Goal: Task Accomplishment & Management: Manage account settings

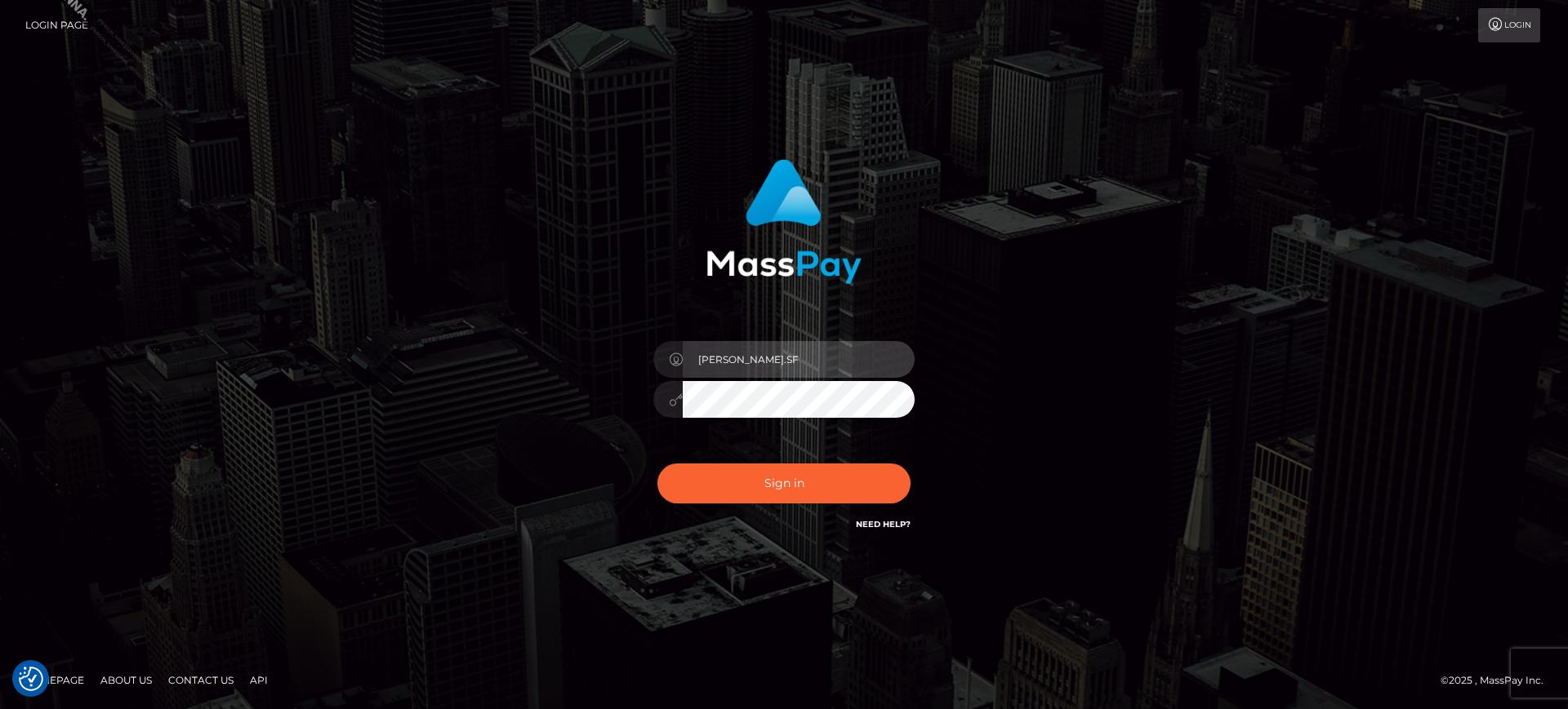
drag, startPoint x: 783, startPoint y: 361, endPoint x: 783, endPoint y: 377, distance: 16.0
click at [783, 362] on input "marianne.SF" at bounding box center [798, 359] width 232 height 37
type input "marianne.B2S"
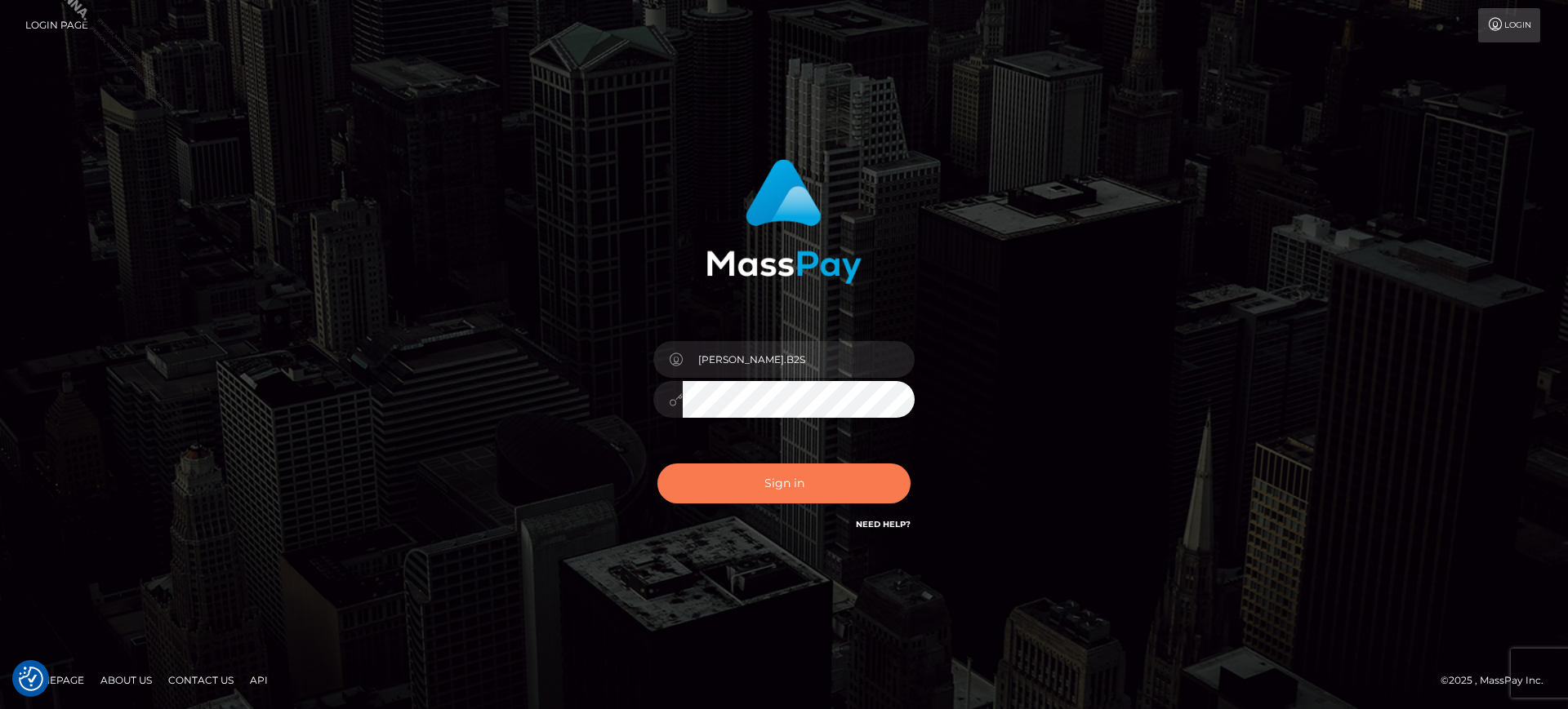
click at [815, 470] on button "Sign in" at bounding box center [784, 484] width 253 height 40
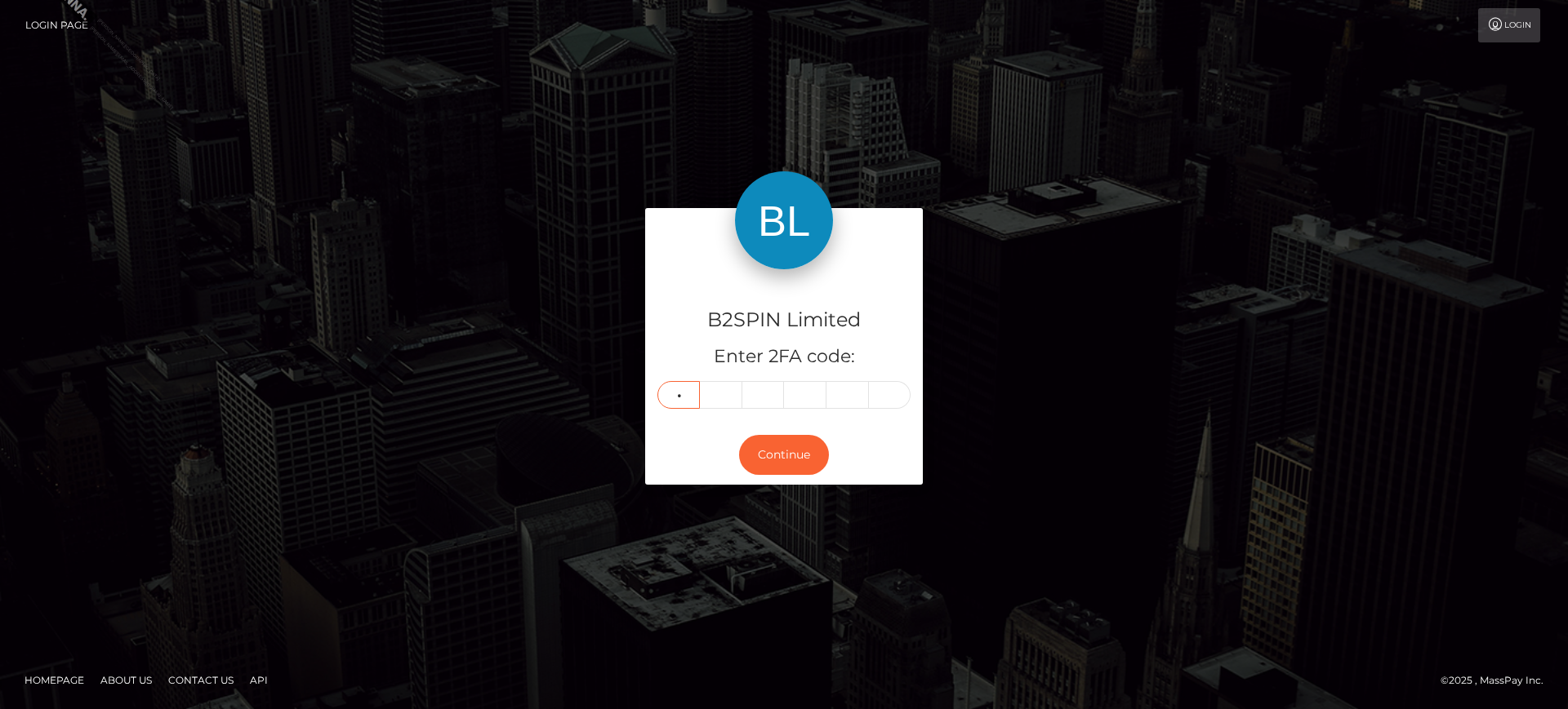
type input "8"
type input "7"
type input "8"
type input "7"
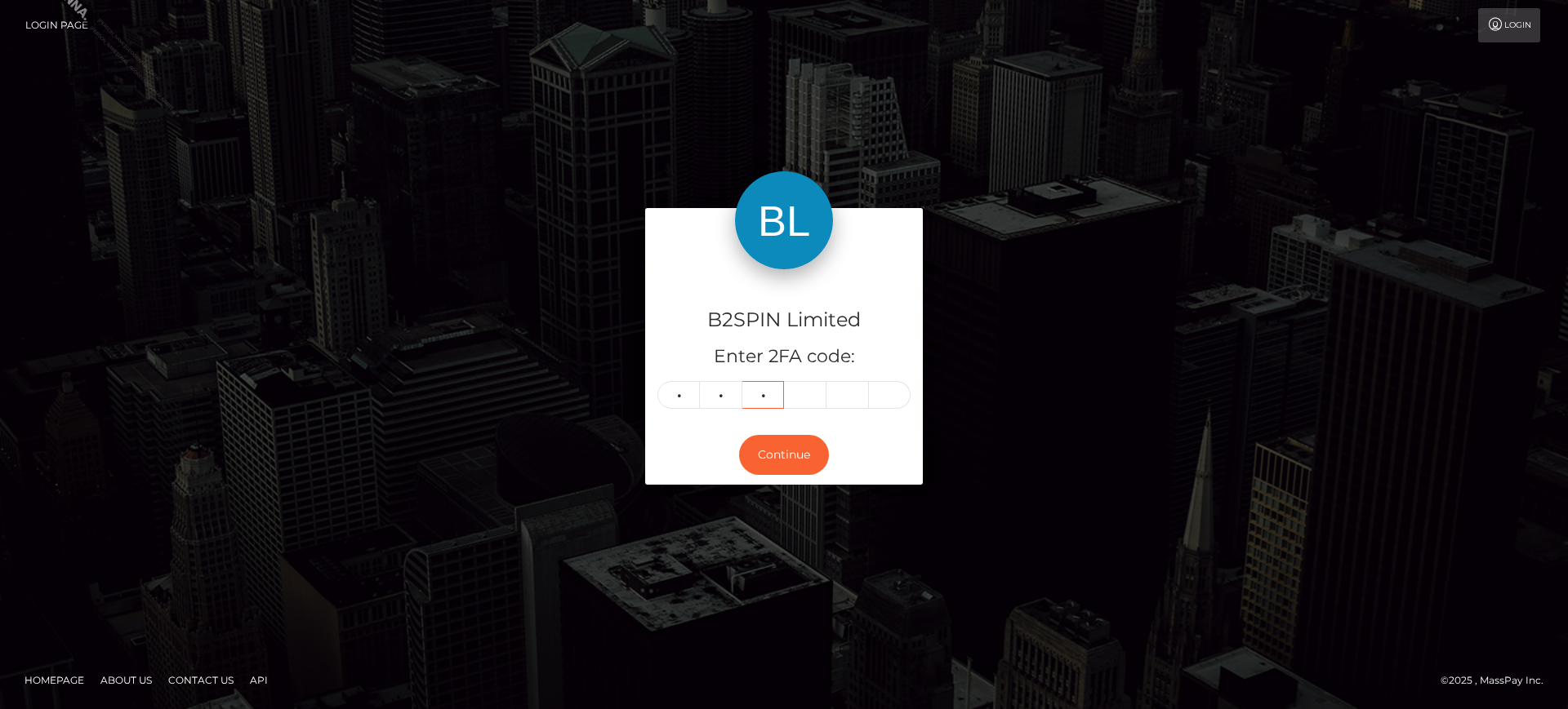
type input "3"
type input "0"
type input "1"
type input "5"
click at [792, 452] on button "Continue" at bounding box center [783, 454] width 90 height 40
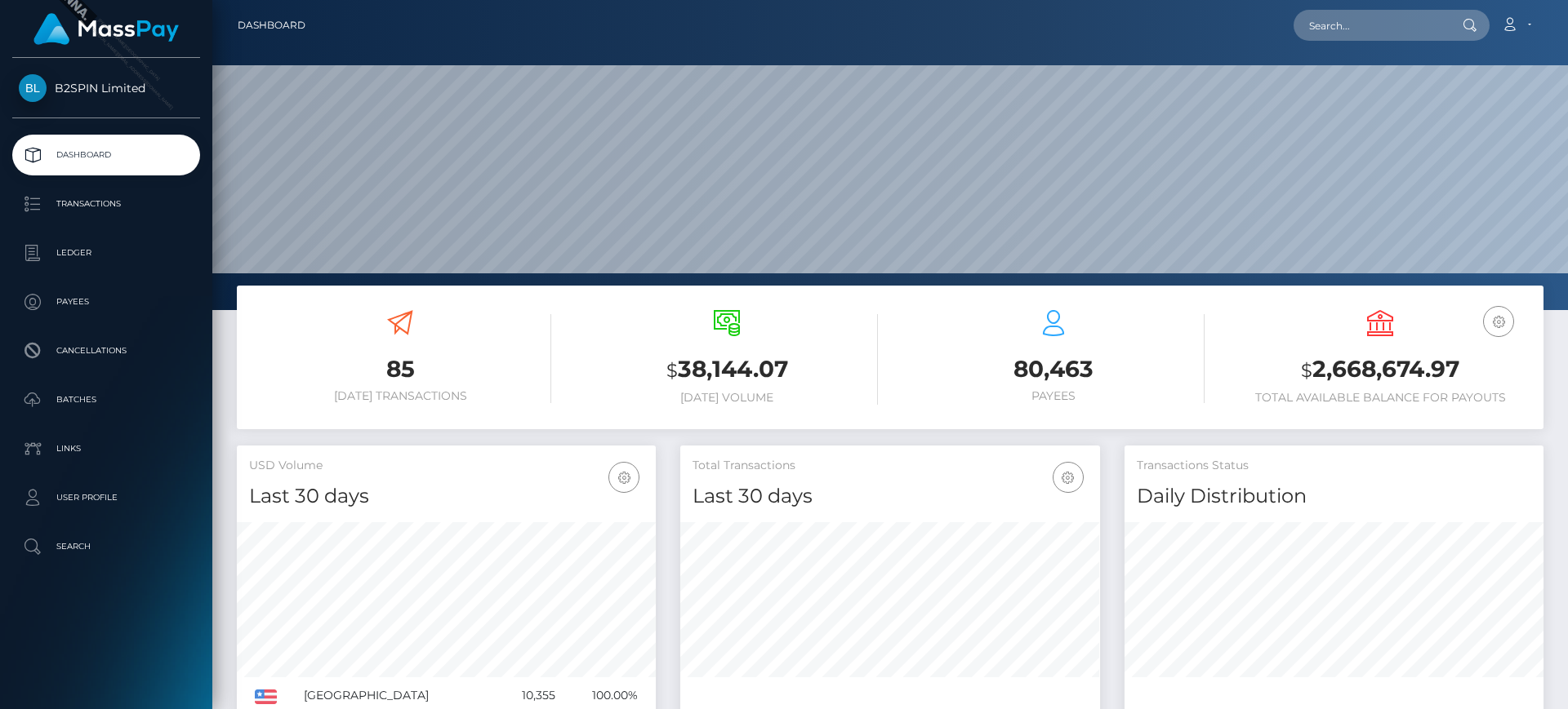
scroll to position [289, 420]
click at [65, 207] on p "Transactions" at bounding box center [106, 204] width 175 height 25
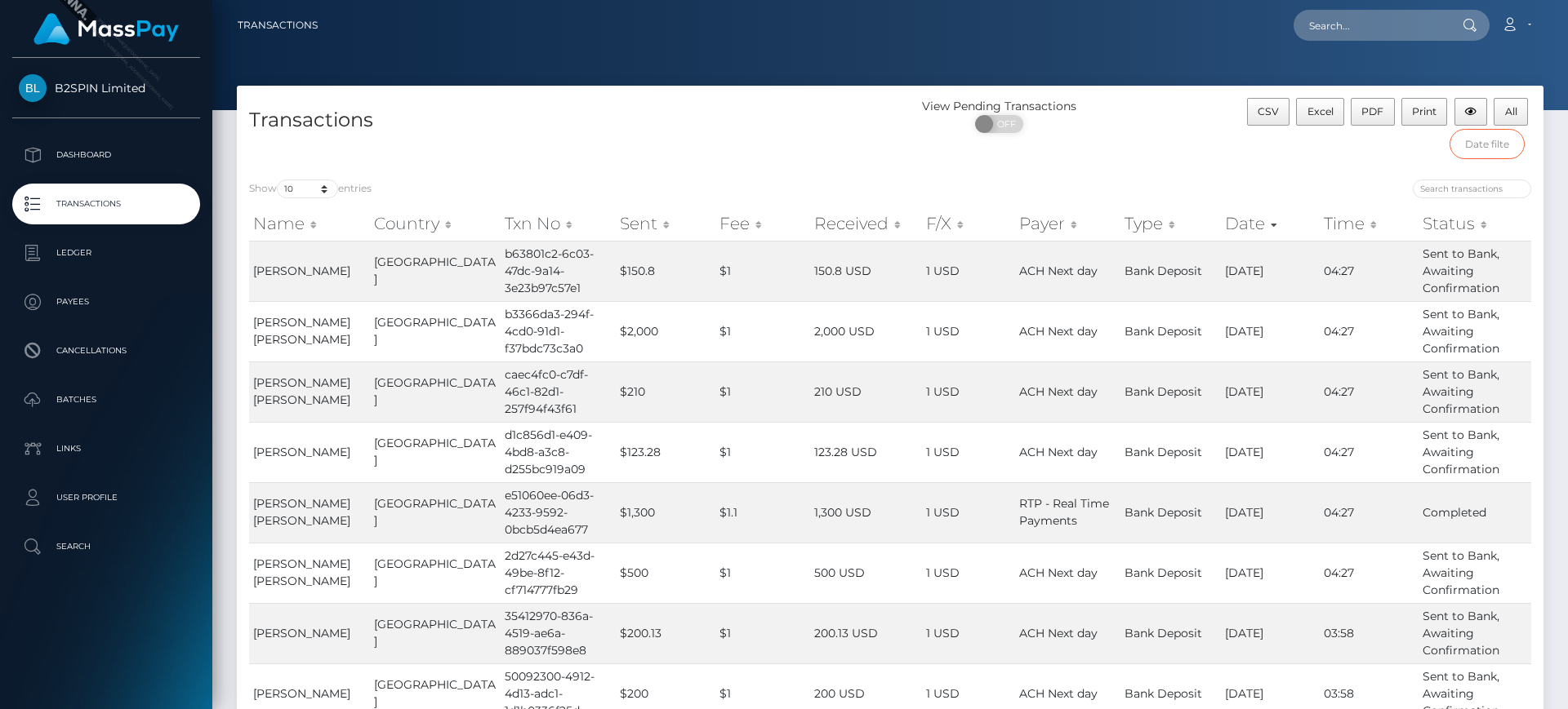
click at [1476, 157] on input "text" at bounding box center [1487, 144] width 75 height 30
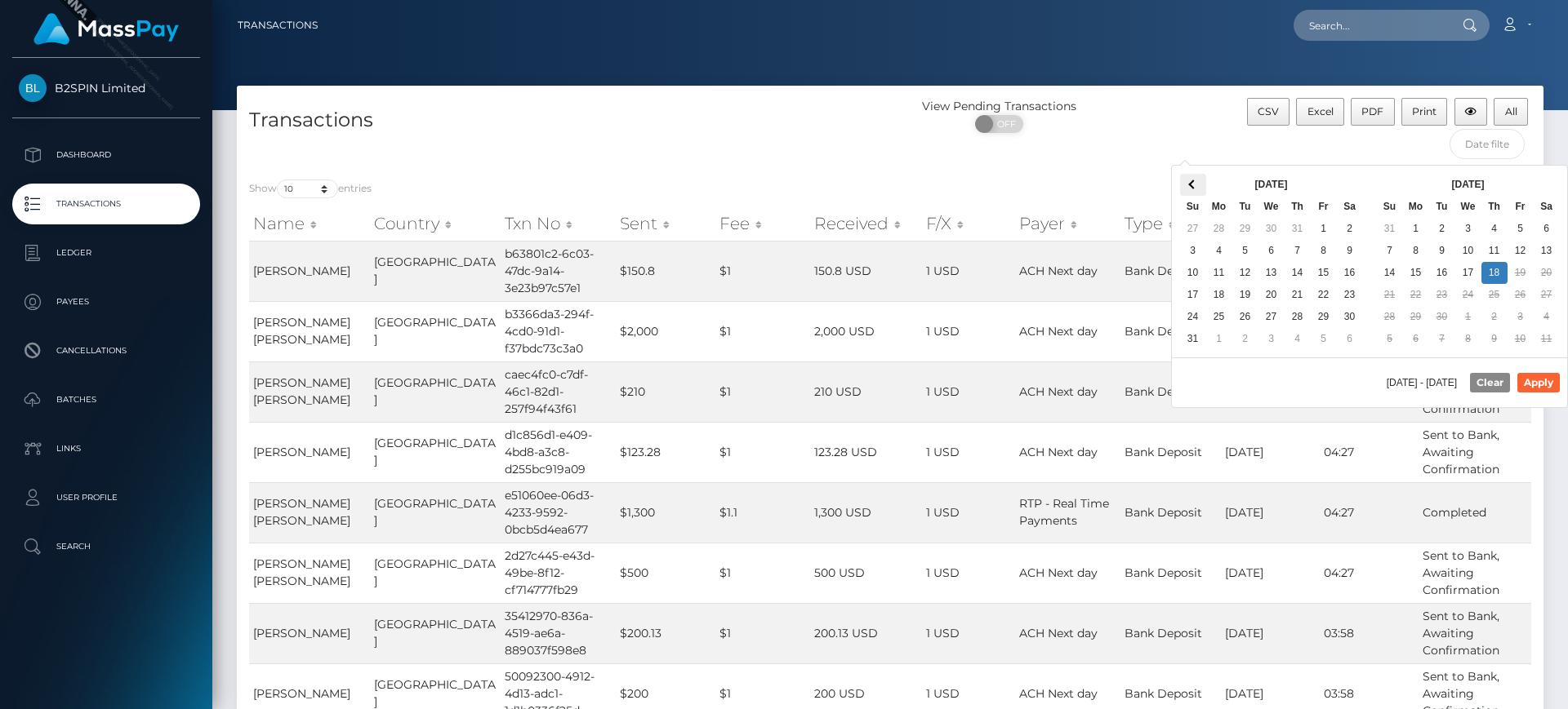
click at [1189, 185] on th at bounding box center [1193, 184] width 26 height 22
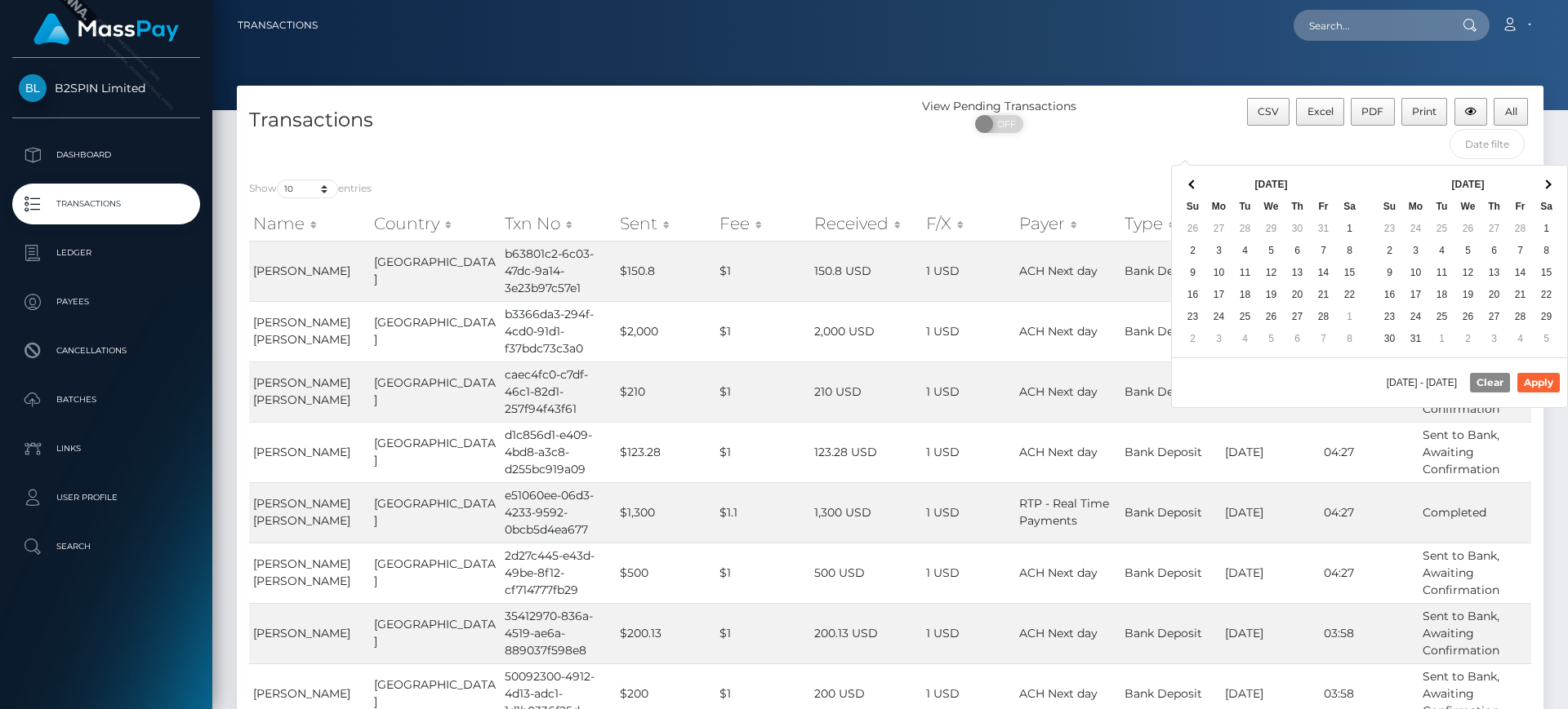
click at [1189, 185] on th at bounding box center [1193, 184] width 26 height 22
click at [1546, 185] on span at bounding box center [1546, 184] width 9 height 9
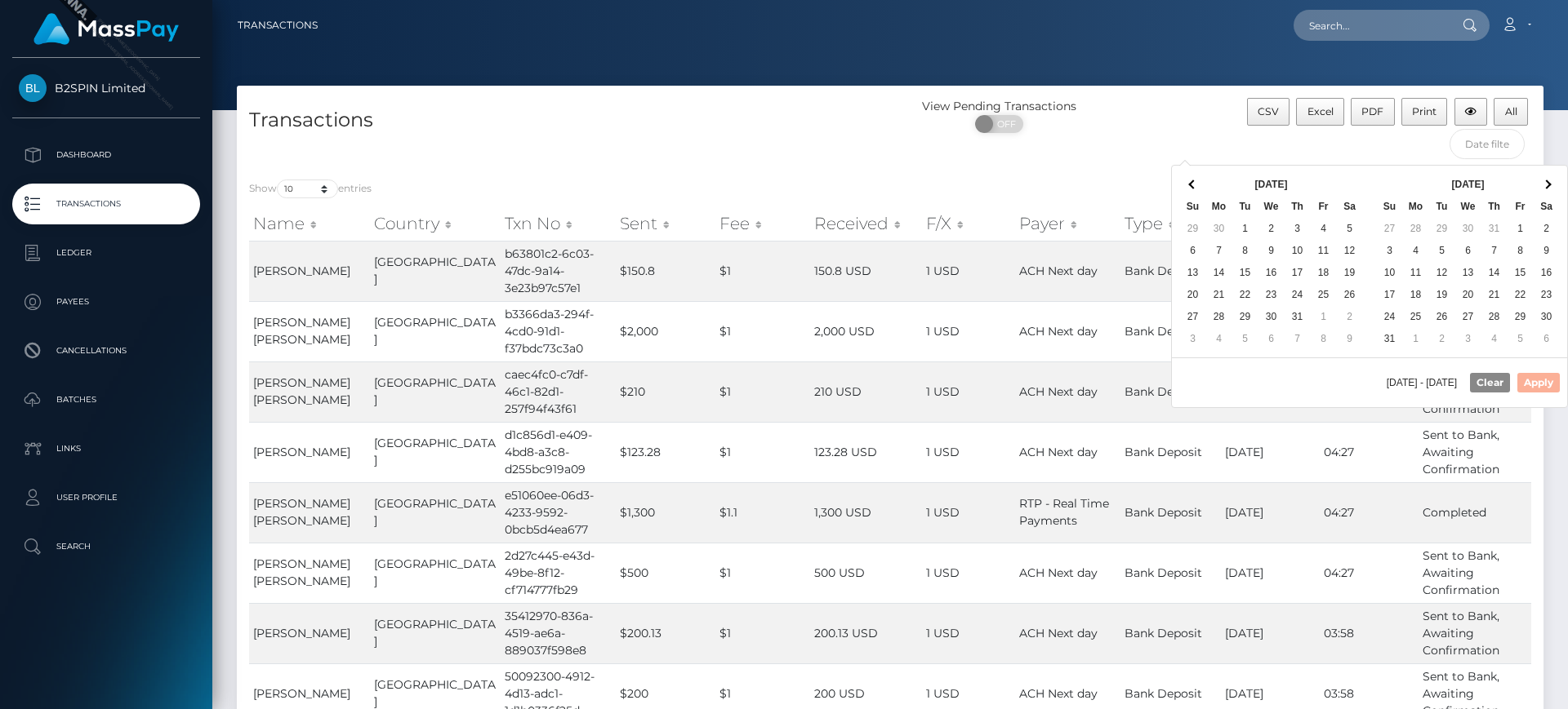
click at [1546, 185] on span at bounding box center [1546, 184] width 9 height 9
click at [1546, 185] on th at bounding box center [1546, 184] width 26 height 22
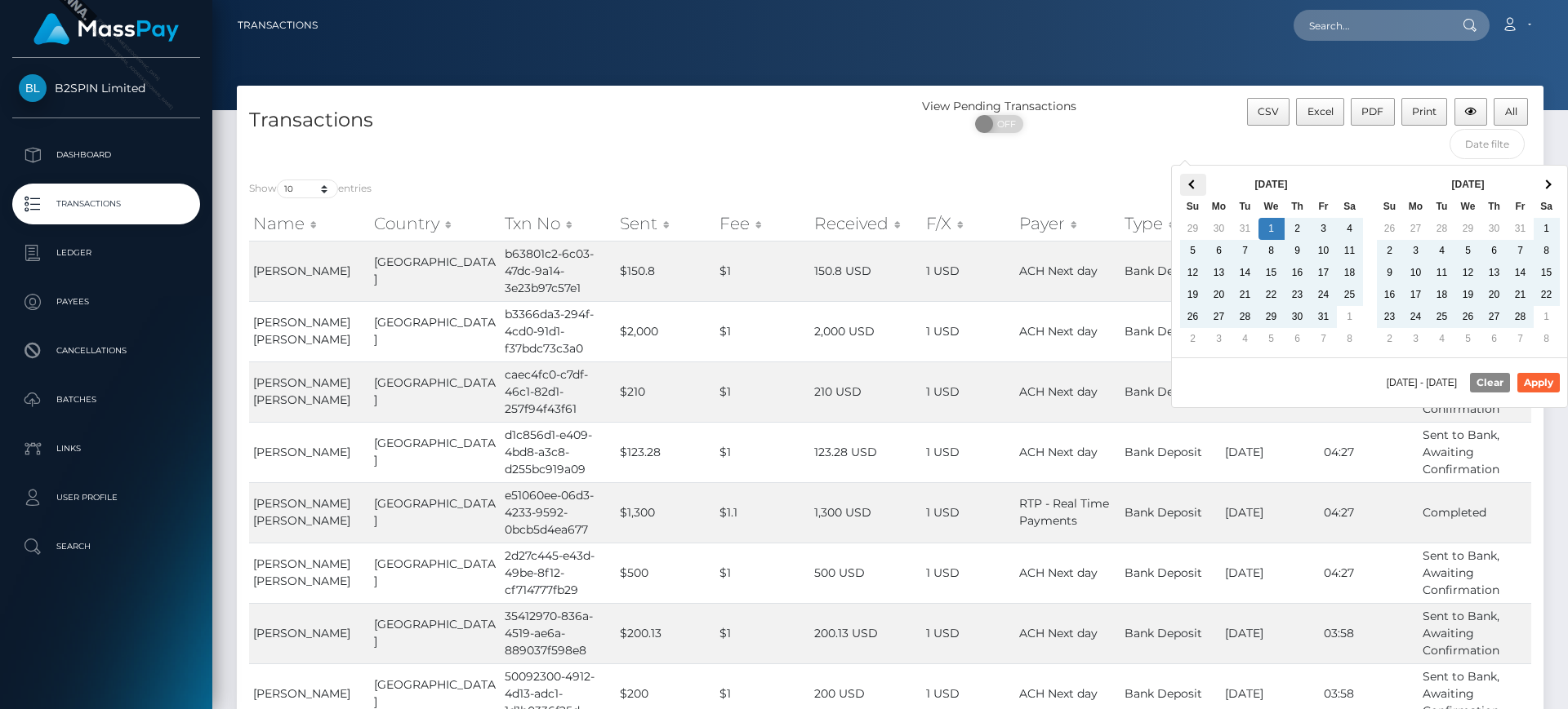
click at [1192, 183] on span at bounding box center [1193, 184] width 9 height 9
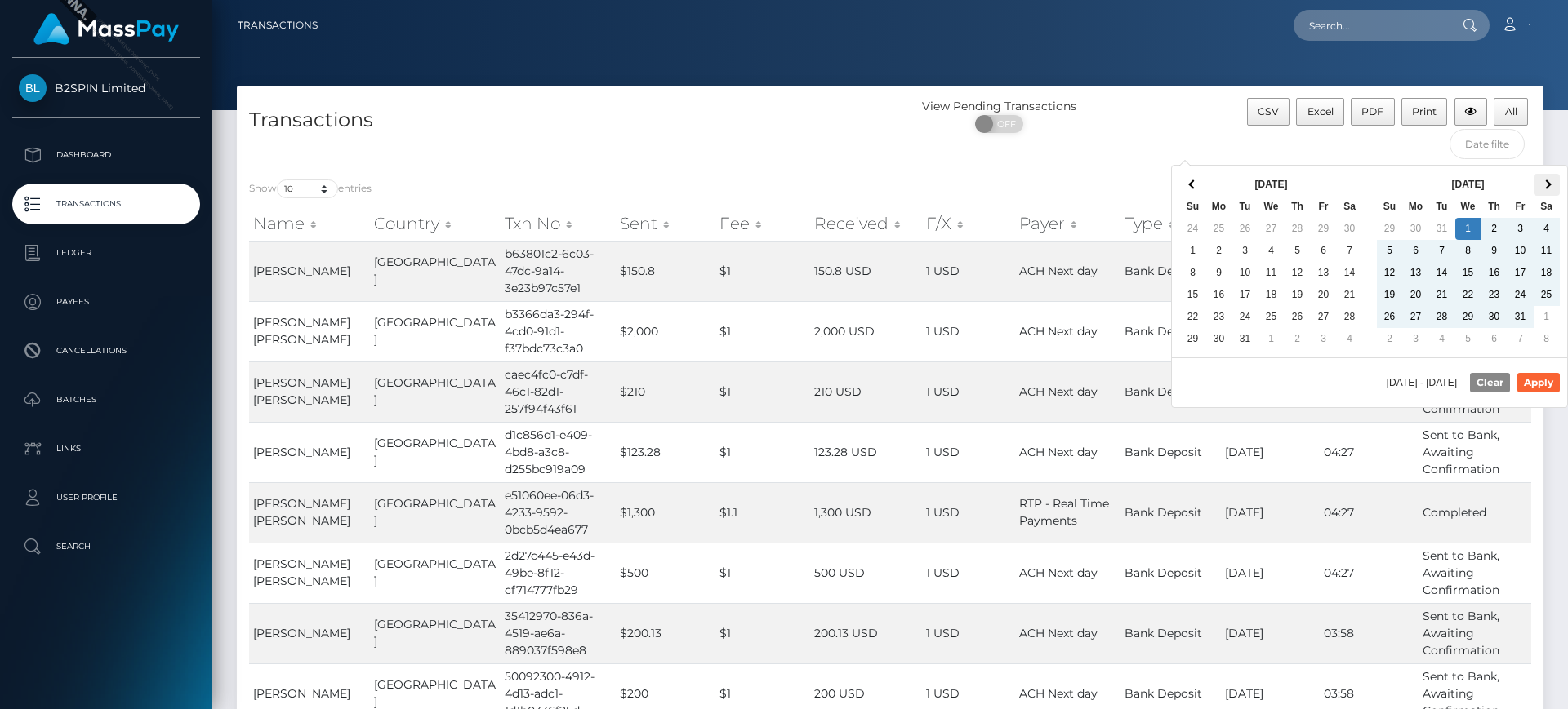
click at [1545, 185] on span at bounding box center [1546, 184] width 9 height 9
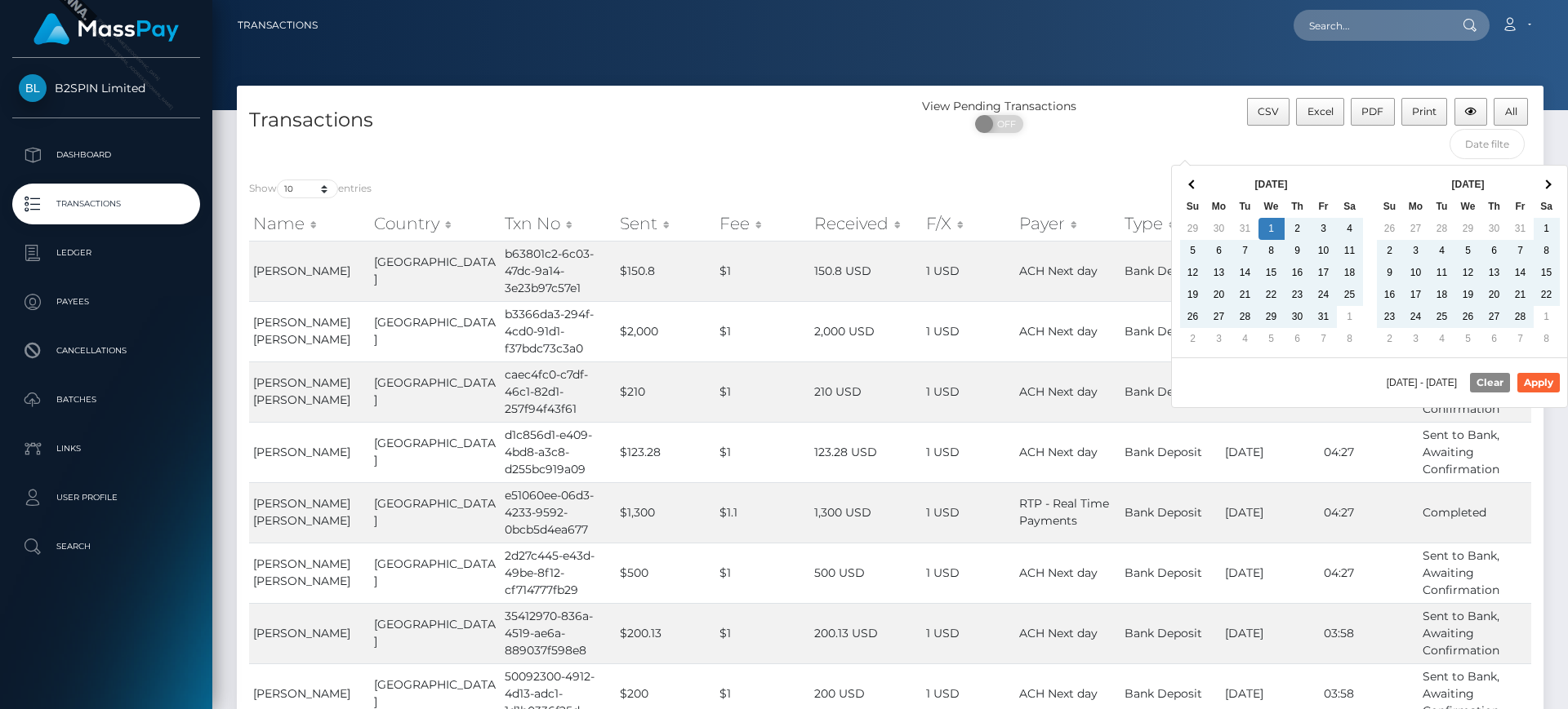
click at [1545, 185] on span at bounding box center [1546, 184] width 9 height 9
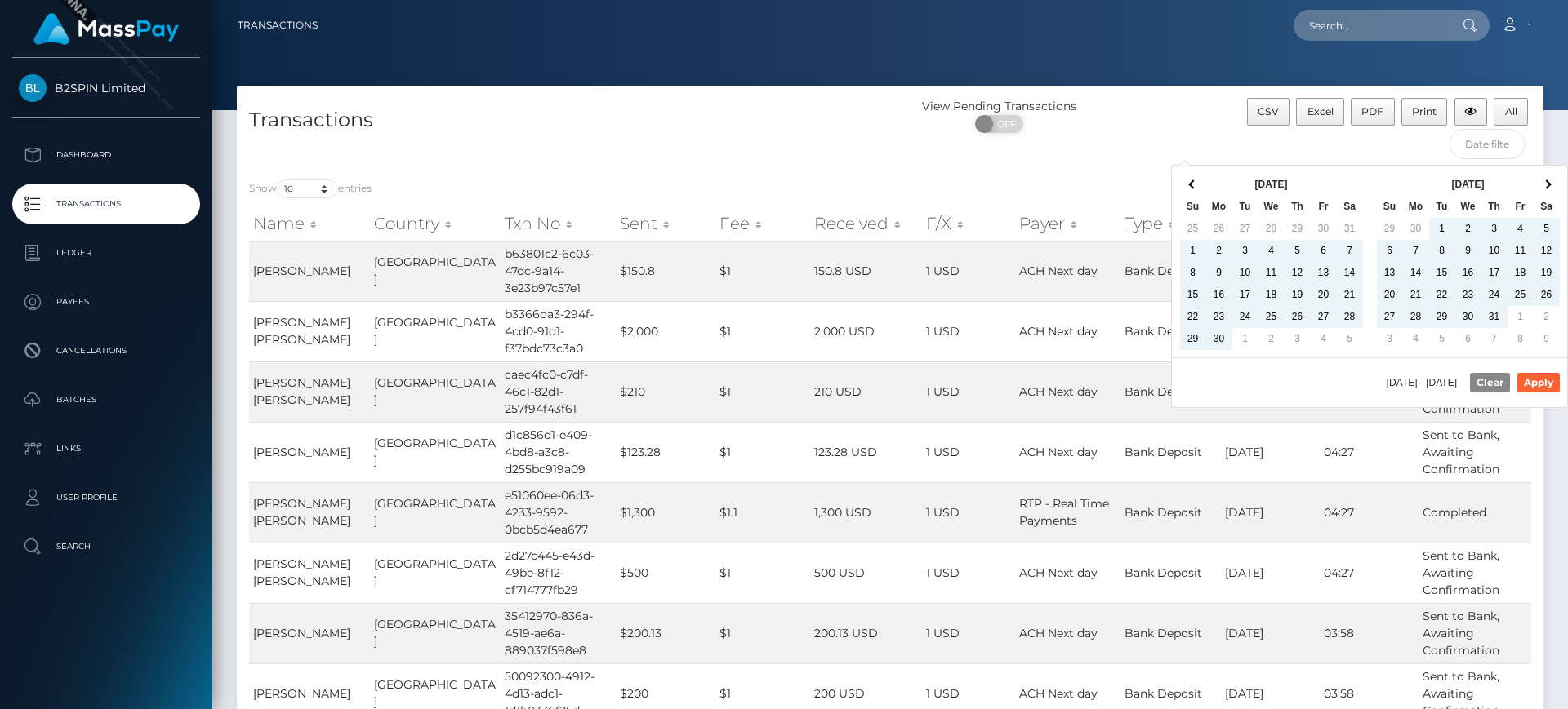
click at [1545, 185] on span at bounding box center [1546, 184] width 9 height 9
click at [1545, 185] on th at bounding box center [1546, 184] width 26 height 22
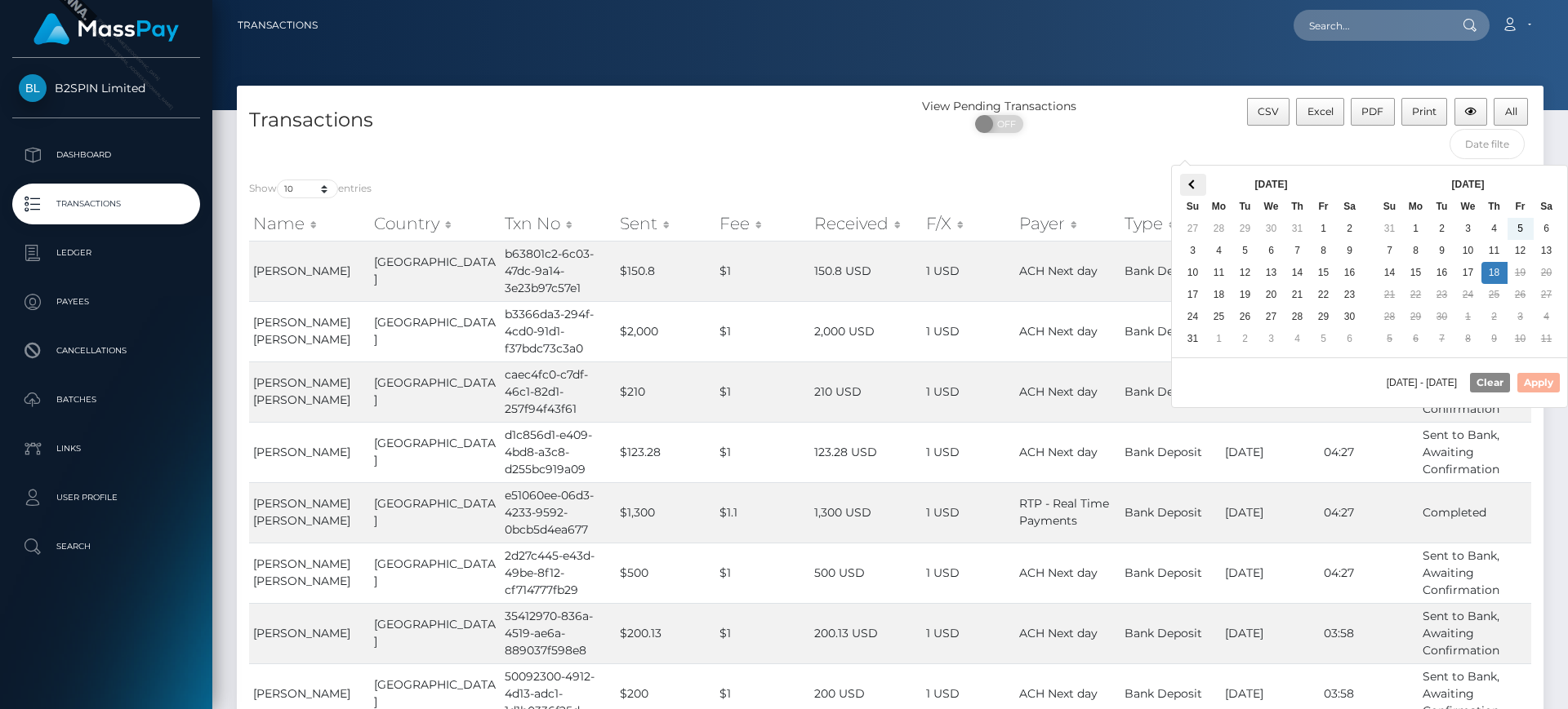
click at [1195, 182] on span at bounding box center [1193, 184] width 9 height 9
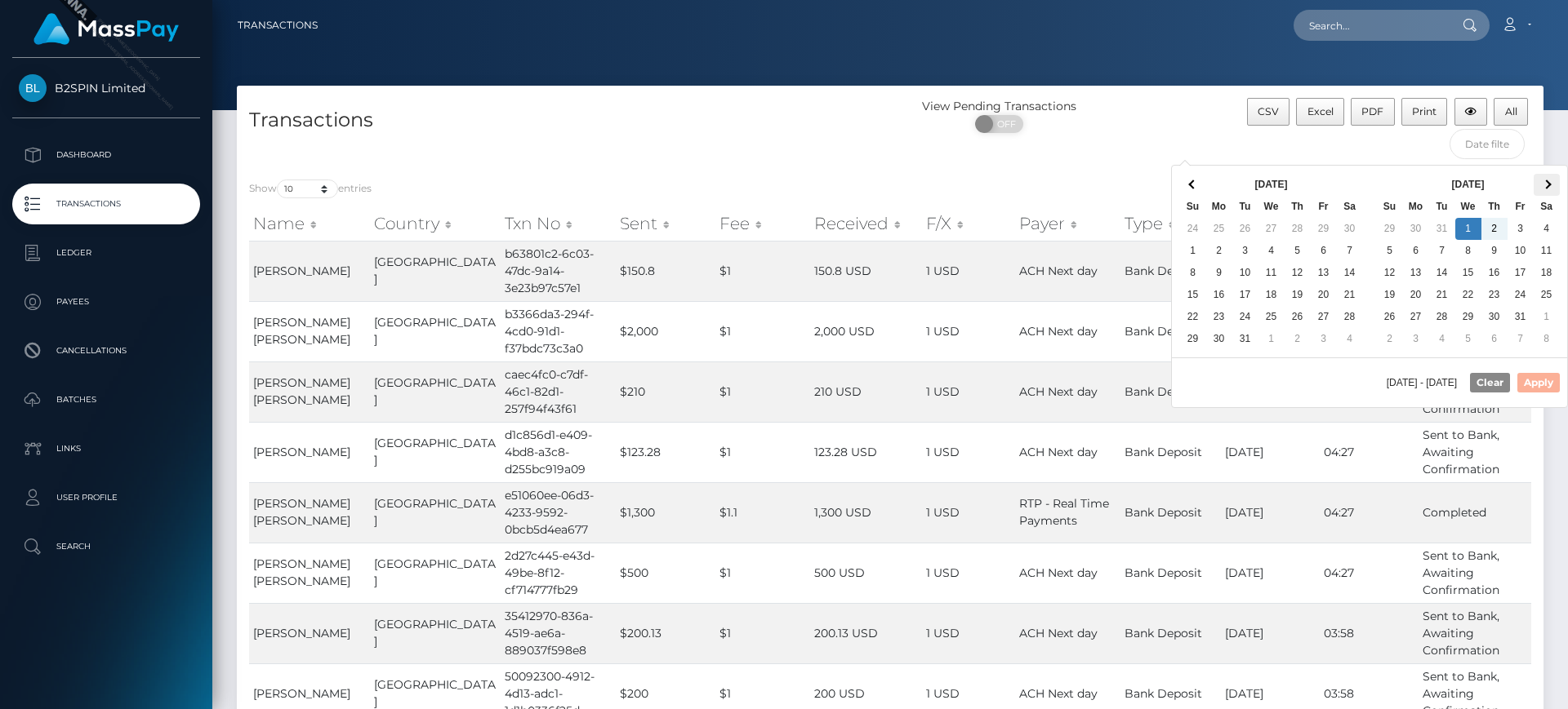
click at [1546, 185] on span at bounding box center [1546, 184] width 9 height 9
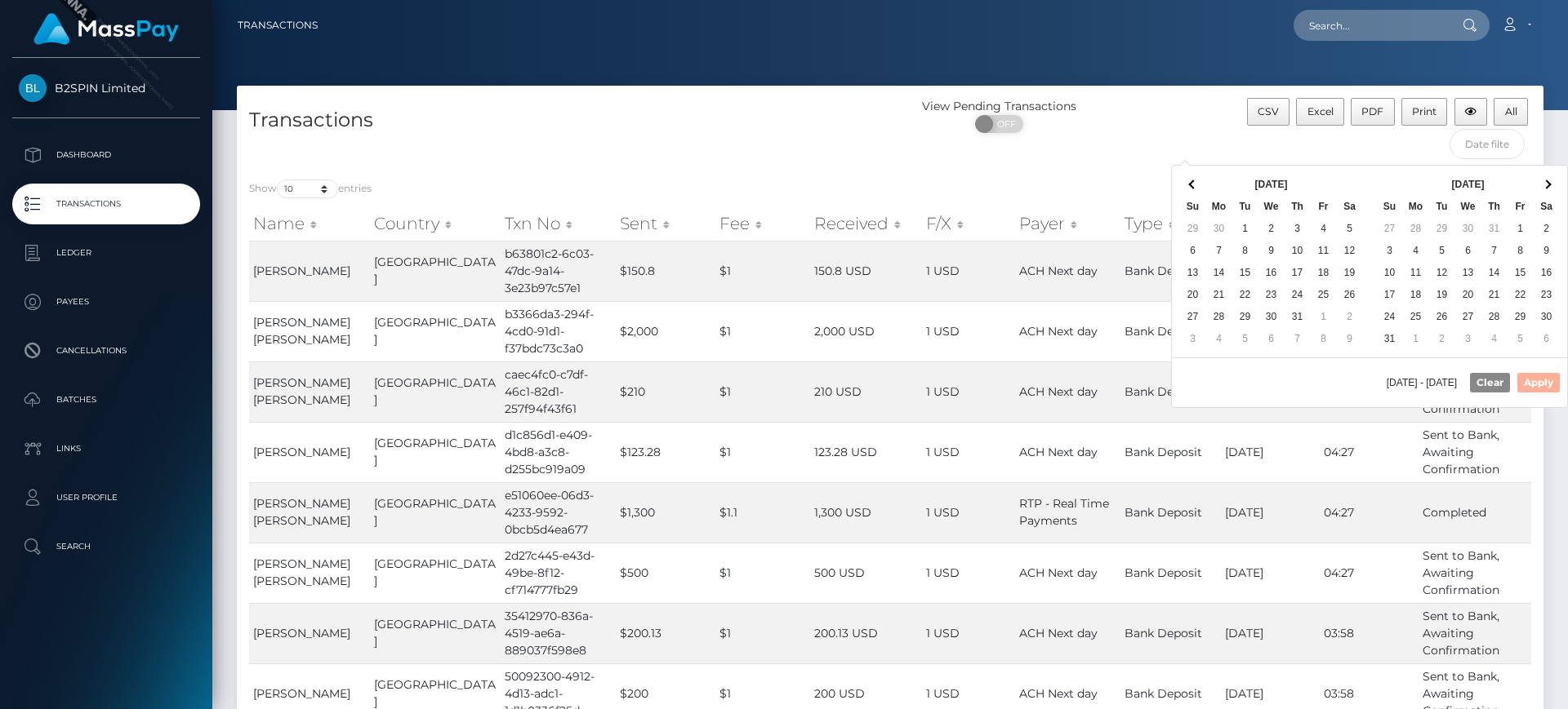
click at [1546, 185] on span at bounding box center [1546, 184] width 9 height 9
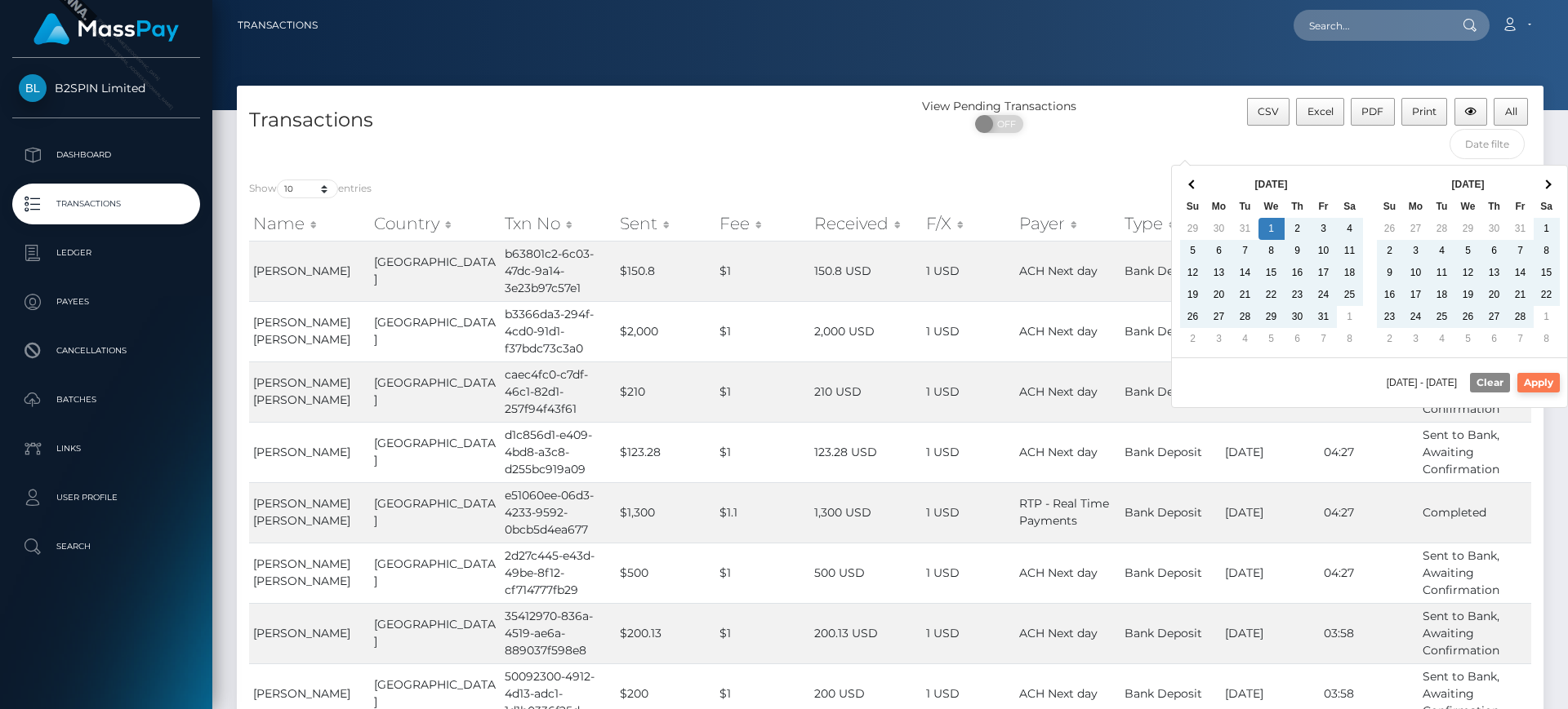
click at [1531, 380] on button "Apply" at bounding box center [1538, 382] width 42 height 20
type input "01/01/2025 - 09/18/2025"
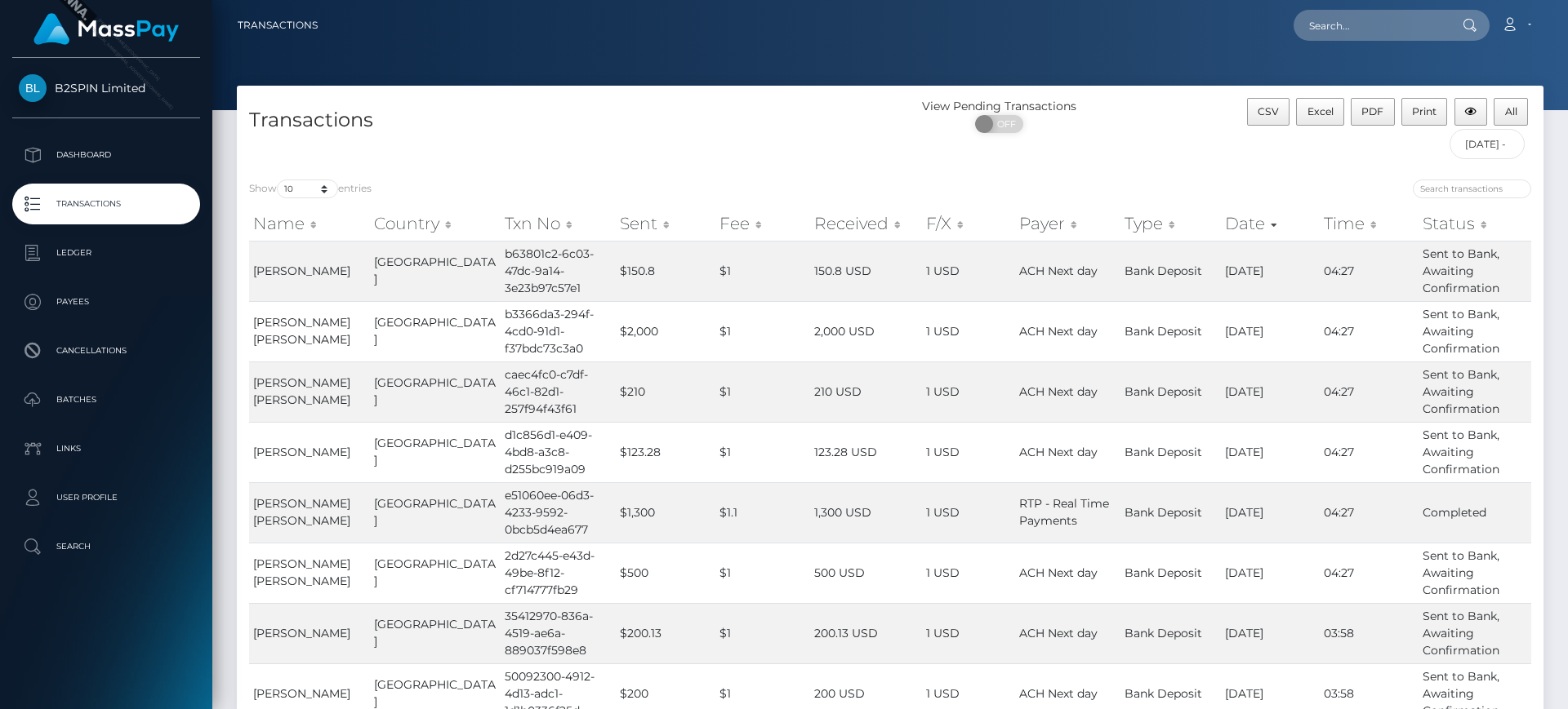
click at [1167, 169] on div "Show 10 25 50 100 250 500 1,000 3,500 entries Name Country Txn No Sent Fee Rece…" at bounding box center [890, 538] width 1307 height 744
click at [1505, 112] on span "All" at bounding box center [1510, 111] width 12 height 12
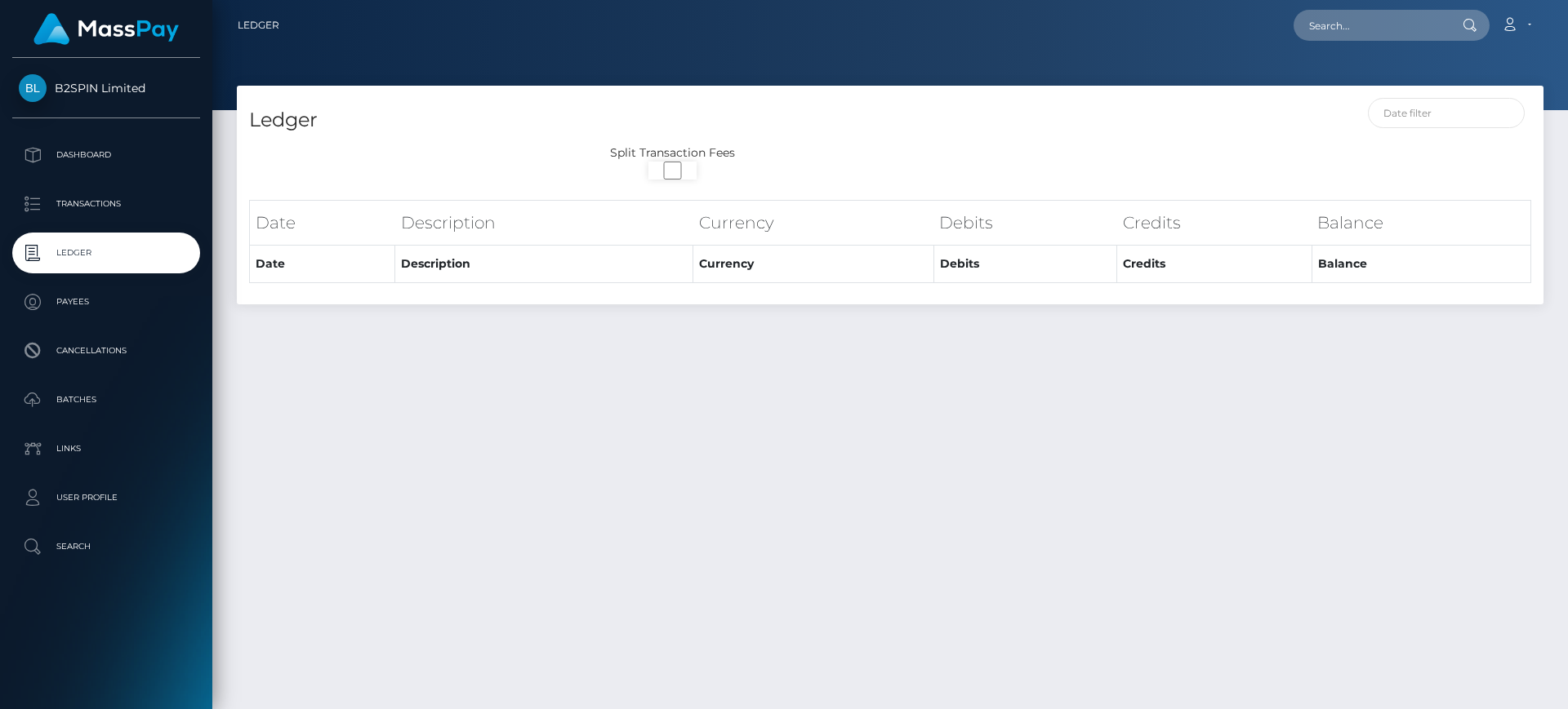
select select
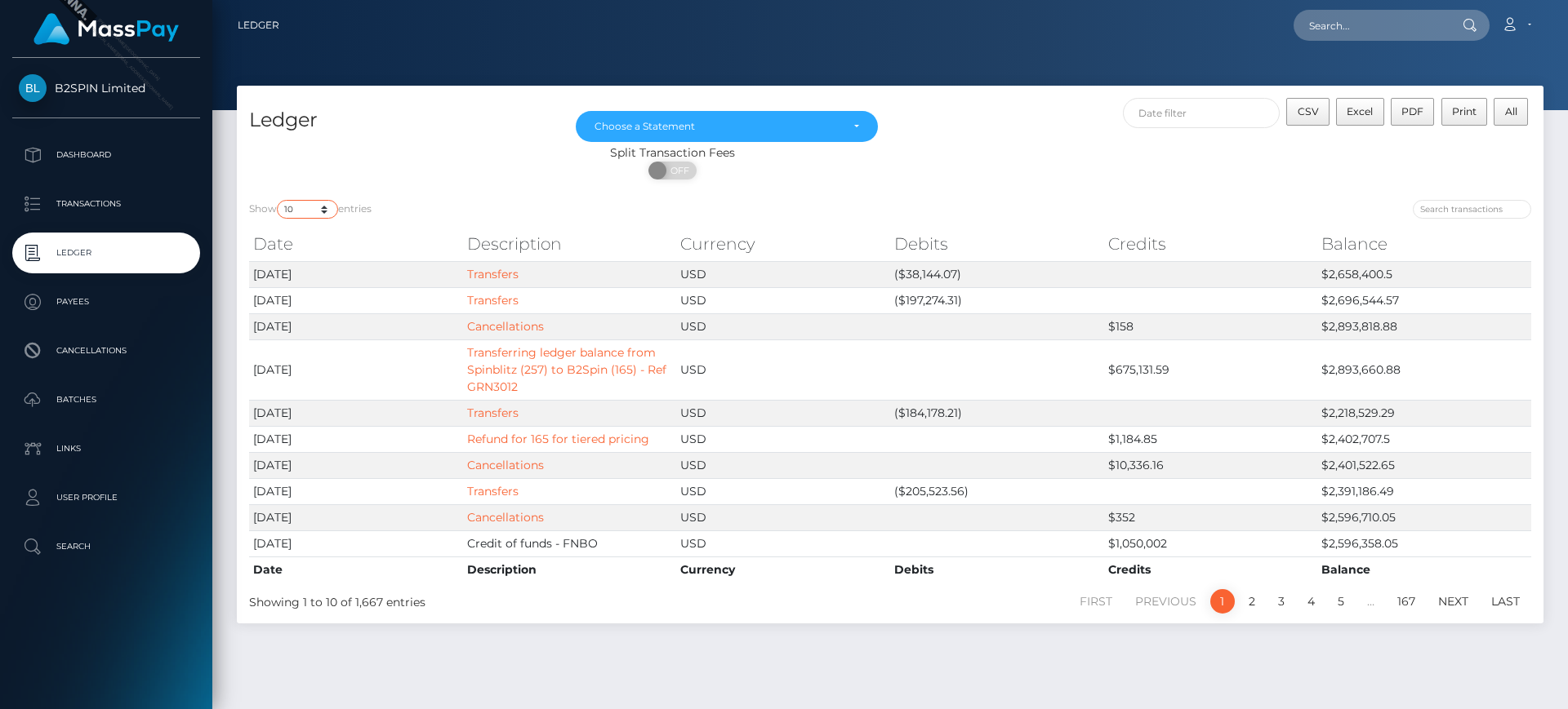
drag, startPoint x: 292, startPoint y: 203, endPoint x: 296, endPoint y: 214, distance: 11.7
click at [292, 203] on select "10 25 50 100 250" at bounding box center [307, 209] width 61 height 19
select select "50"
click at [278, 200] on select "10 25 50 100 250" at bounding box center [307, 209] width 61 height 19
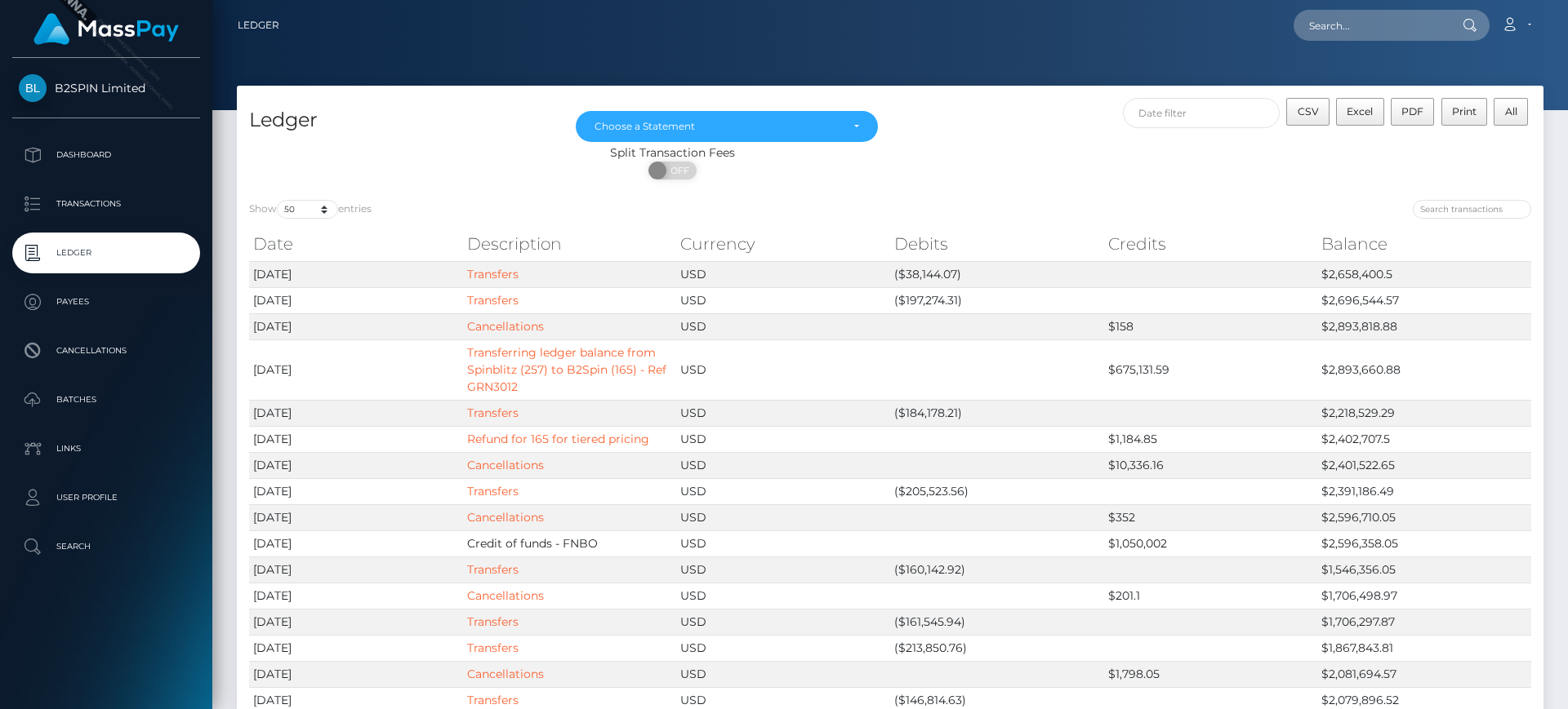
click at [422, 103] on div "Ledger" at bounding box center [400, 121] width 326 height 46
click at [1313, 110] on span "CSV" at bounding box center [1308, 111] width 22 height 12
click at [796, 120] on div "Choose a Statement" at bounding box center [717, 126] width 245 height 13
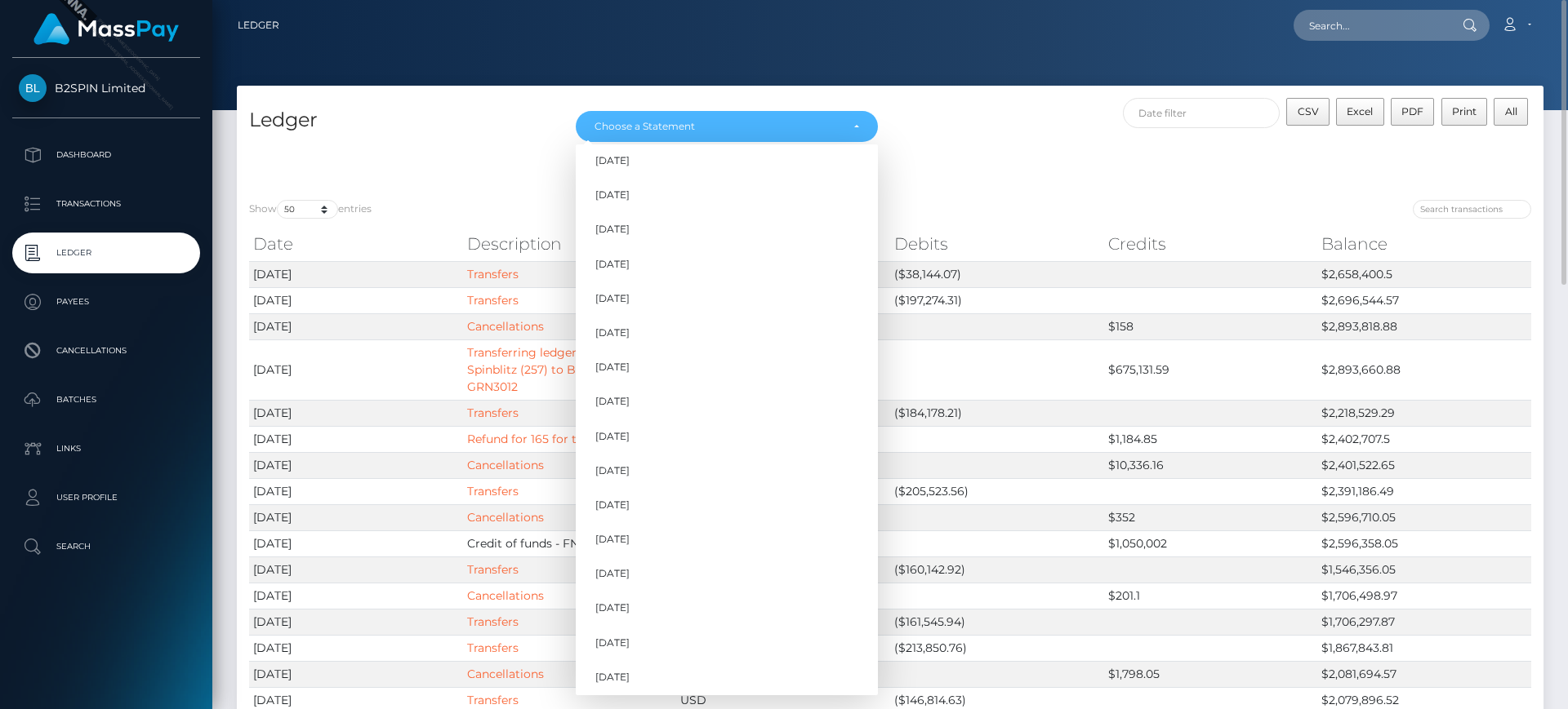
scroll to position [495, 0]
click at [634, 658] on link "Sep 2025" at bounding box center [726, 673] width 302 height 30
select select "Sep 2025"
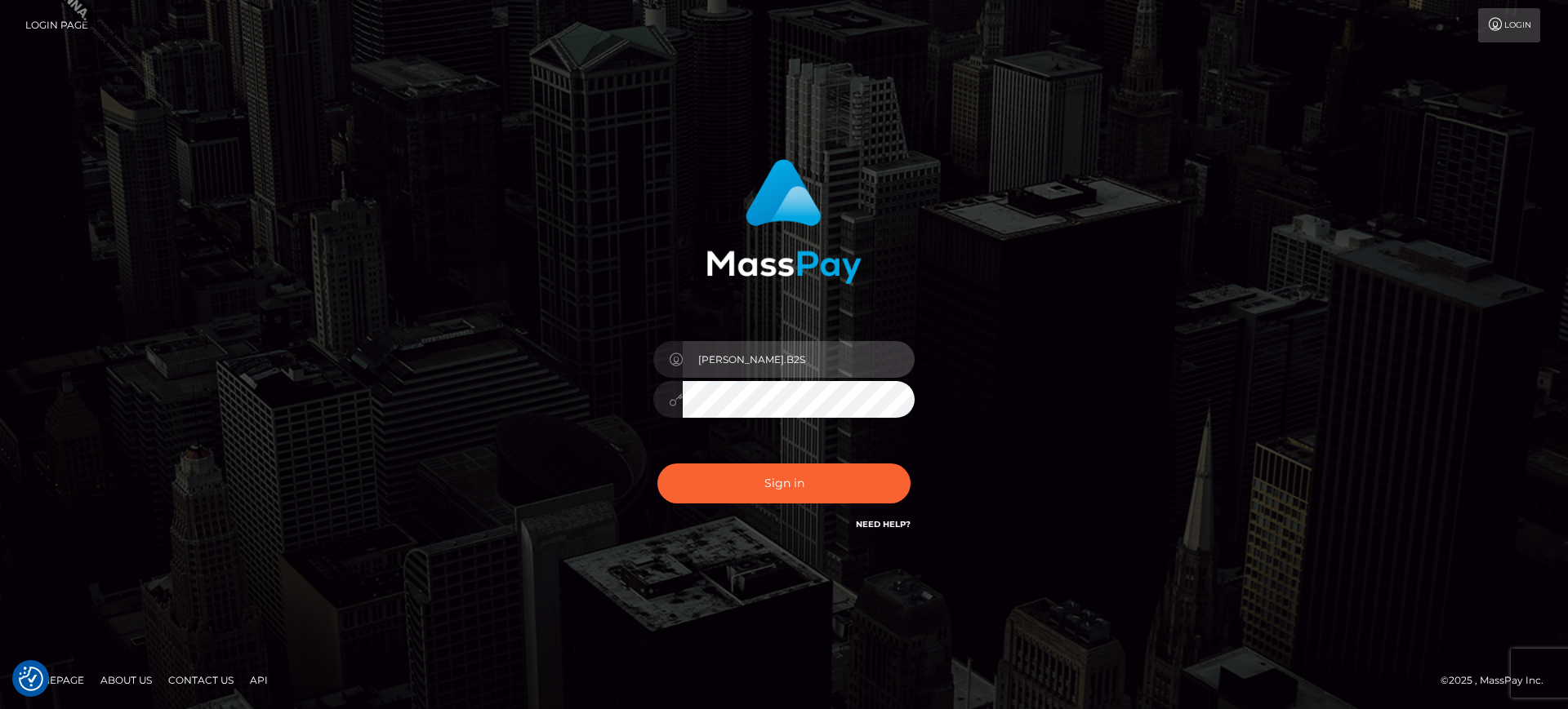
drag, startPoint x: 795, startPoint y: 367, endPoint x: 795, endPoint y: 377, distance: 10.0
click at [795, 367] on input "[PERSON_NAME].B2S" at bounding box center [798, 359] width 232 height 37
type input "[PERSON_NAME][DOMAIN_NAME]"
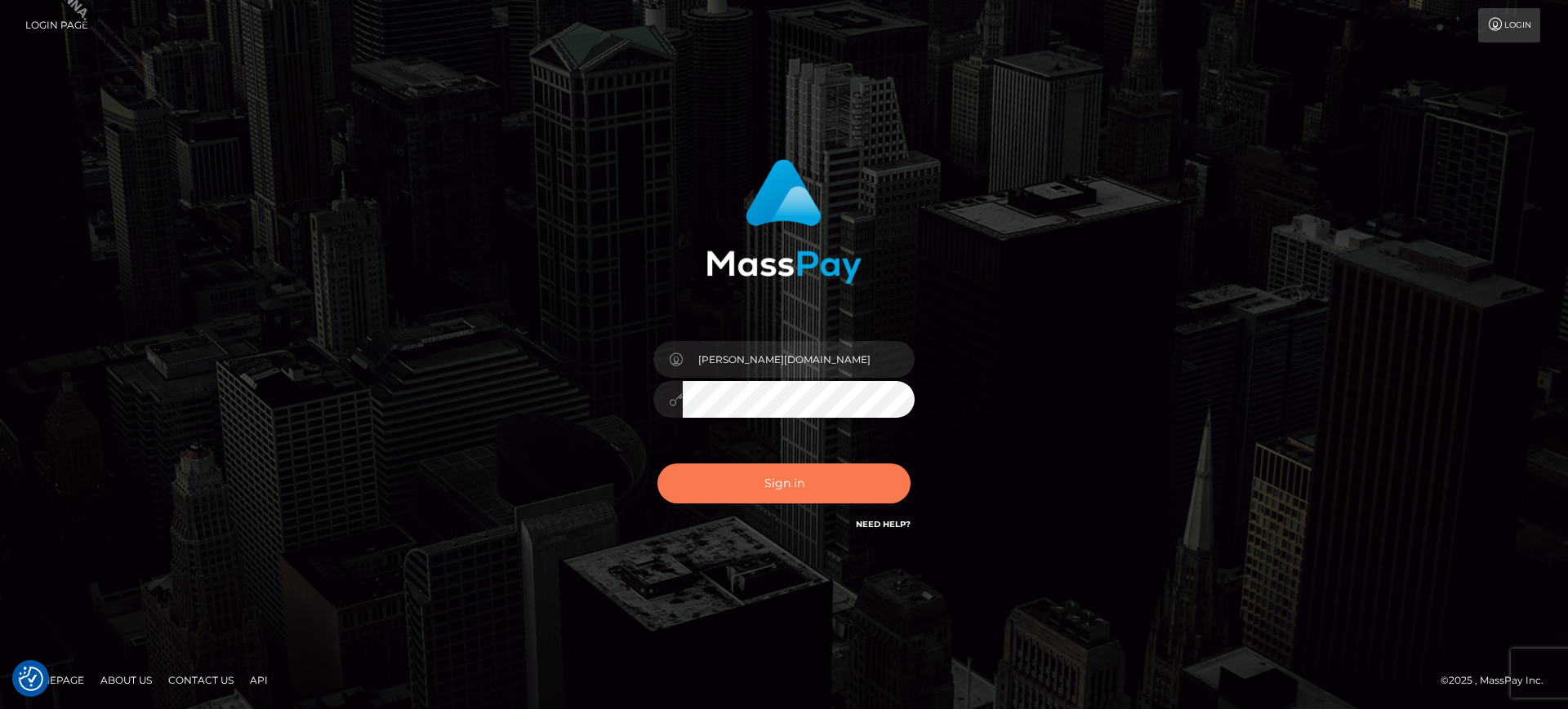
click at [780, 479] on button "Sign in" at bounding box center [784, 484] width 253 height 40
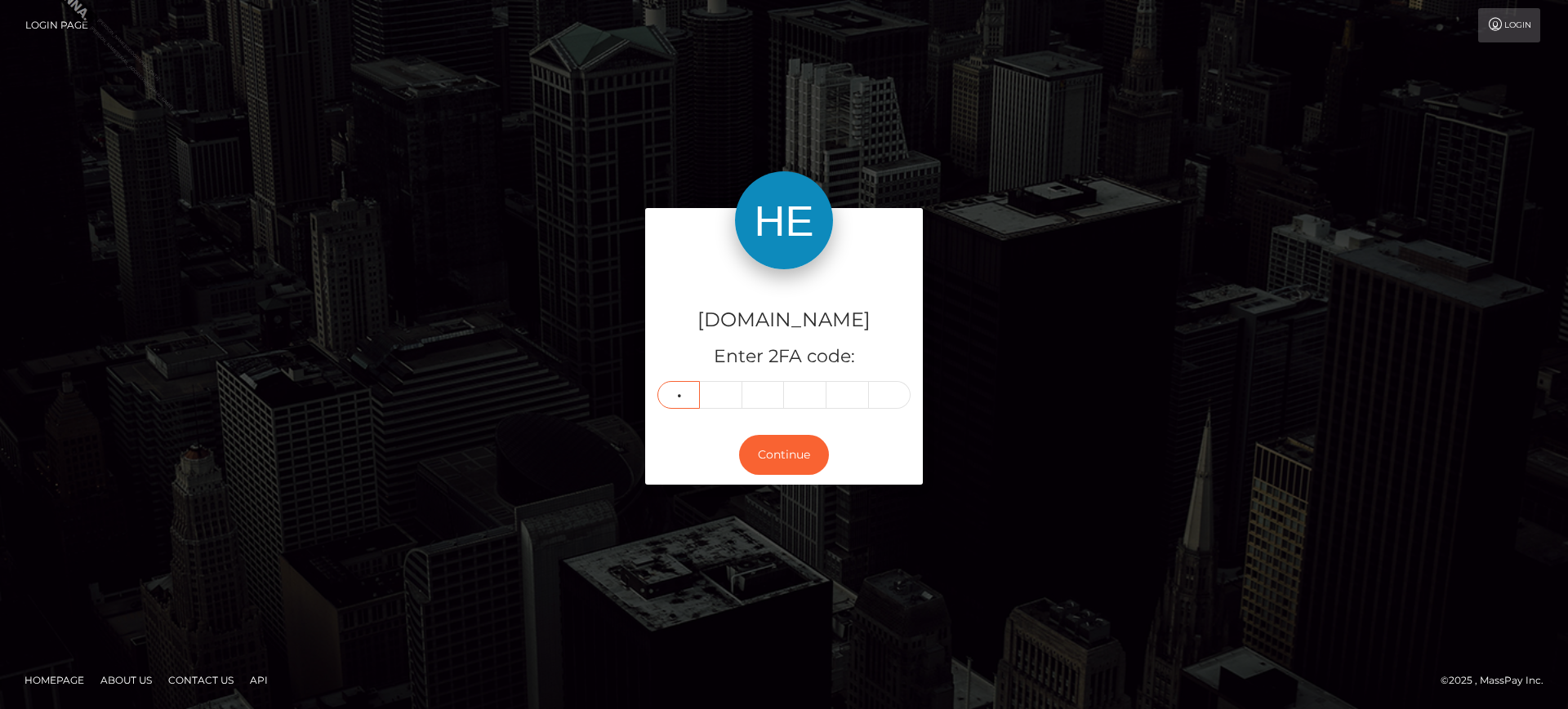
type input "3"
type input "8"
type input "7"
type input "9"
type input "2"
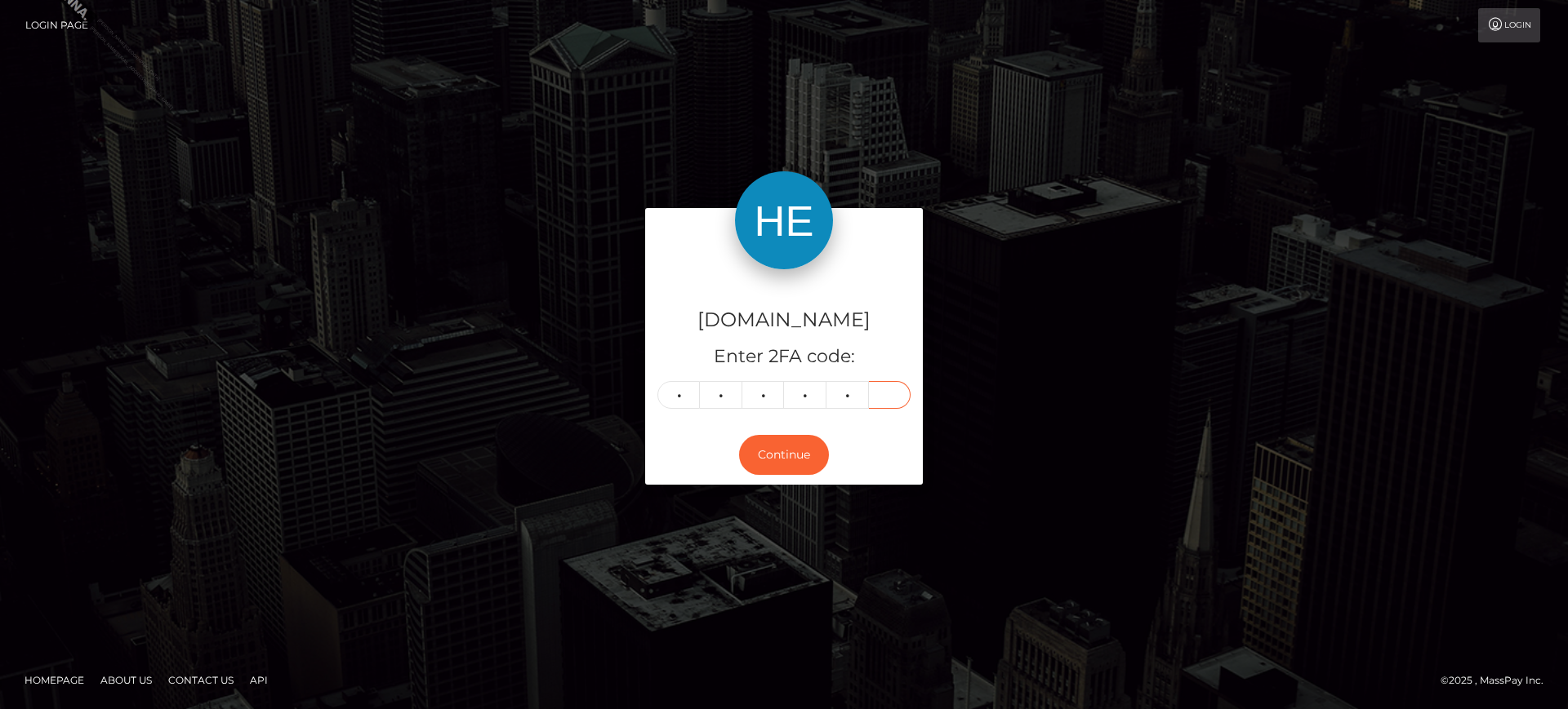
type input "7"
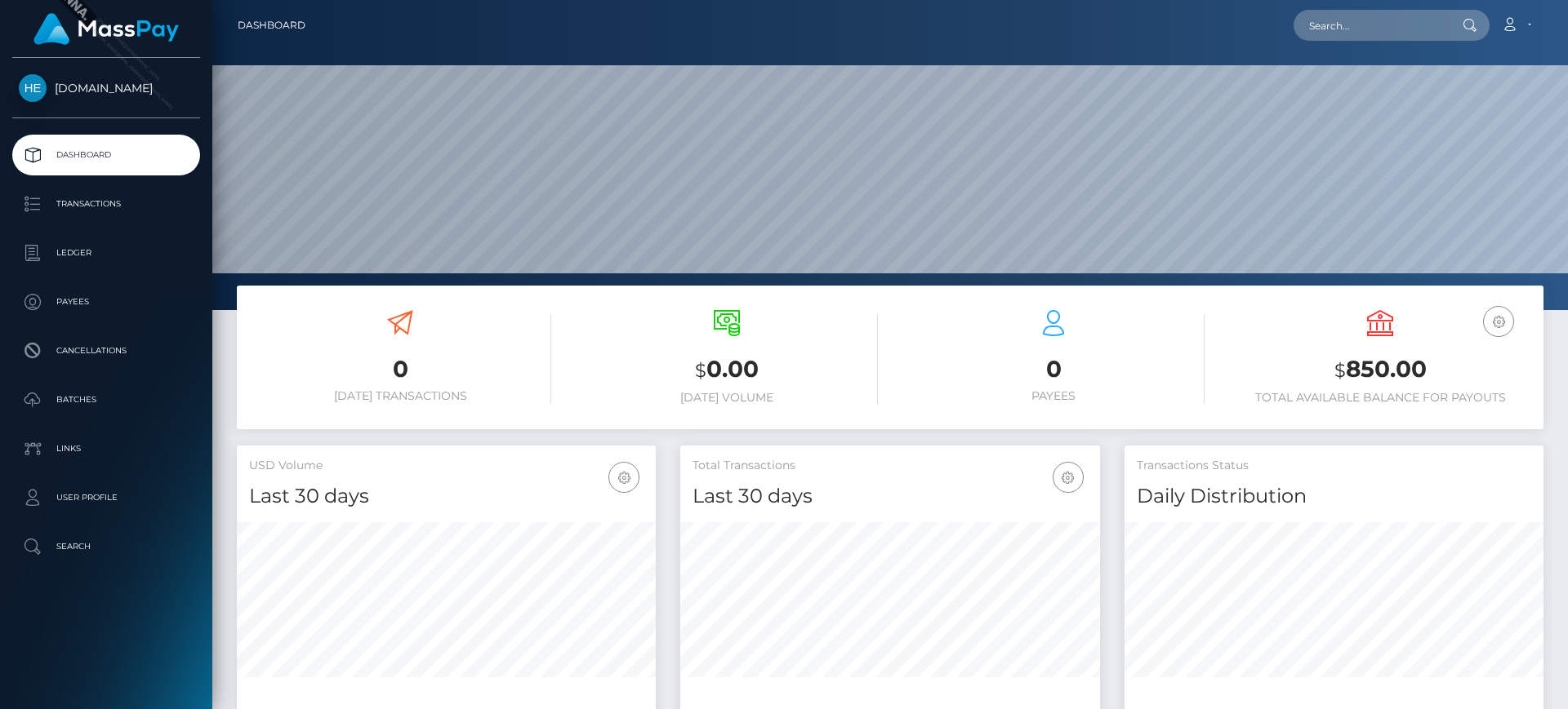
scroll to position [289, 420]
click at [158, 265] on link "Ledger" at bounding box center [106, 253] width 188 height 41
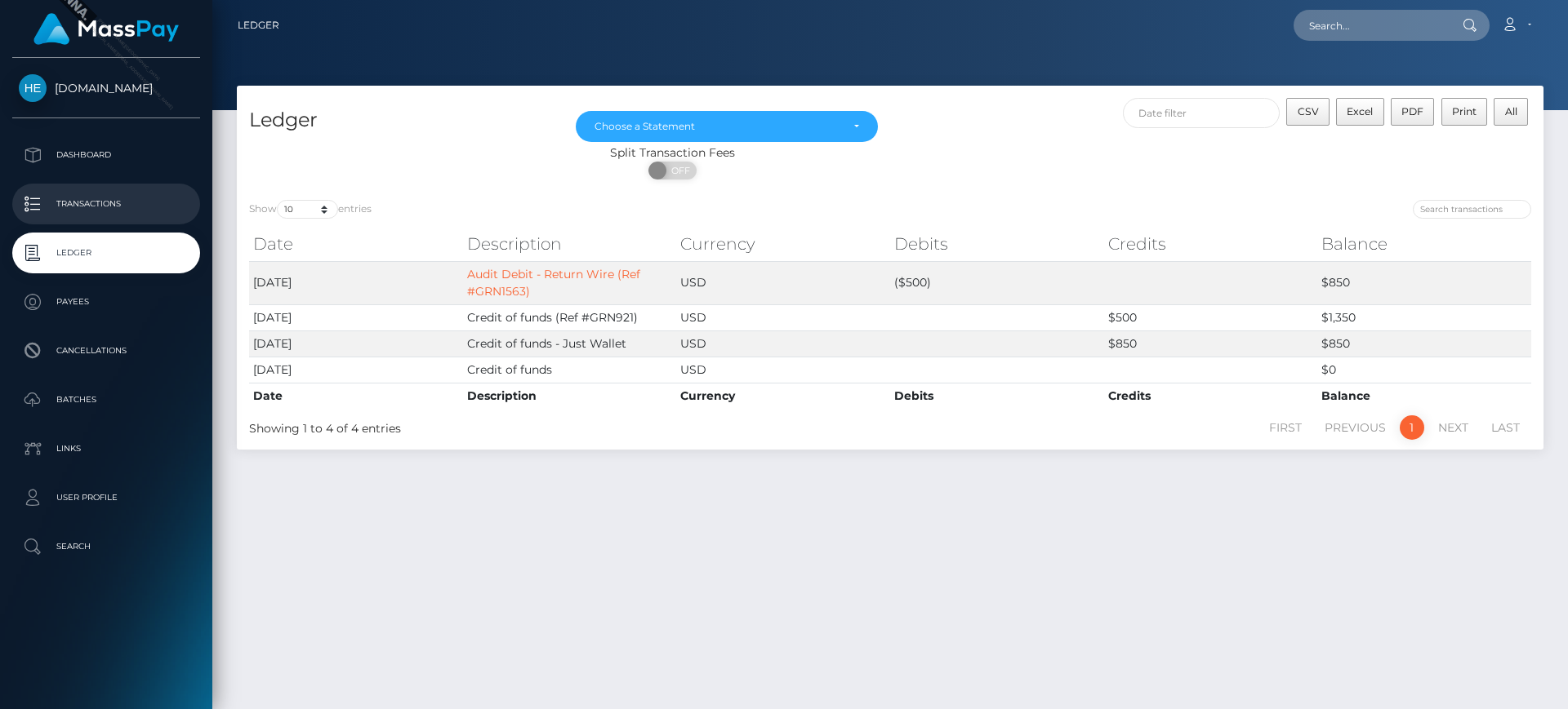
drag, startPoint x: 0, startPoint y: 0, endPoint x: 142, endPoint y: 213, distance: 256.0
click at [1524, 24] on link "Account" at bounding box center [1515, 25] width 48 height 34
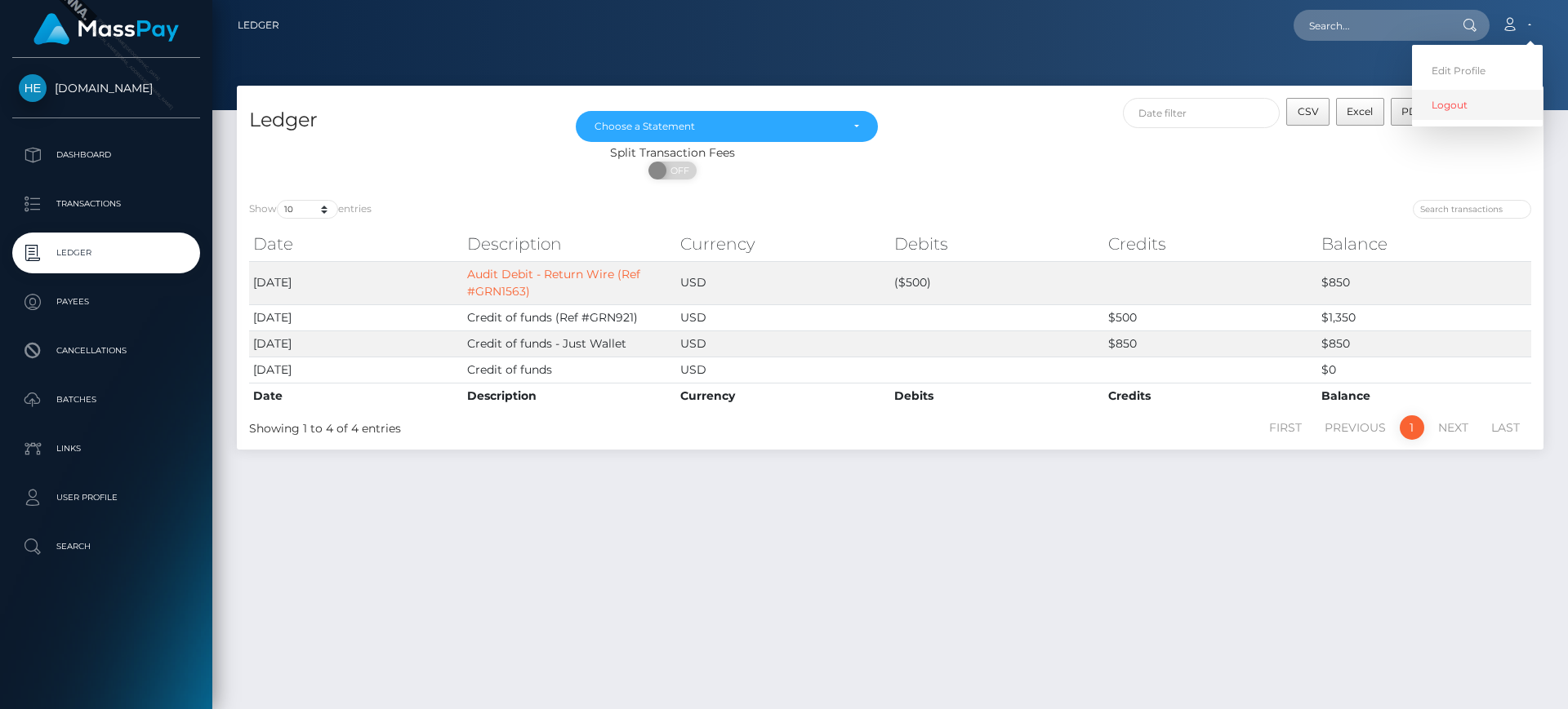
click at [1451, 101] on link "Logout" at bounding box center [1476, 105] width 130 height 30
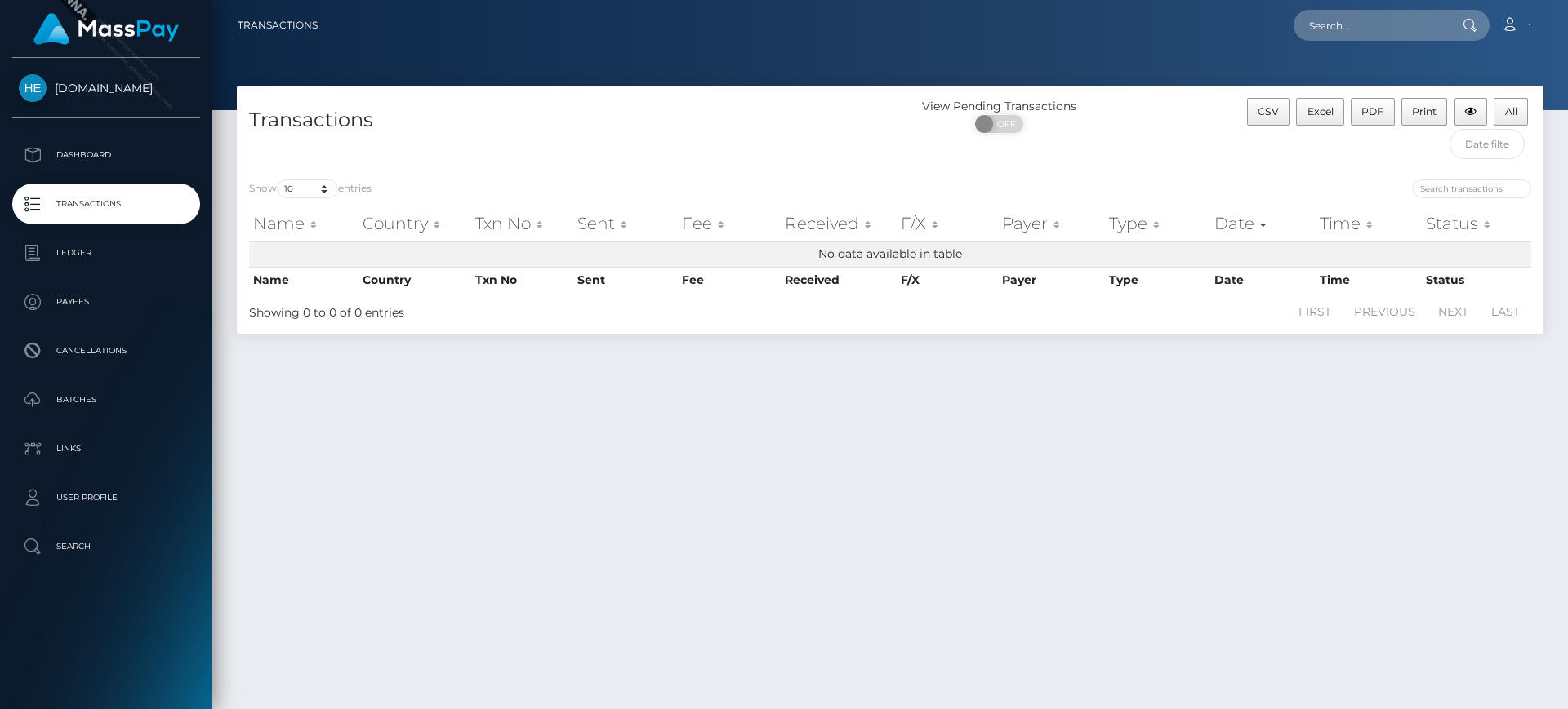
scroll to position [42, 0]
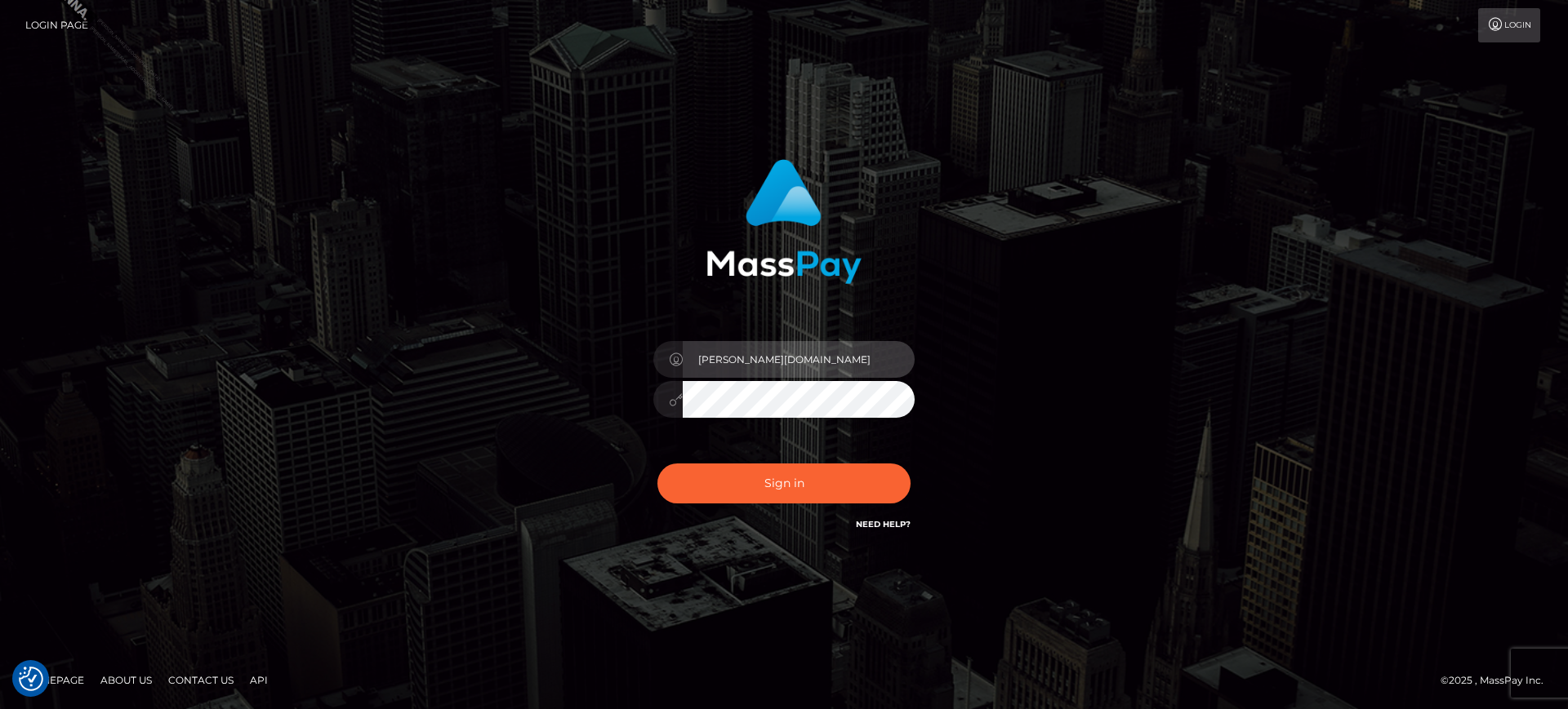
click at [758, 356] on input "[PERSON_NAME][DOMAIN_NAME]" at bounding box center [798, 359] width 232 height 37
type input "[PERSON_NAME][DOMAIN_NAME]"
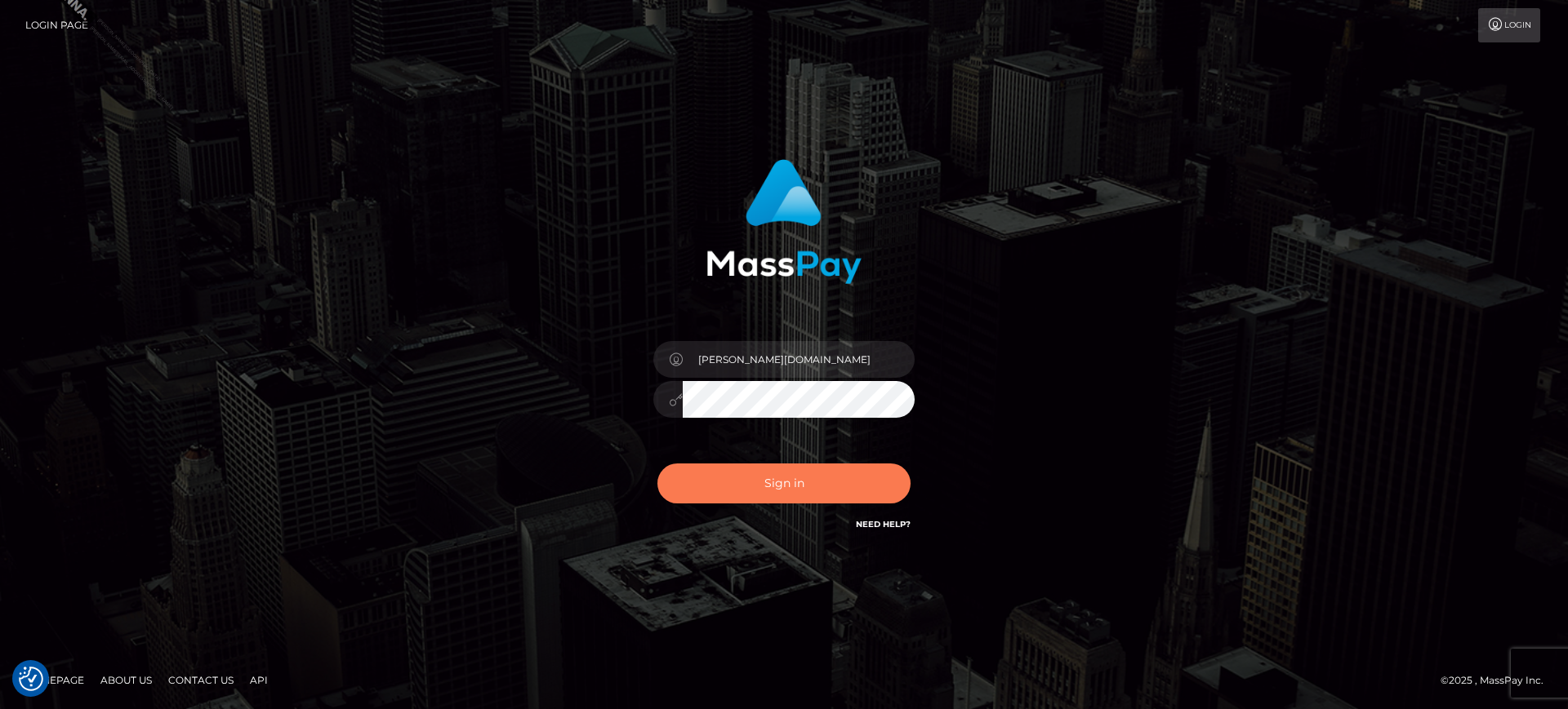
click at [824, 482] on button "Sign in" at bounding box center [784, 484] width 253 height 40
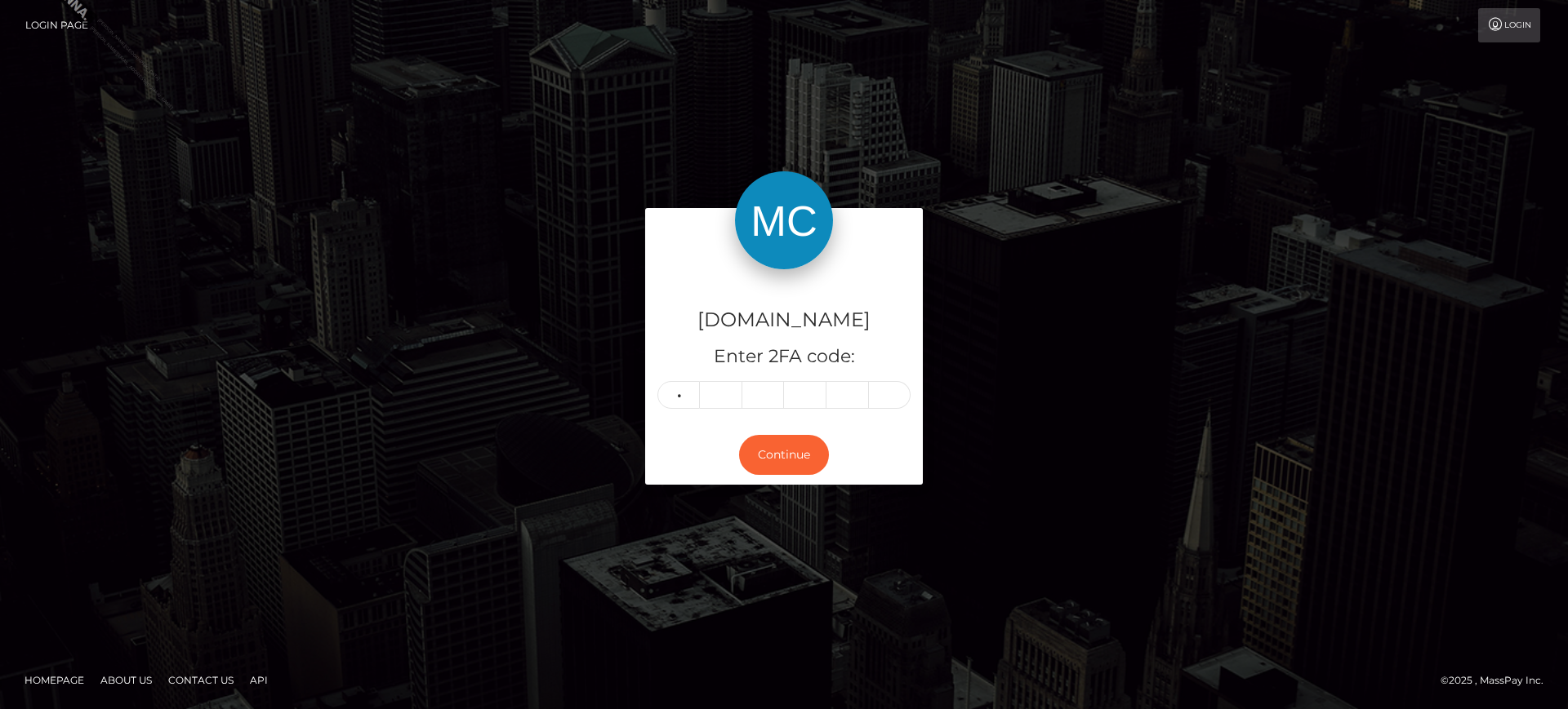
type input "5"
type input "2"
type input "3"
type input "6"
type input "4"
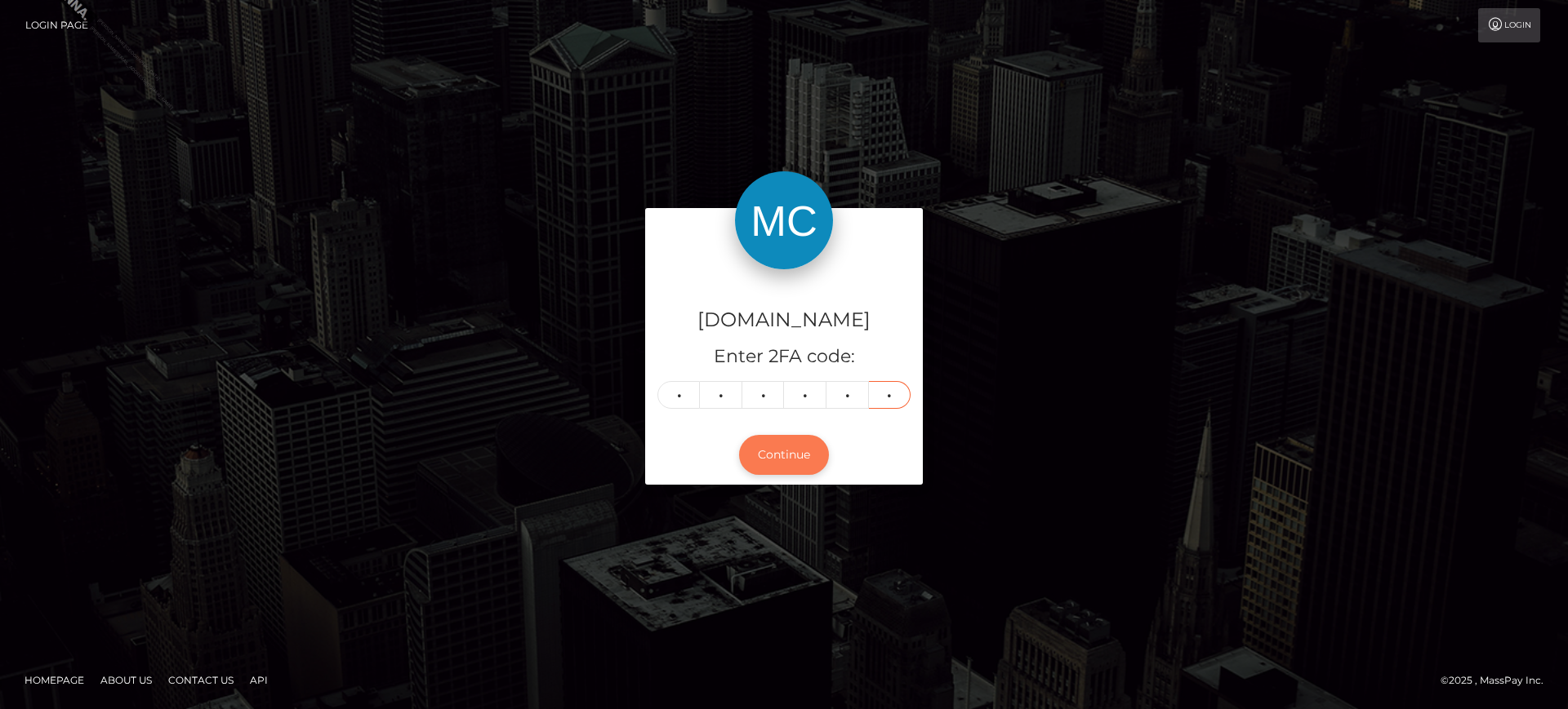
type input "4"
click at [797, 467] on button "Continue" at bounding box center [783, 454] width 90 height 40
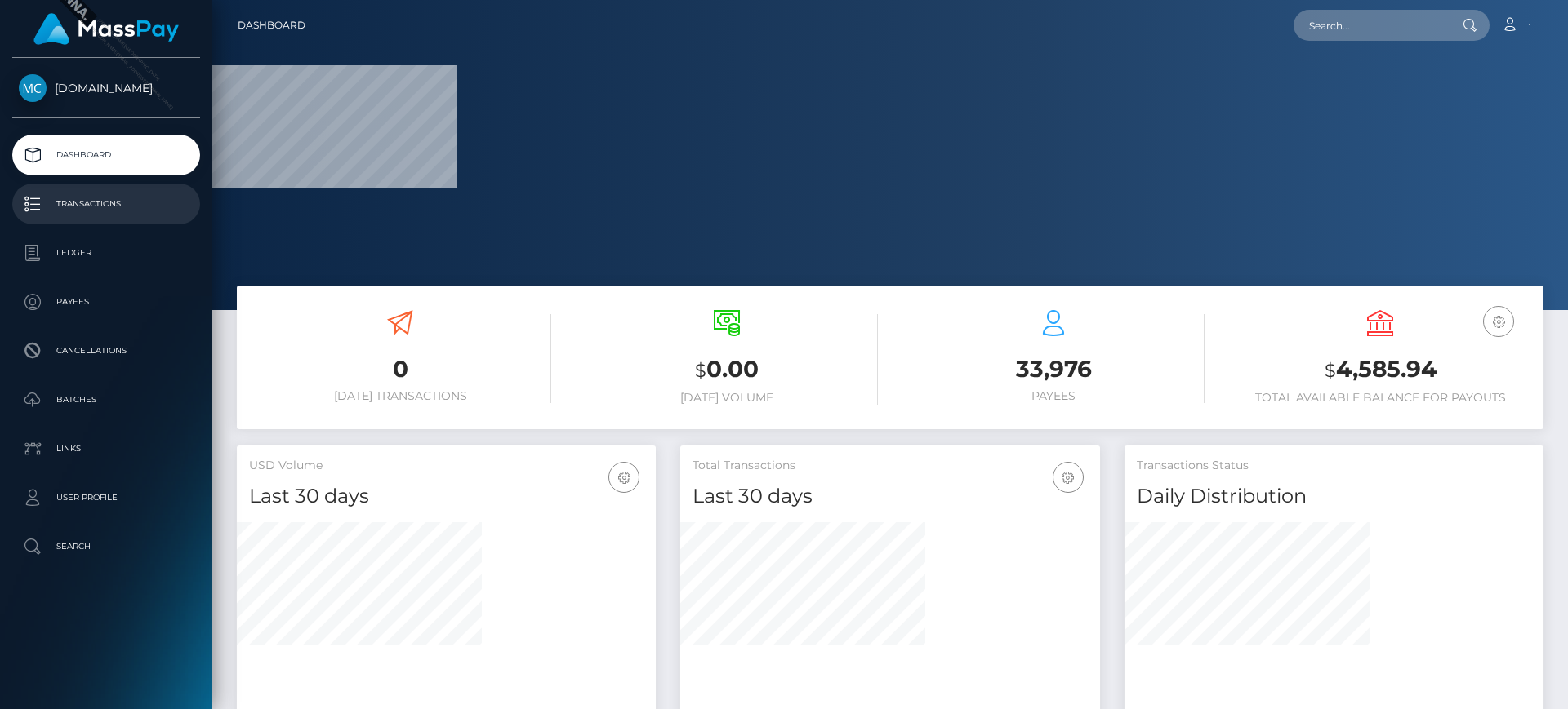
click at [82, 220] on link "Transactions" at bounding box center [106, 204] width 188 height 41
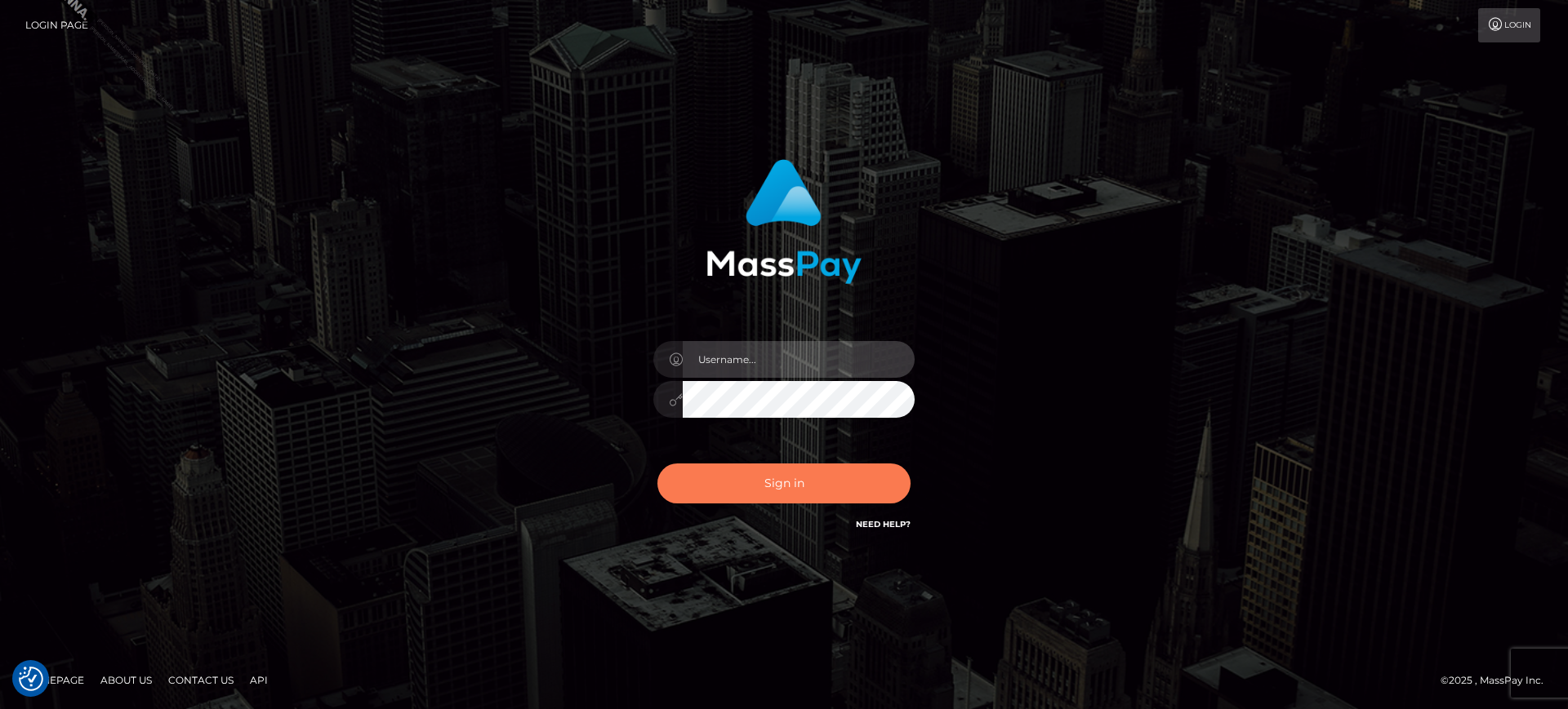
type input "marianne.ML"
click at [795, 473] on button "Sign in" at bounding box center [784, 484] width 253 height 40
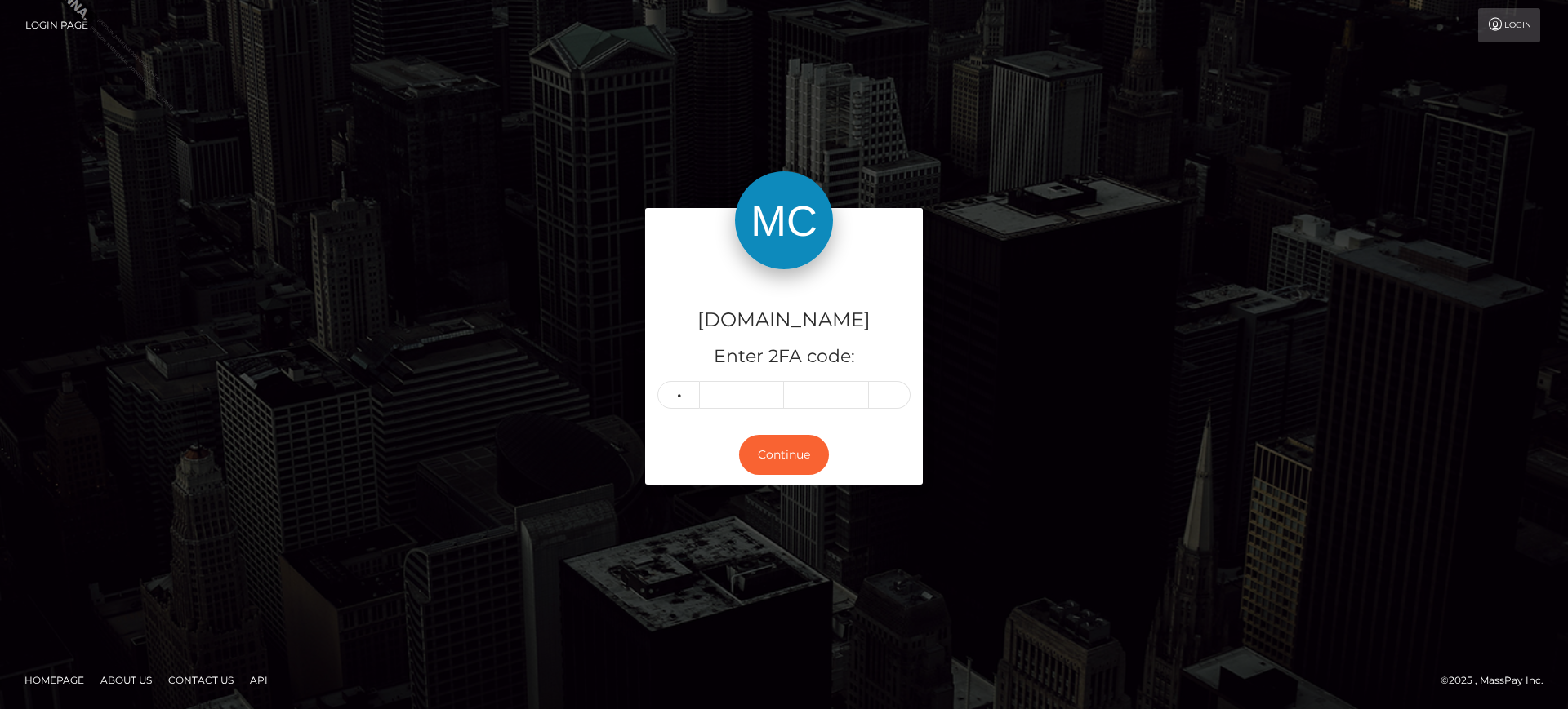
type input "5"
type input "2"
type input "3"
type input "6"
type input "4"
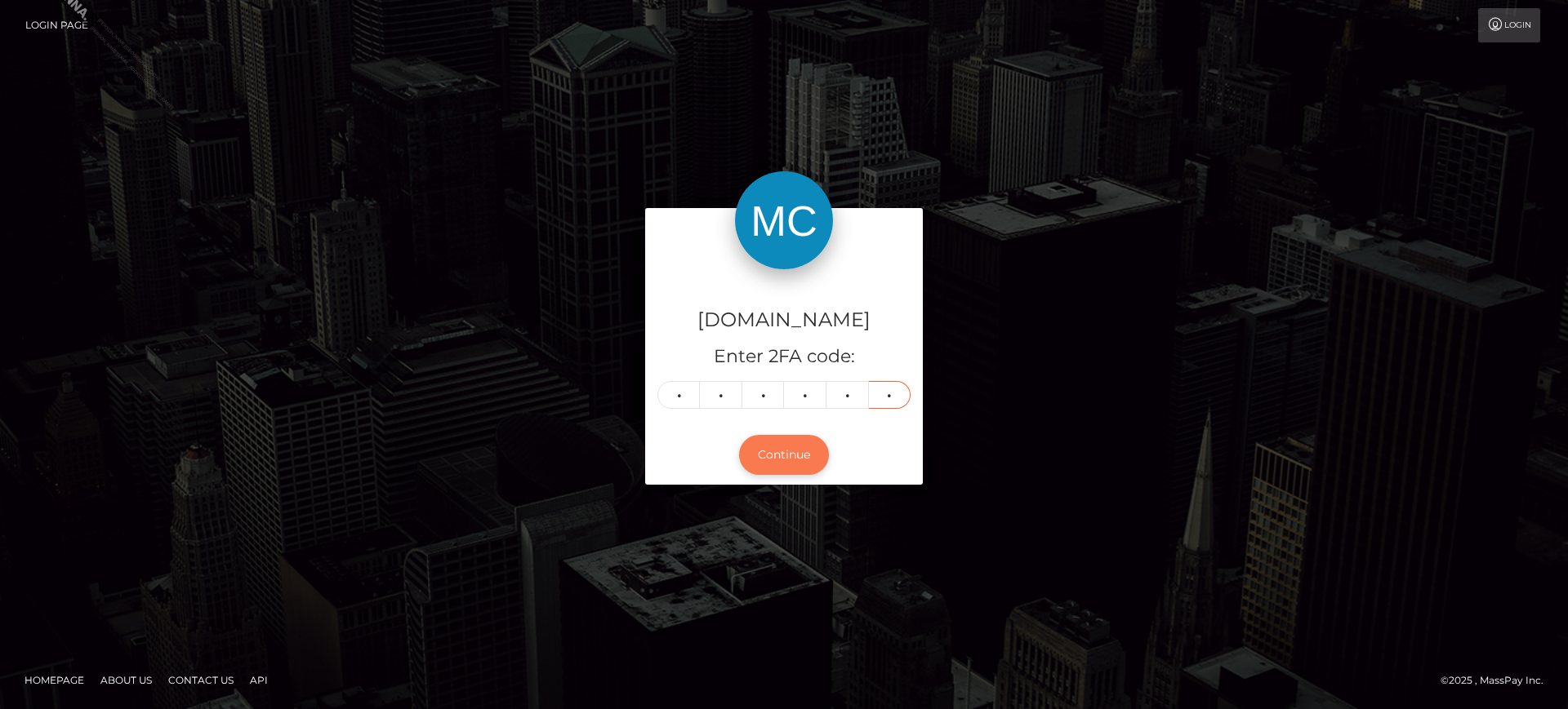
type input "4"
click at [755, 446] on button "Continue" at bounding box center [783, 454] width 90 height 40
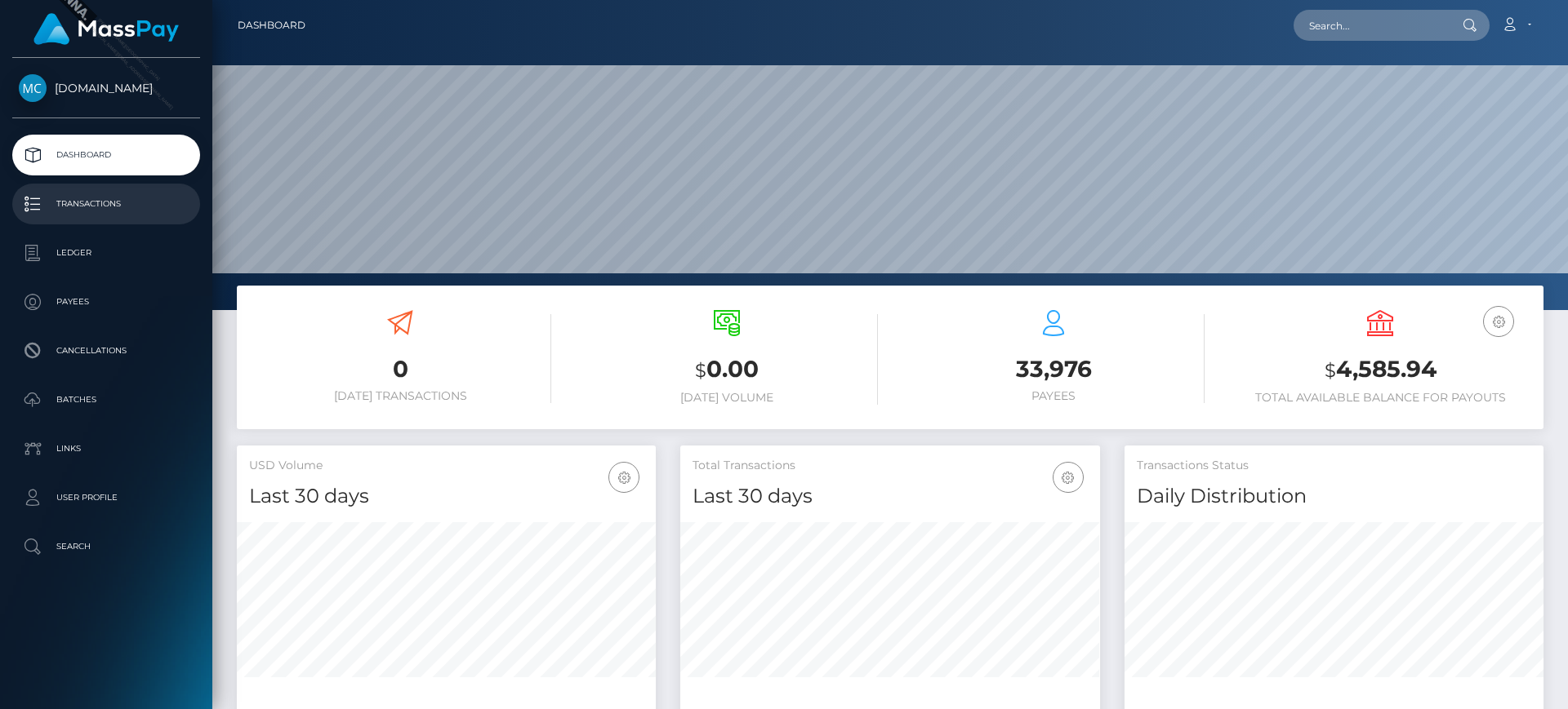
scroll to position [289, 420]
click at [92, 212] on p "Transactions" at bounding box center [106, 204] width 175 height 25
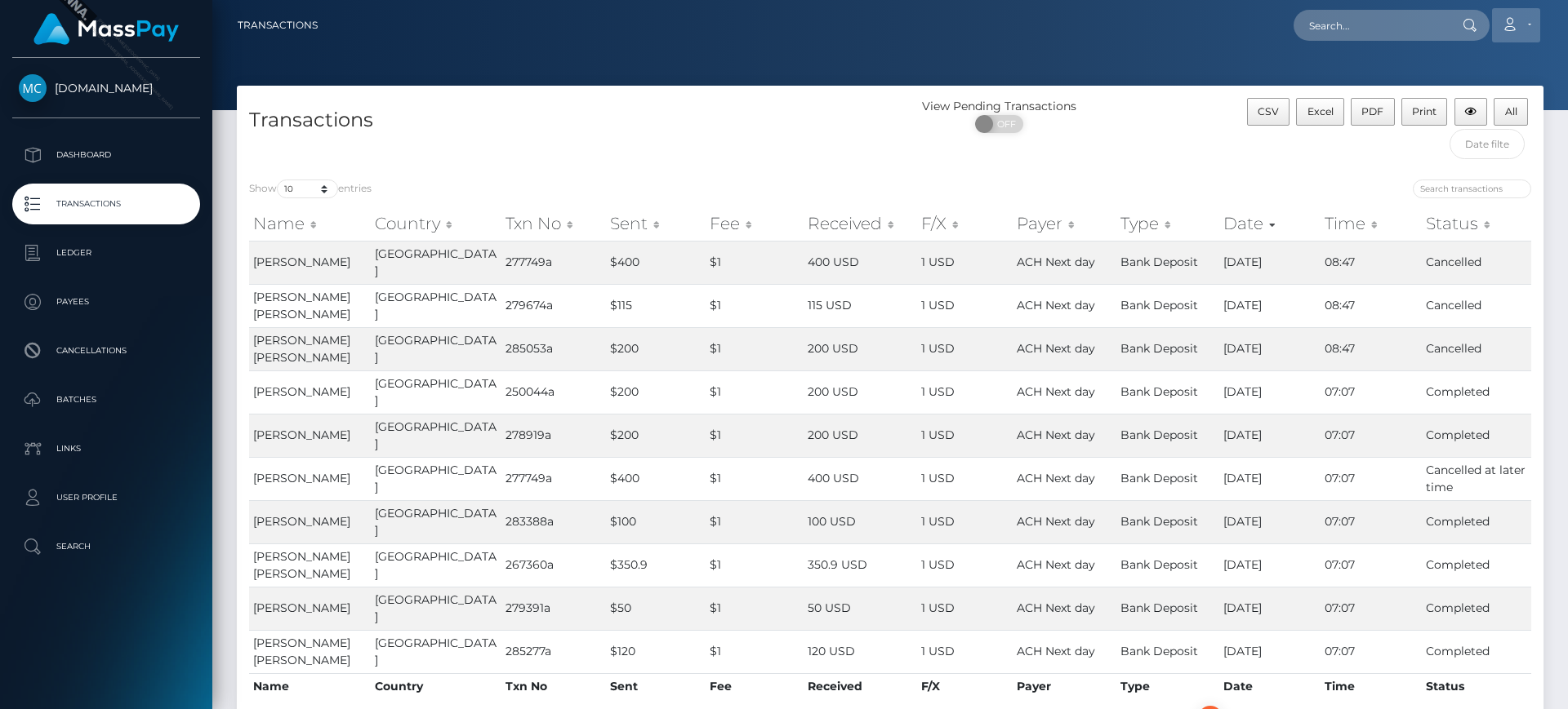
click at [1508, 22] on icon at bounding box center [1510, 25] width 17 height 13
click at [1458, 103] on link "Logout" at bounding box center [1476, 105] width 130 height 30
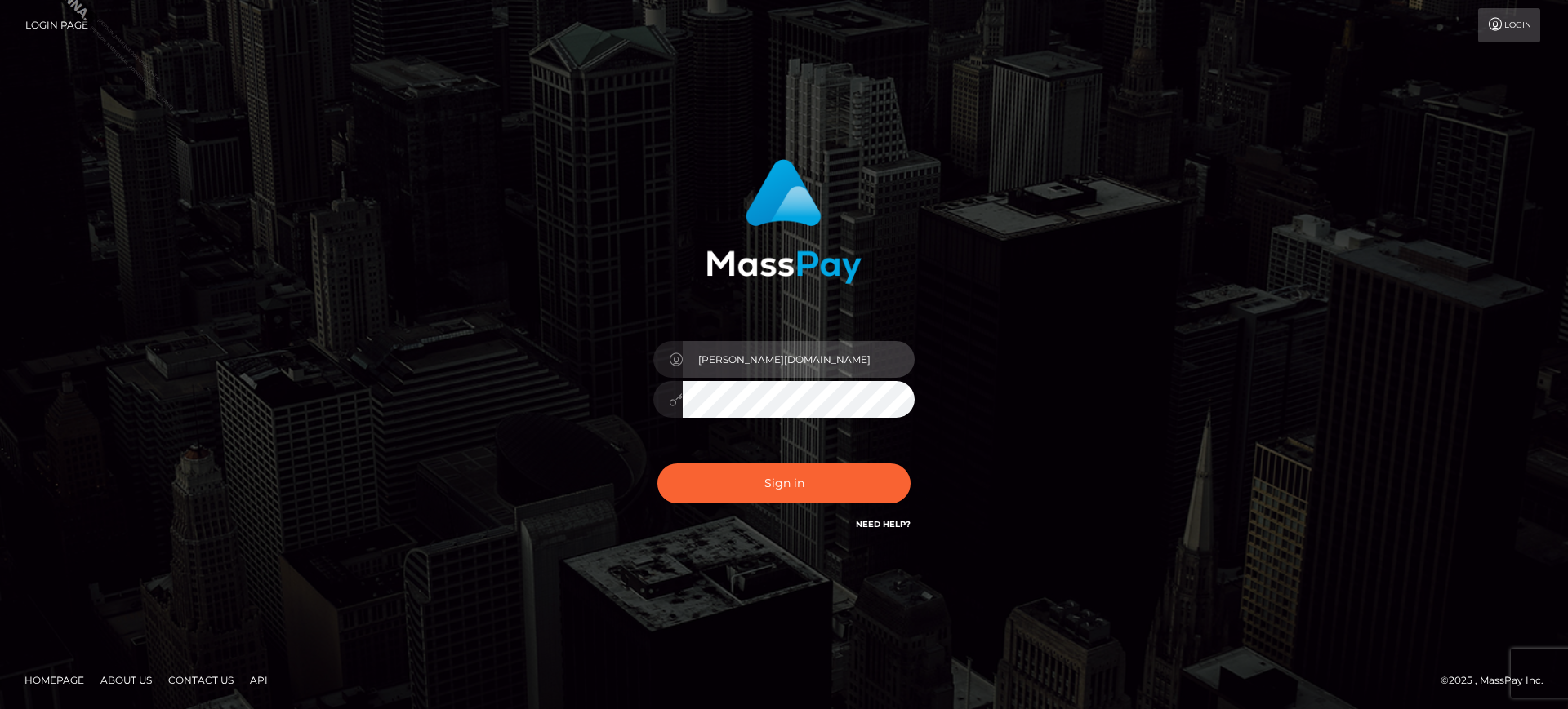
click at [722, 357] on input "marianne.ML" at bounding box center [798, 359] width 232 height 37
type input "marianne.SF"
click at [834, 457] on div "Sign in Need Help?" at bounding box center [783, 489] width 286 height 73
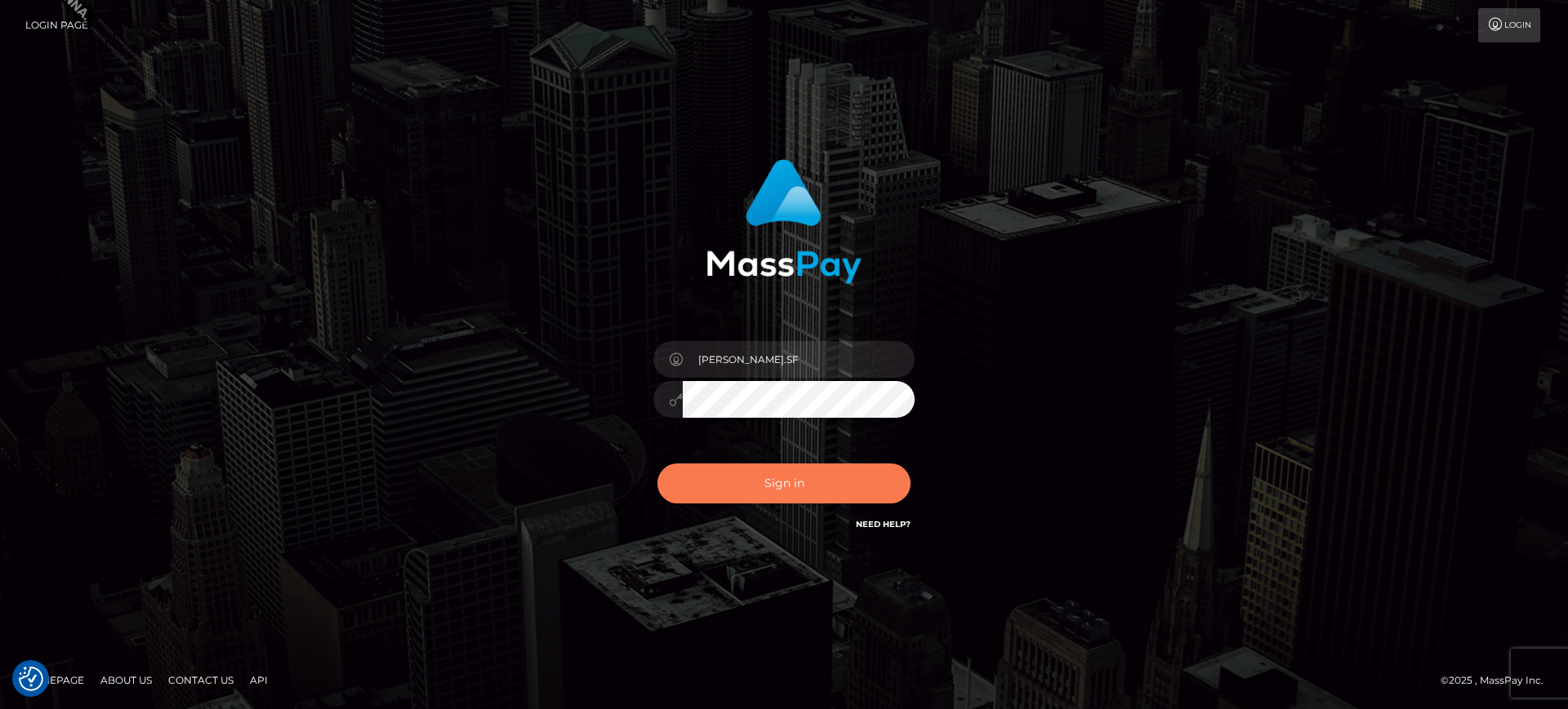
click at [826, 486] on button "Sign in" at bounding box center [784, 484] width 253 height 40
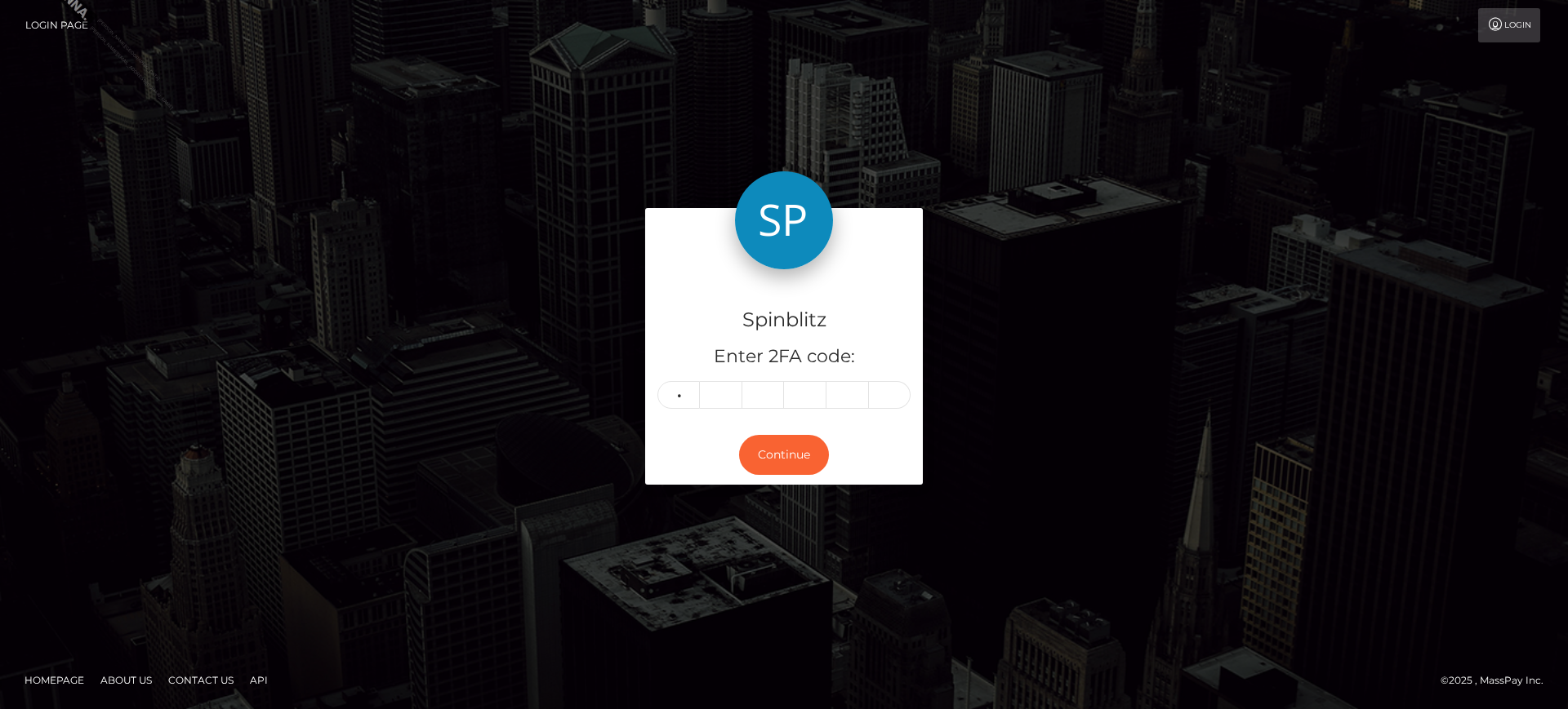
type input "8"
type input "4"
type input "9"
type input "1"
type input "2"
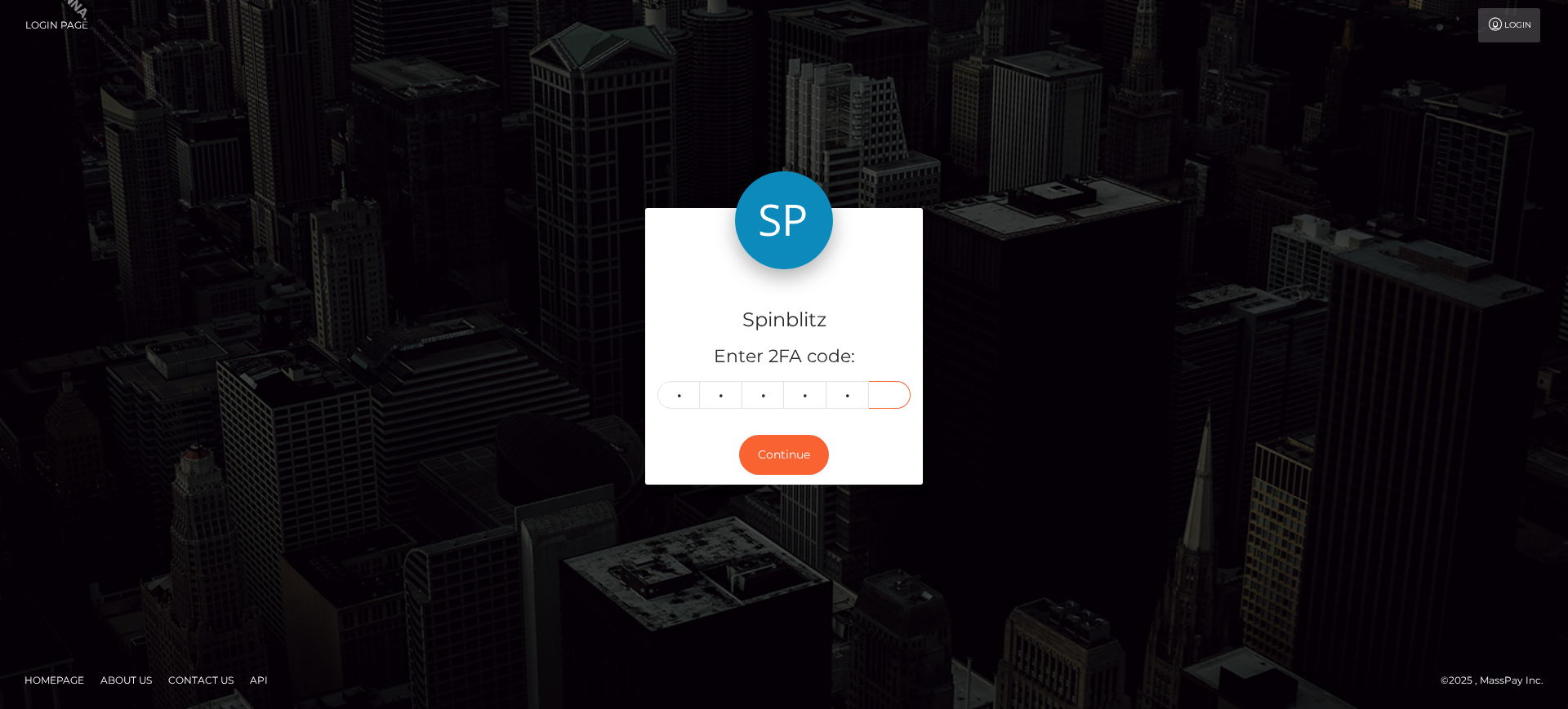
type input "8"
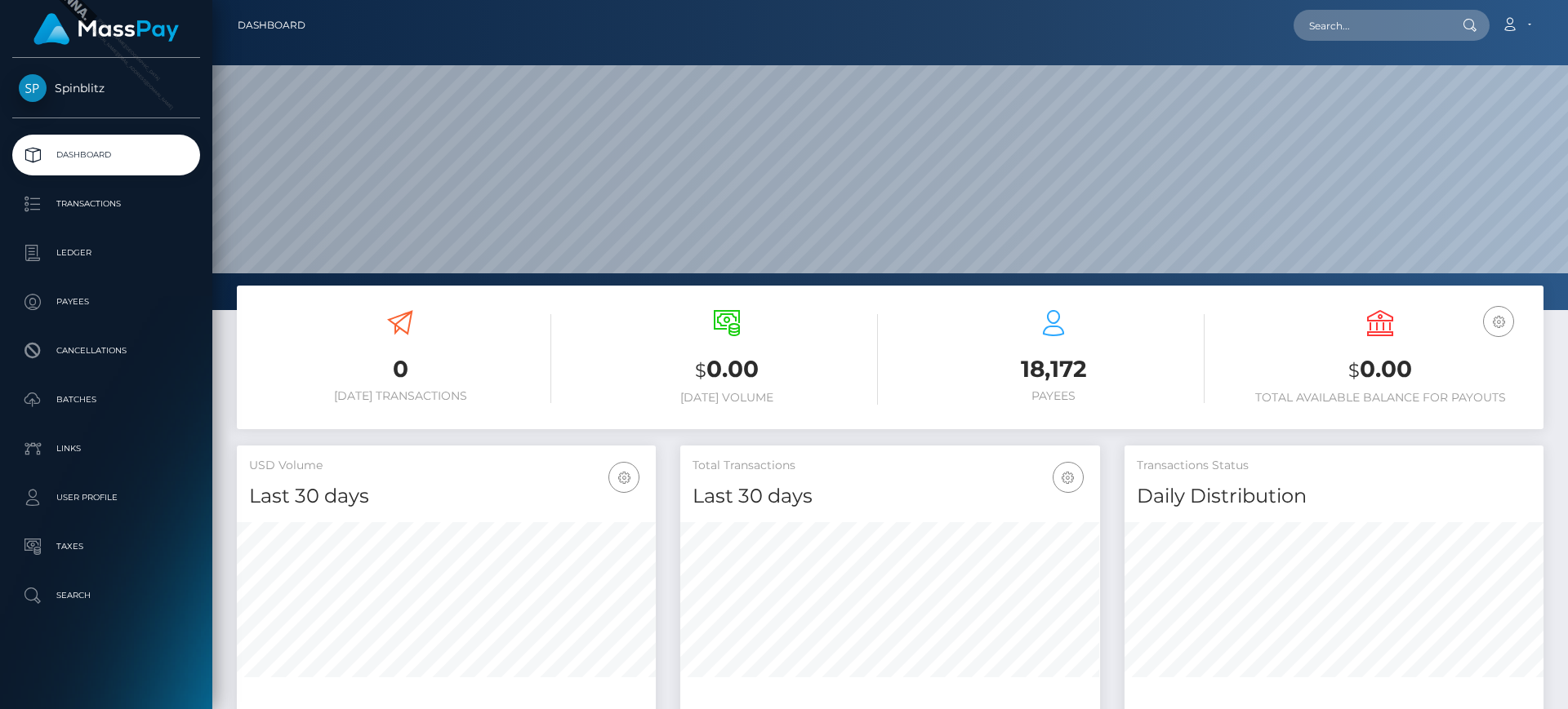
scroll to position [289, 420]
click at [94, 221] on link "Transactions" at bounding box center [106, 204] width 188 height 41
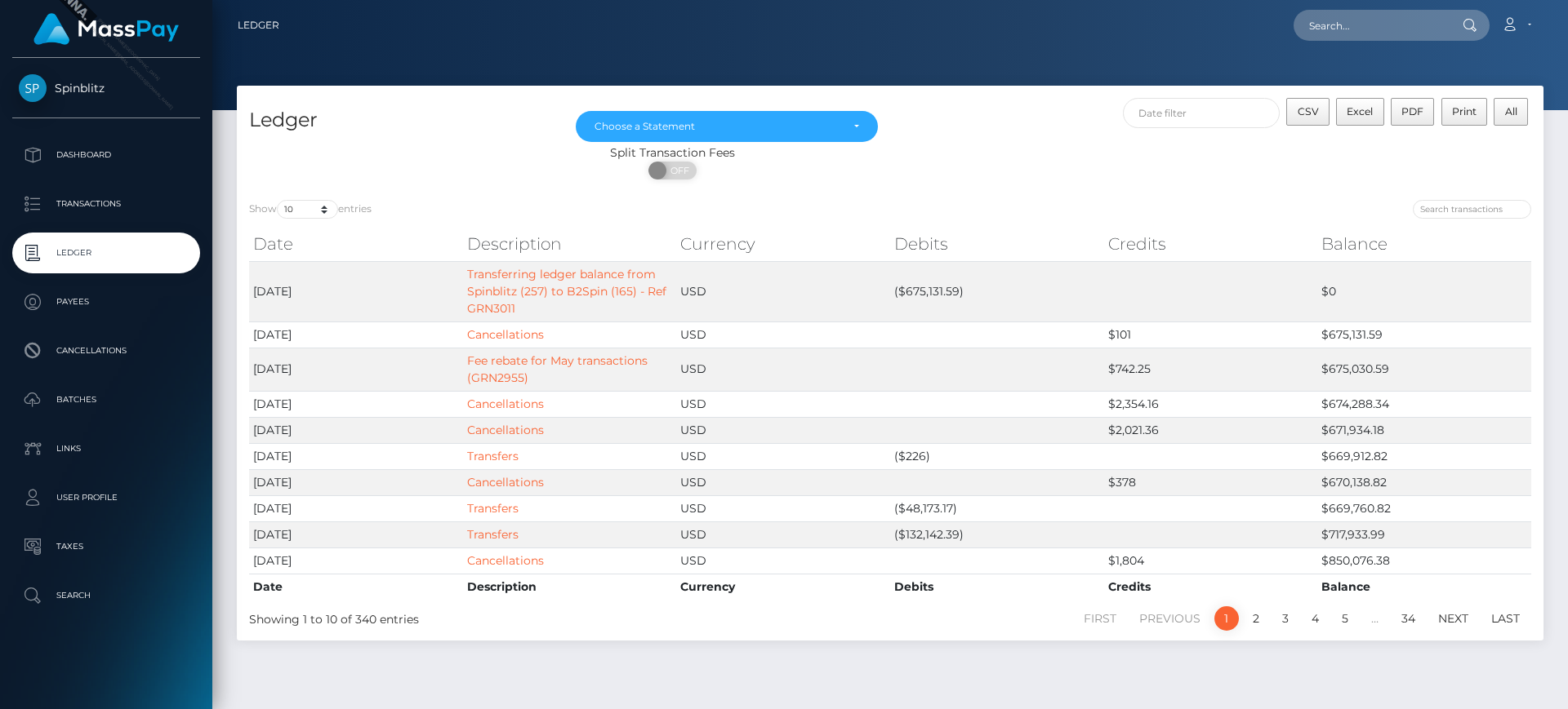
click at [1019, 123] on div "CSV Excel PDF Print All" at bounding box center [1216, 121] width 653 height 46
click at [1513, 115] on span "All" at bounding box center [1510, 111] width 12 height 12
click at [1319, 117] on span "CSV" at bounding box center [1308, 111] width 22 height 12
drag, startPoint x: 312, startPoint y: 202, endPoint x: 318, endPoint y: 212, distance: 11.7
click at [312, 202] on select "10 25 50 100 250" at bounding box center [307, 209] width 61 height 19
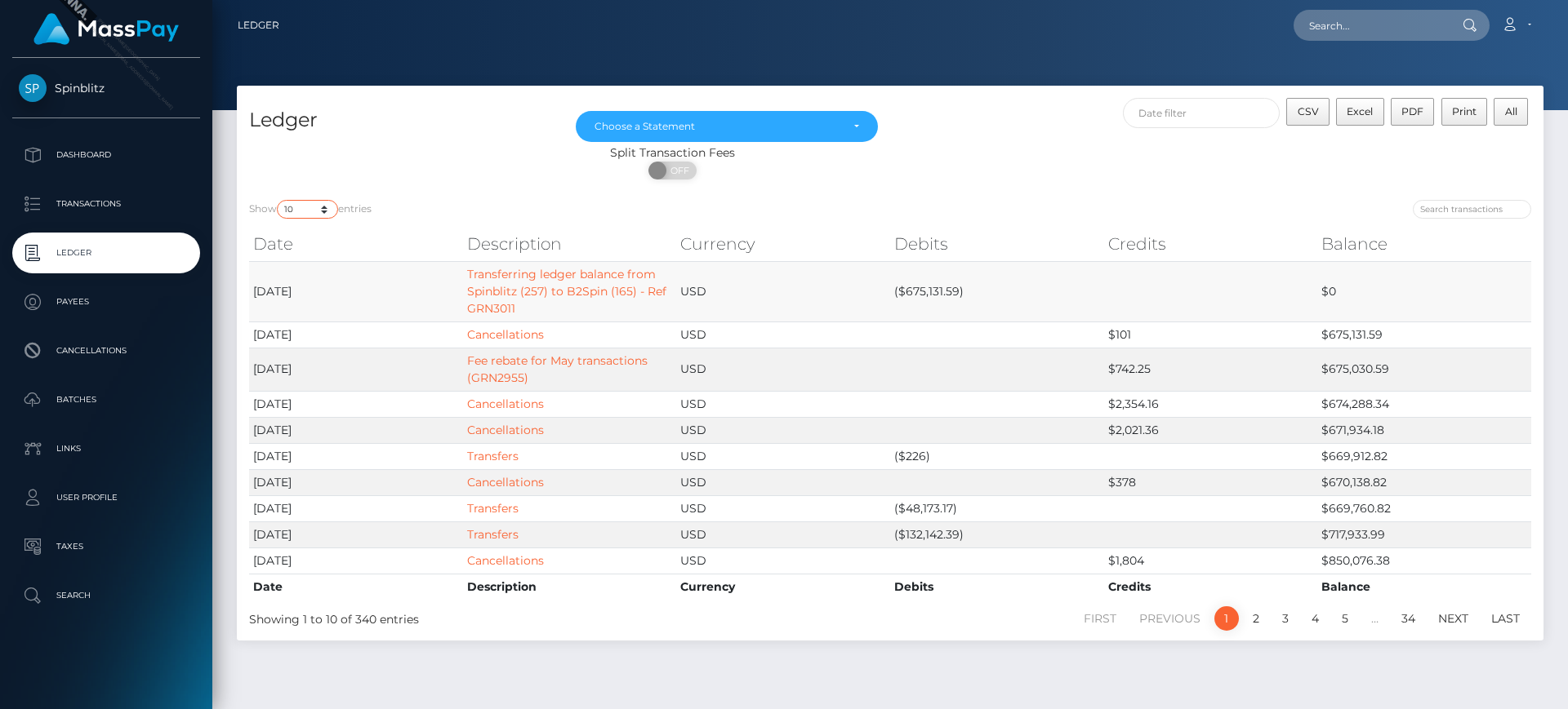
select select "50"
click at [278, 200] on select "10 25 50 100 250" at bounding box center [307, 209] width 61 height 19
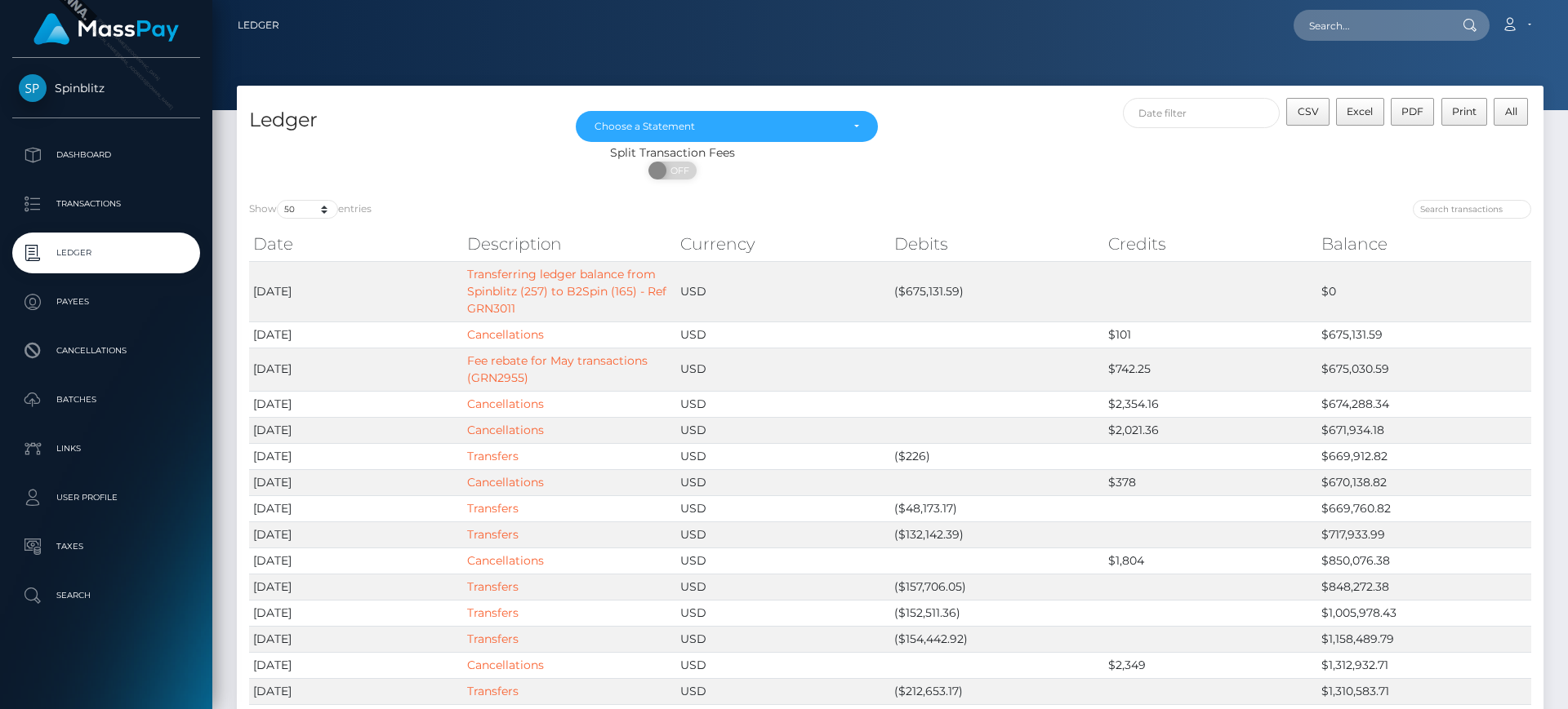
click at [1252, 203] on div at bounding box center [1216, 211] width 628 height 23
click at [1338, 114] on button "Excel" at bounding box center [1359, 111] width 48 height 27
click at [1291, 116] on button "CSV" at bounding box center [1308, 111] width 43 height 27
click at [817, 124] on div "Choose a Statement" at bounding box center [717, 126] width 245 height 13
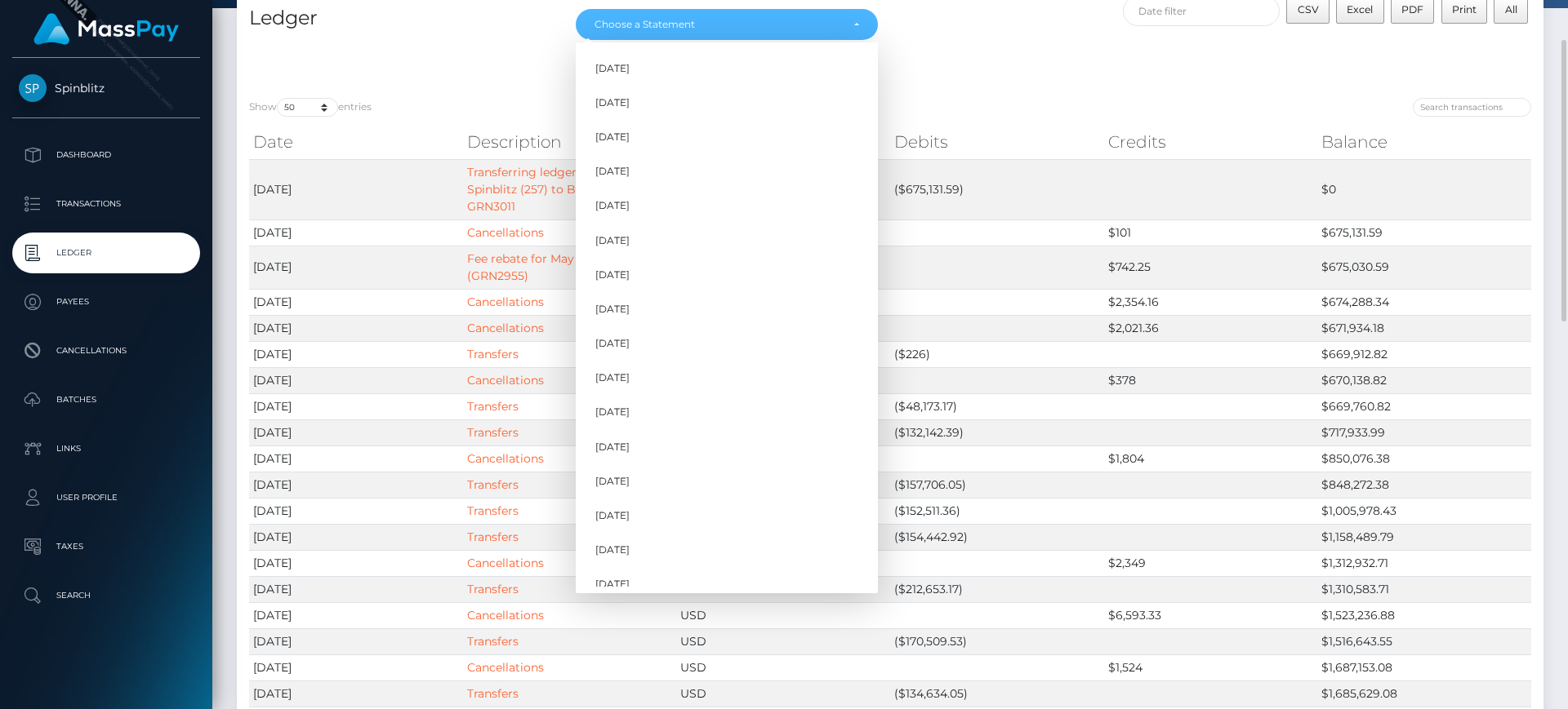
scroll to position [151, 0]
click at [719, 567] on link "[DATE]" at bounding box center [726, 571] width 302 height 30
select select "[DATE]"
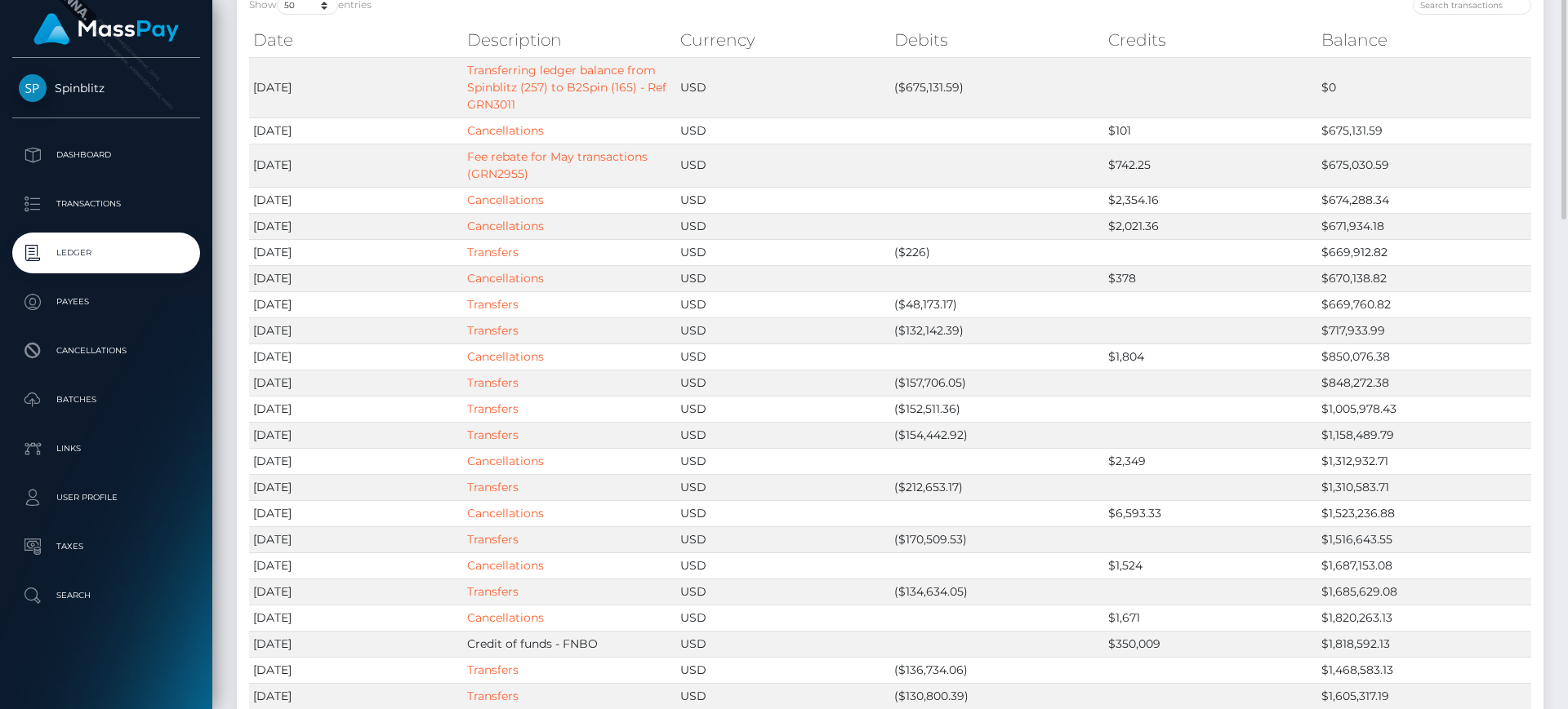
scroll to position [0, 0]
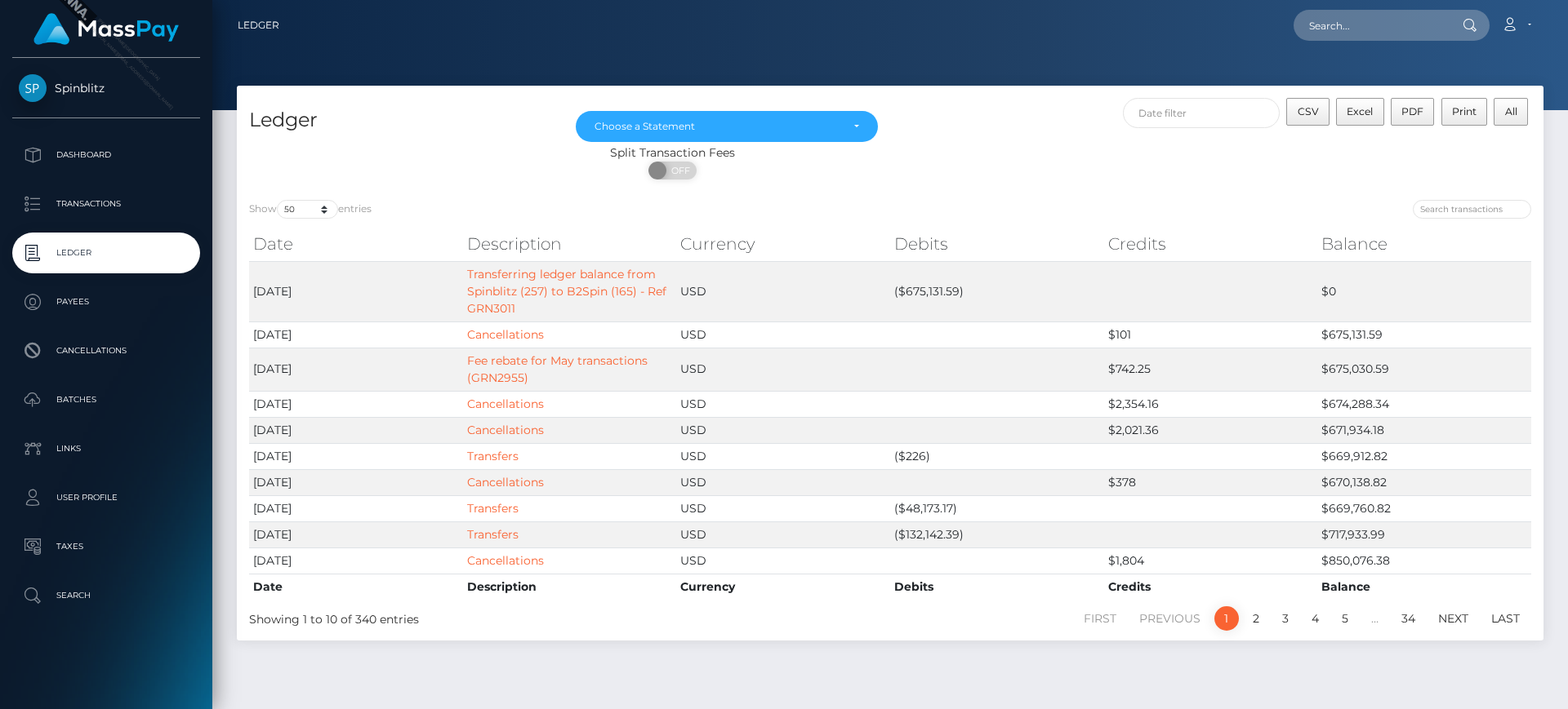
select select "[DATE]"
select select "50"
click at [875, 67] on div at bounding box center [890, 55] width 1356 height 110
click at [919, 111] on div "CSV Excel PDF Print All" at bounding box center [1216, 121] width 653 height 46
click at [846, 129] on div "Choose a Statement" at bounding box center [726, 126] width 264 height 13
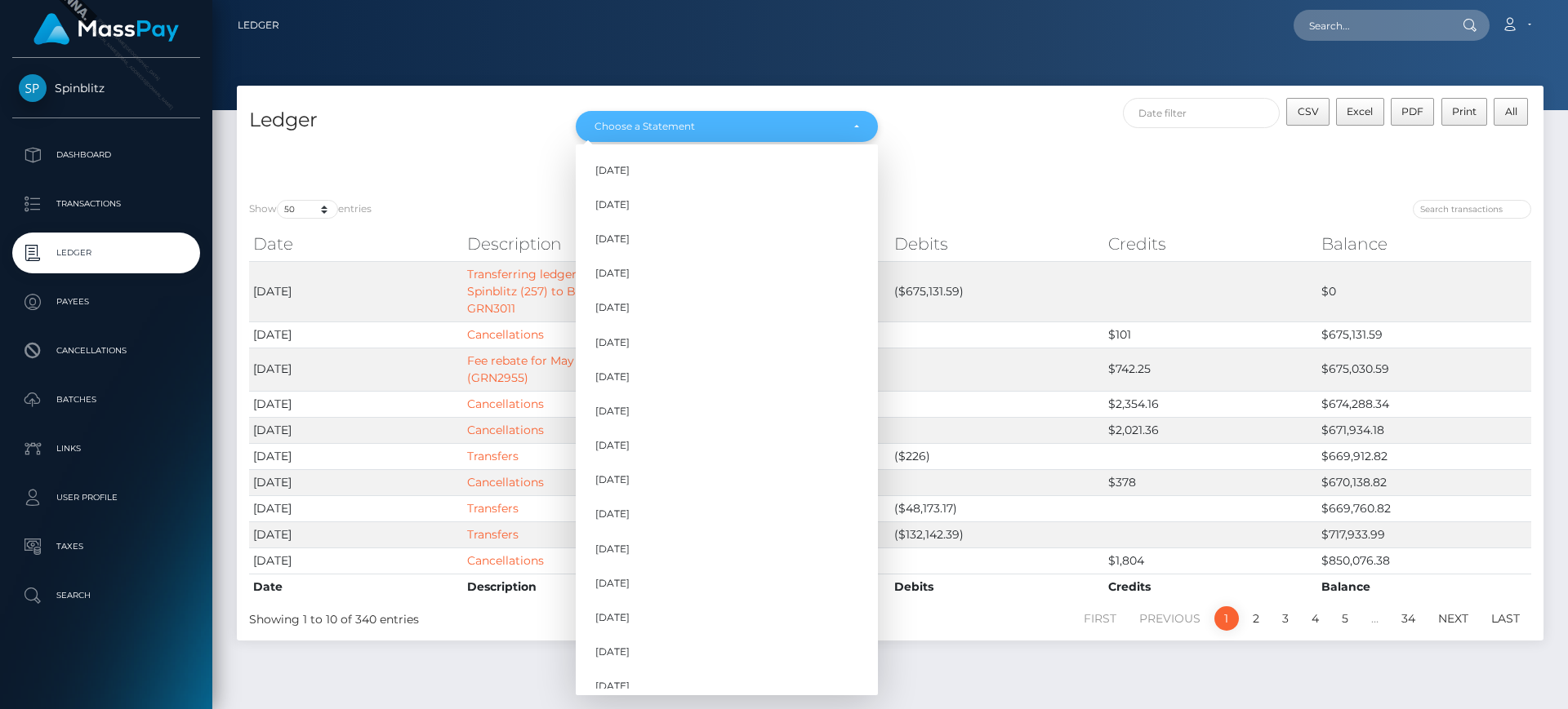
scroll to position [151, 0]
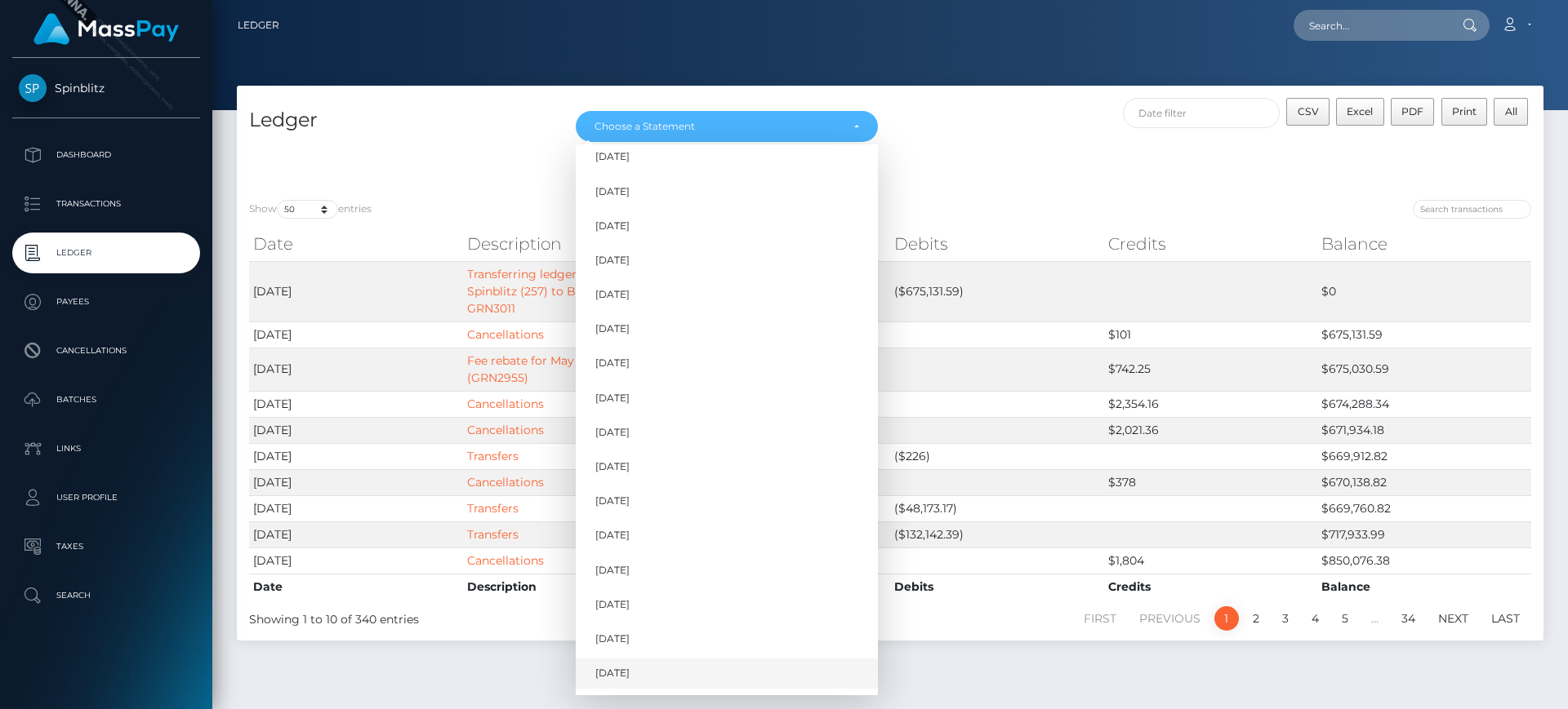
click at [732, 664] on link "Sep 2025" at bounding box center [726, 673] width 302 height 30
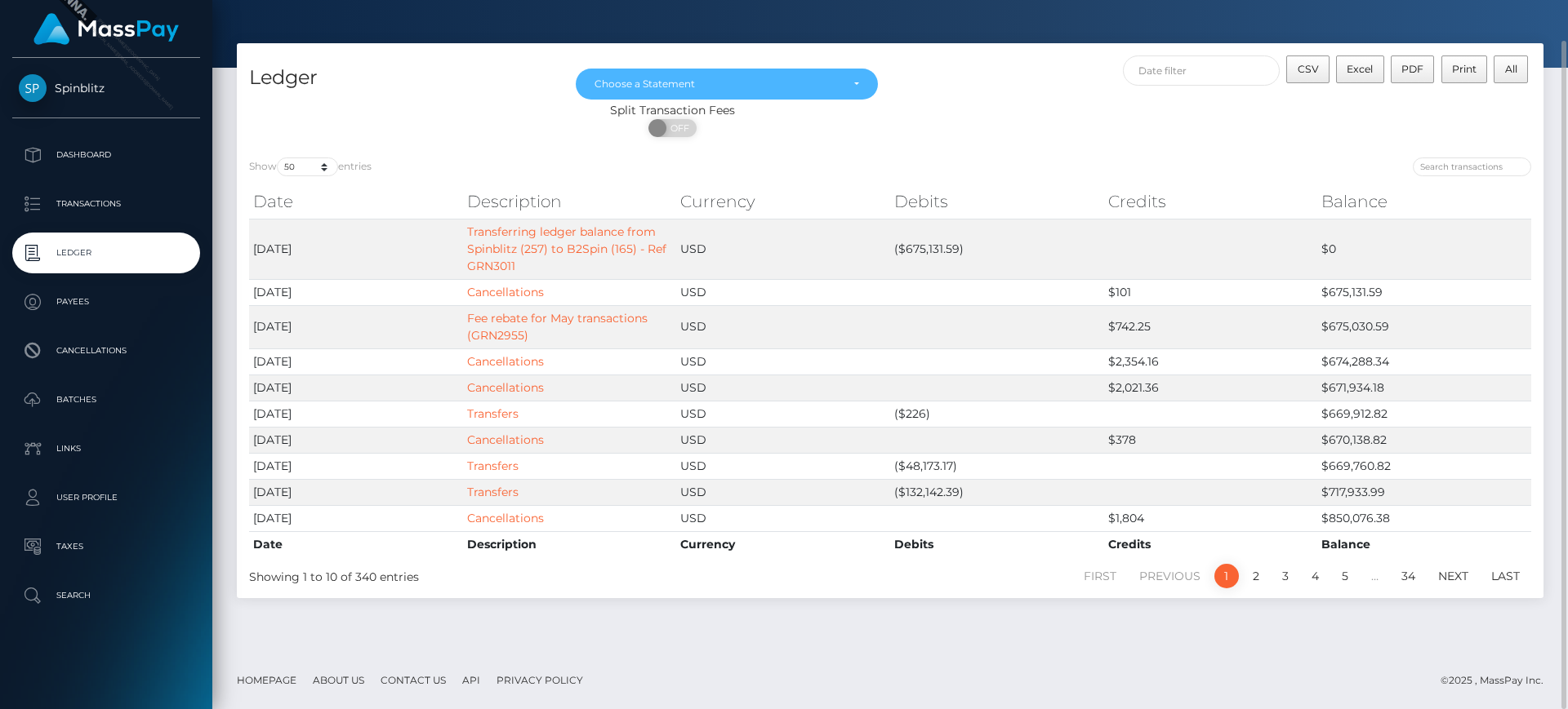
scroll to position [0, 0]
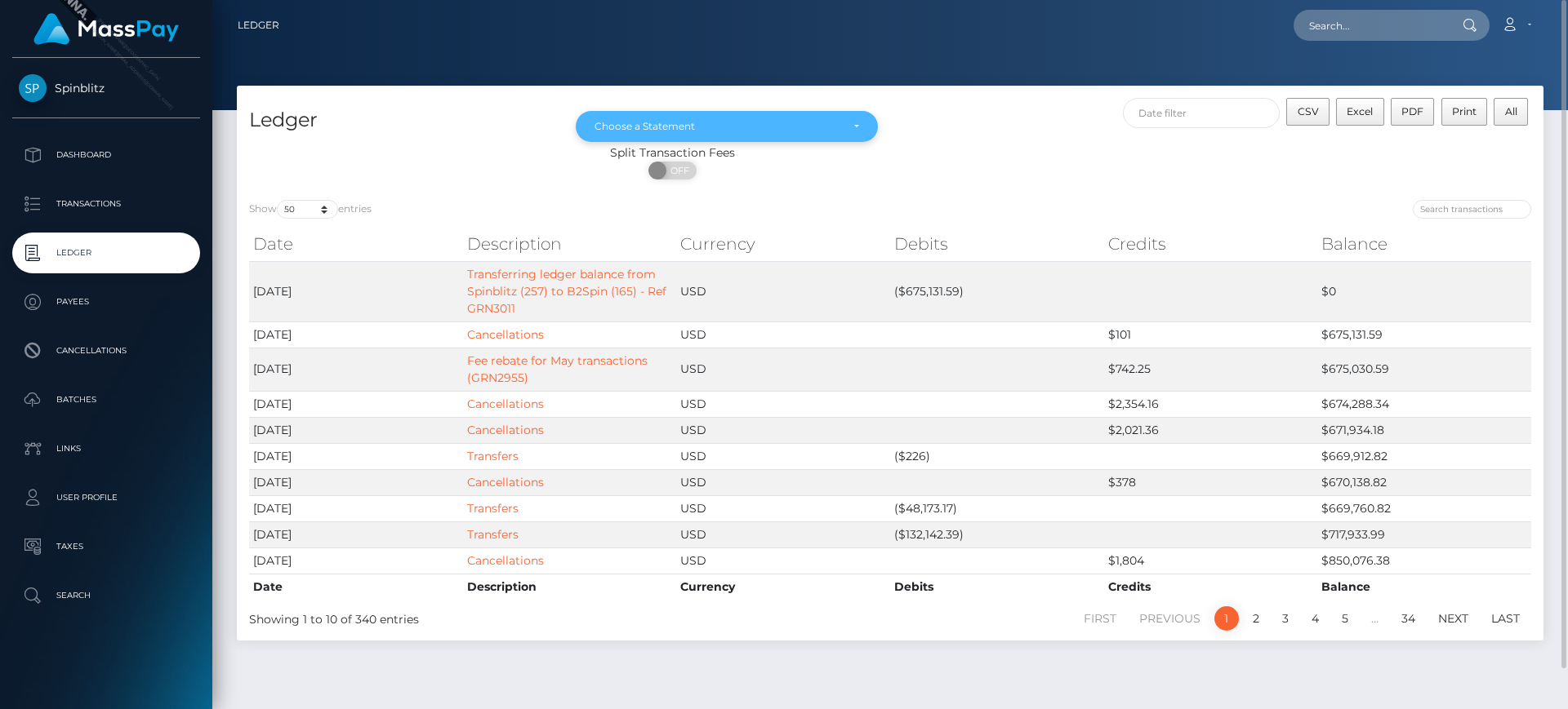
click at [734, 131] on div "Choose a Statement" at bounding box center [717, 126] width 245 height 13
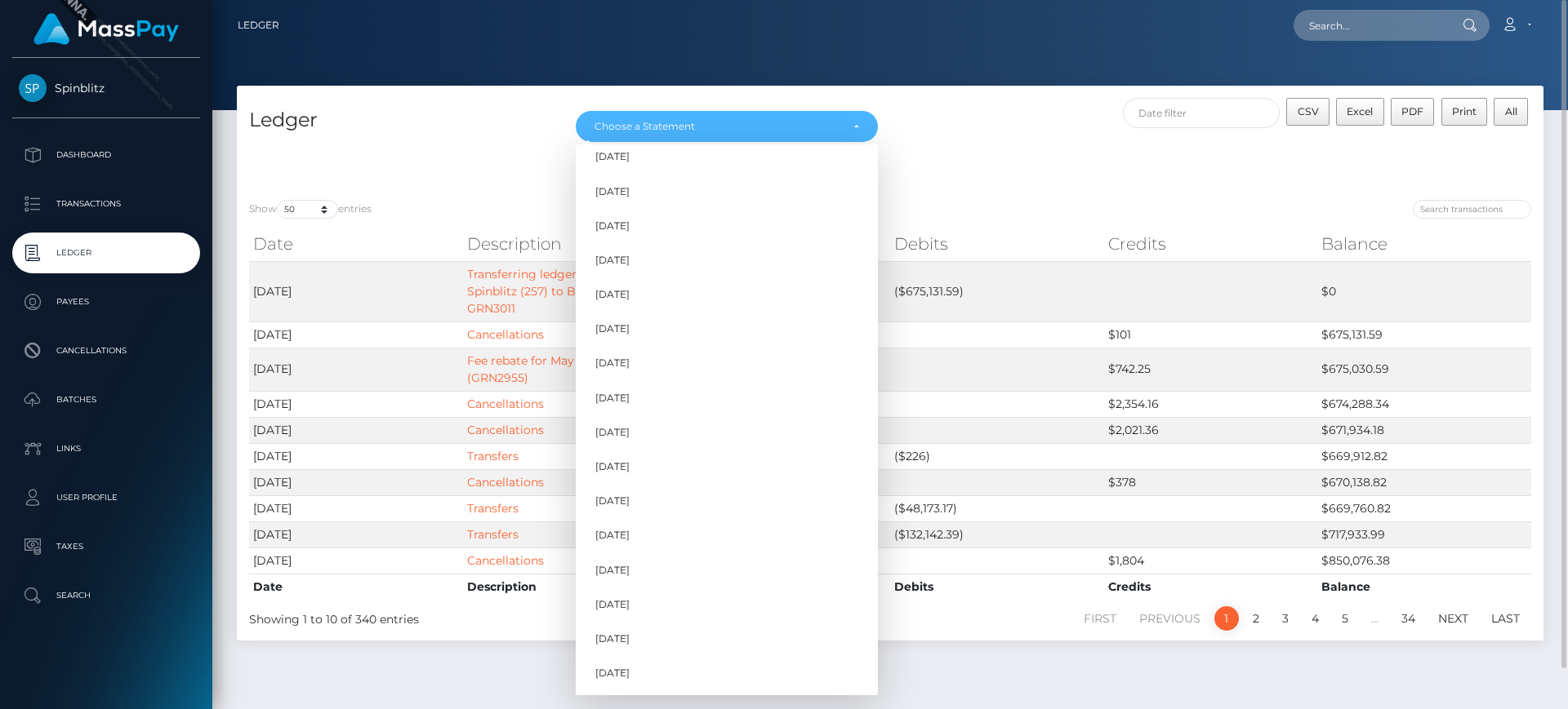
click at [964, 142] on div "CSV Excel PDF Print All" at bounding box center [1216, 121] width 653 height 46
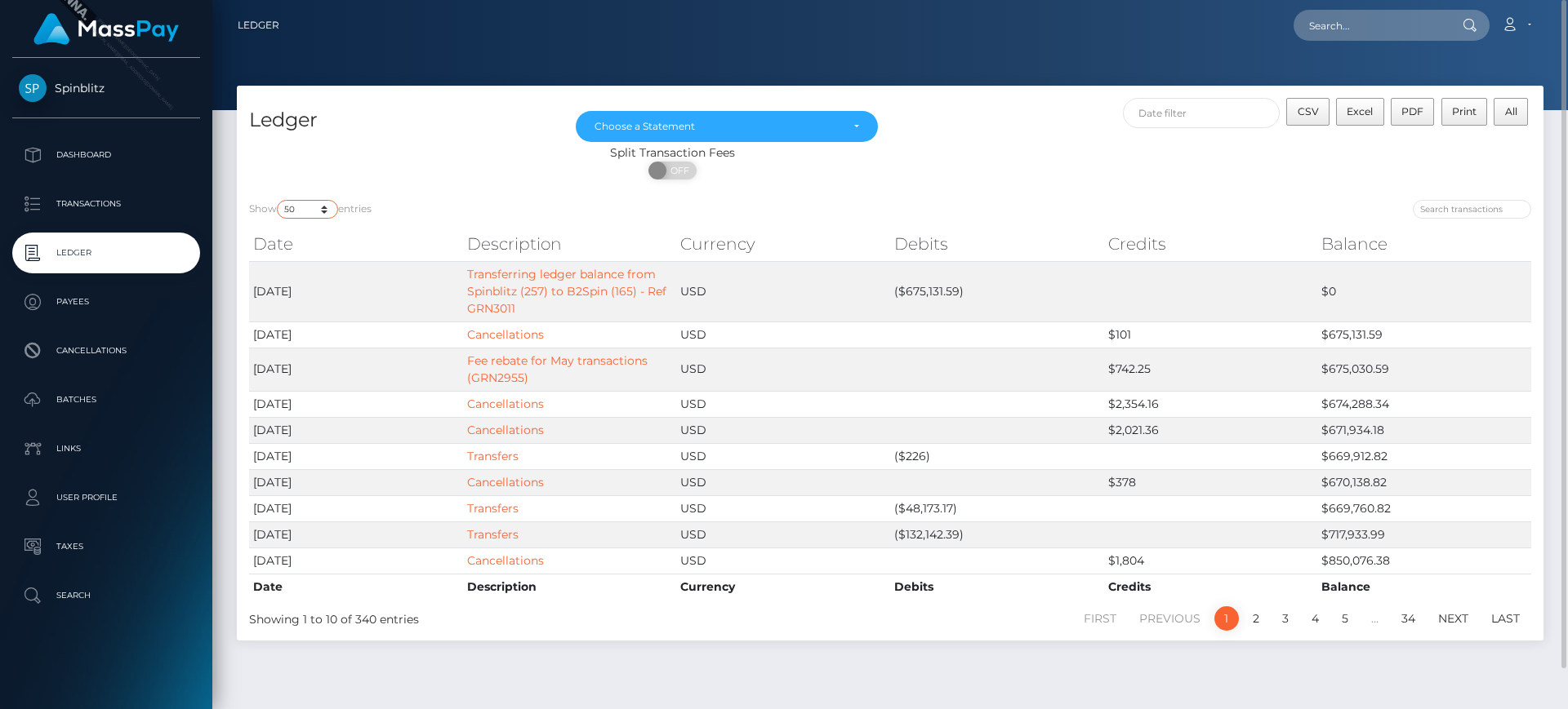
click at [325, 209] on select "10 25 50 100 250" at bounding box center [307, 209] width 61 height 19
click at [278, 200] on select "10 25 50 100 250" at bounding box center [307, 209] width 61 height 19
click at [754, 130] on div "Choose a Statement" at bounding box center [717, 126] width 245 height 13
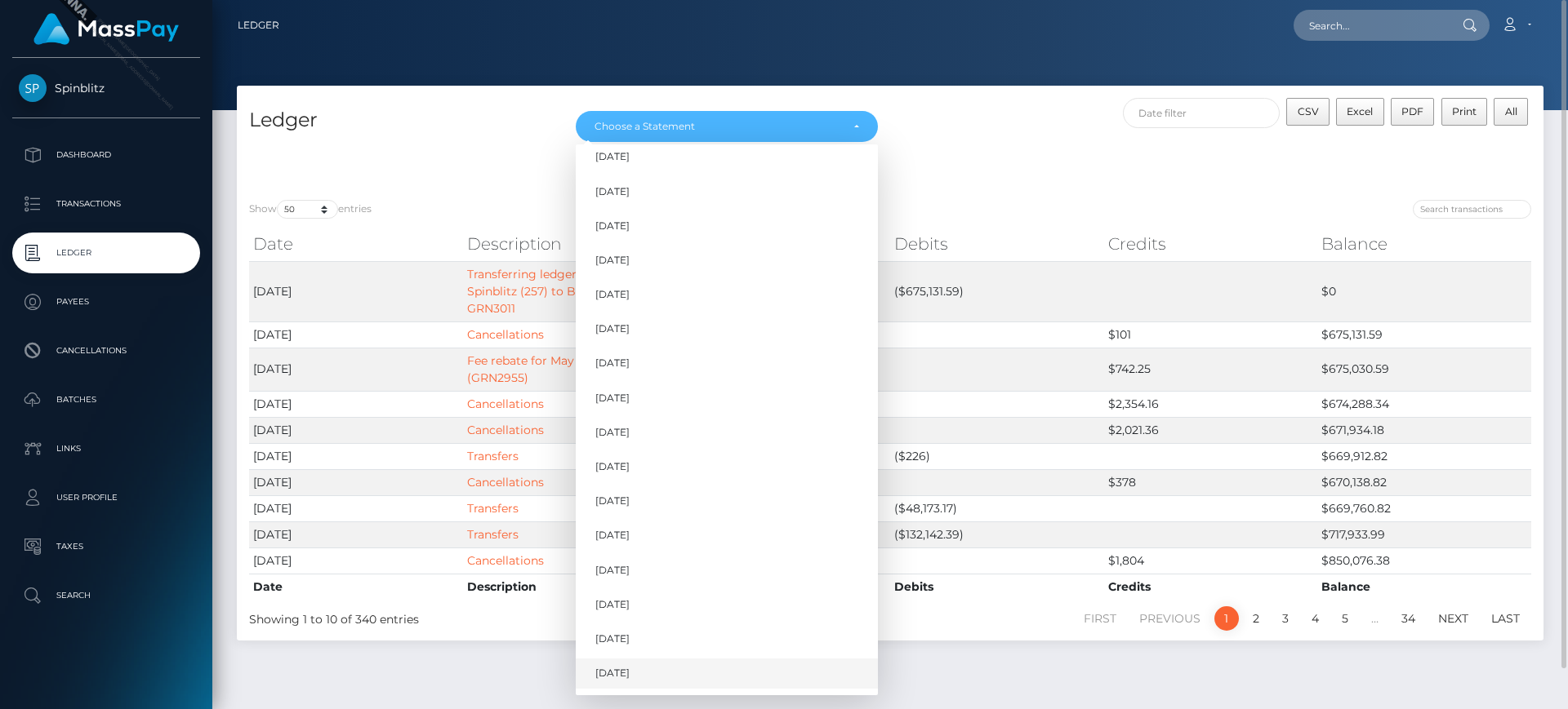
click at [705, 668] on link "Sep 2025" at bounding box center [726, 673] width 302 height 30
select select "Sep 2025"
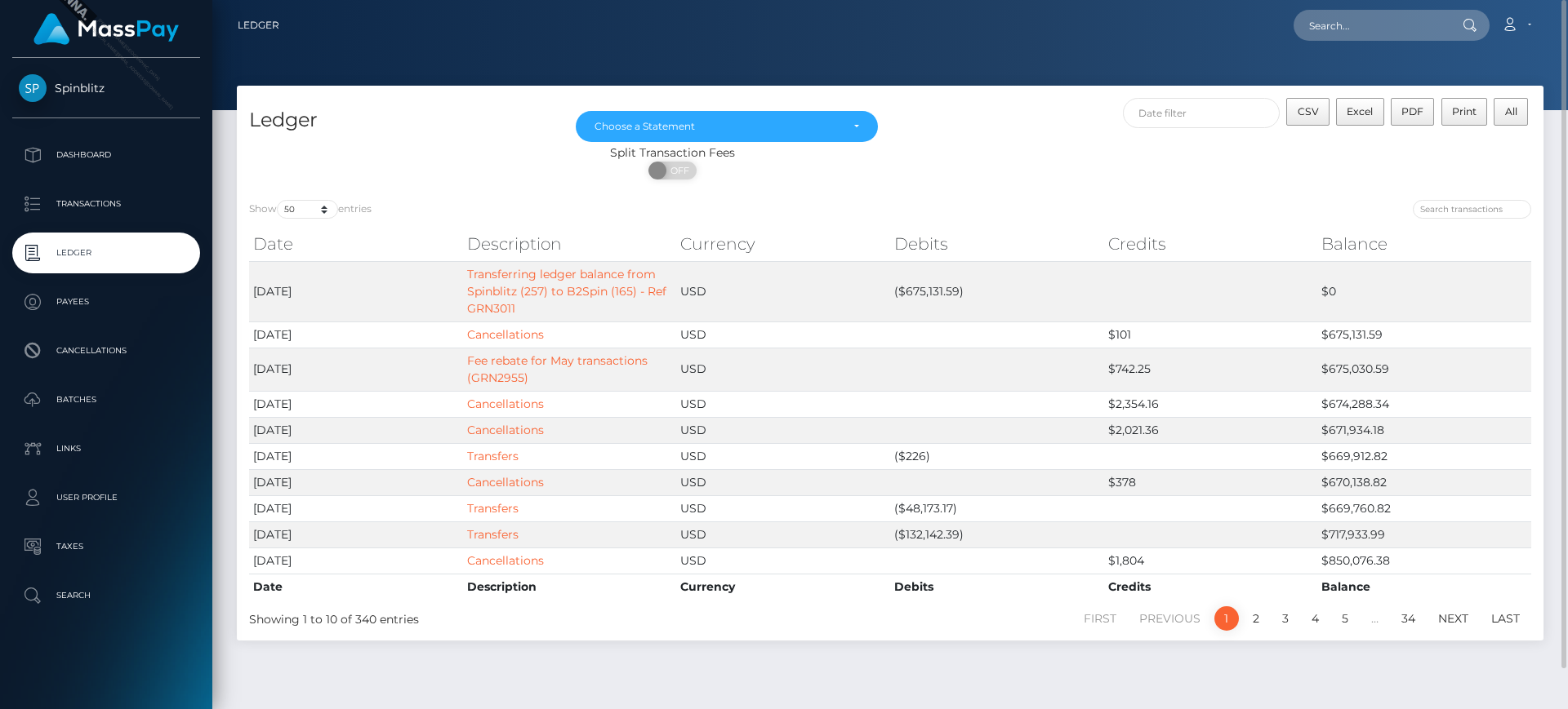
click at [1046, 101] on div "CSV Excel PDF Print All" at bounding box center [1216, 121] width 653 height 46
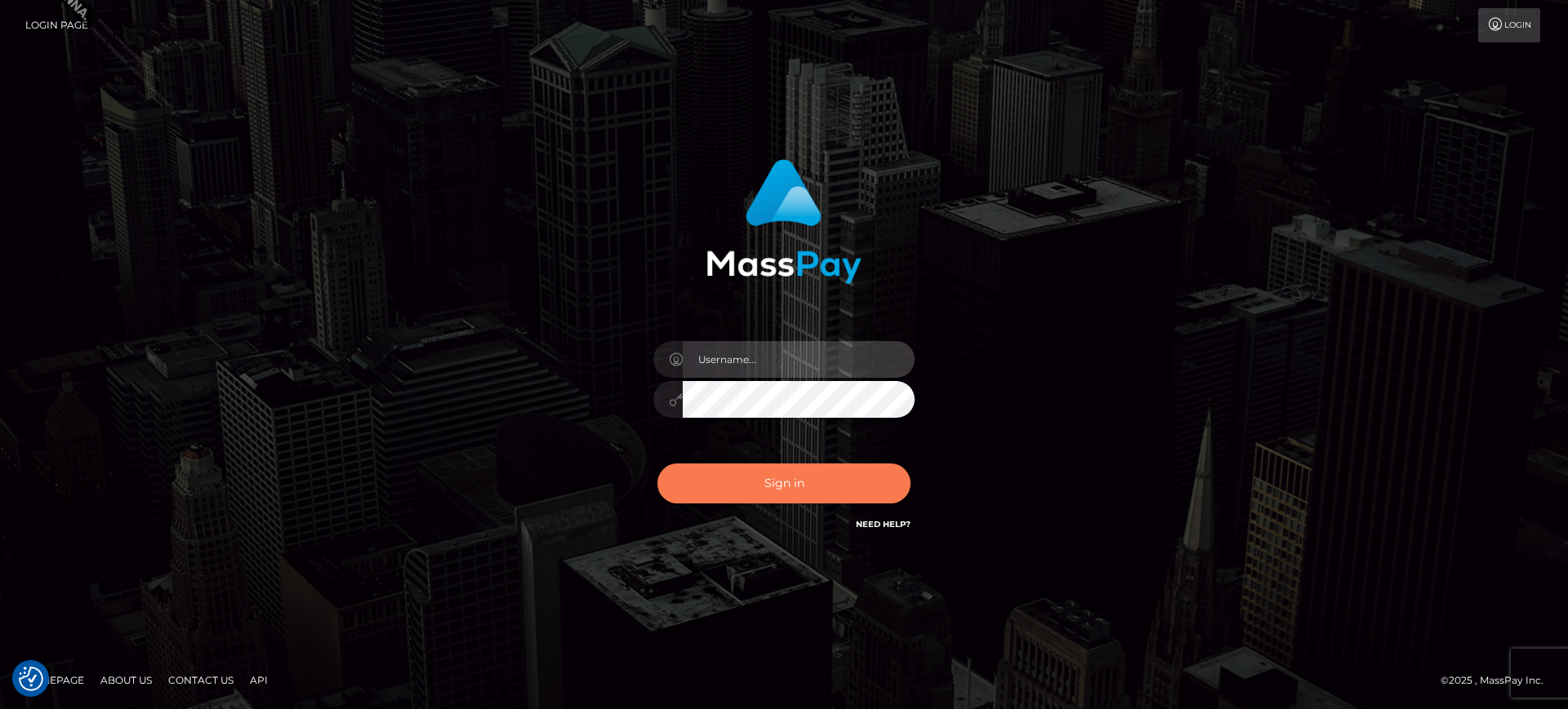
type input "[PERSON_NAME].SF"
click at [845, 470] on button "Sign in" at bounding box center [784, 484] width 253 height 40
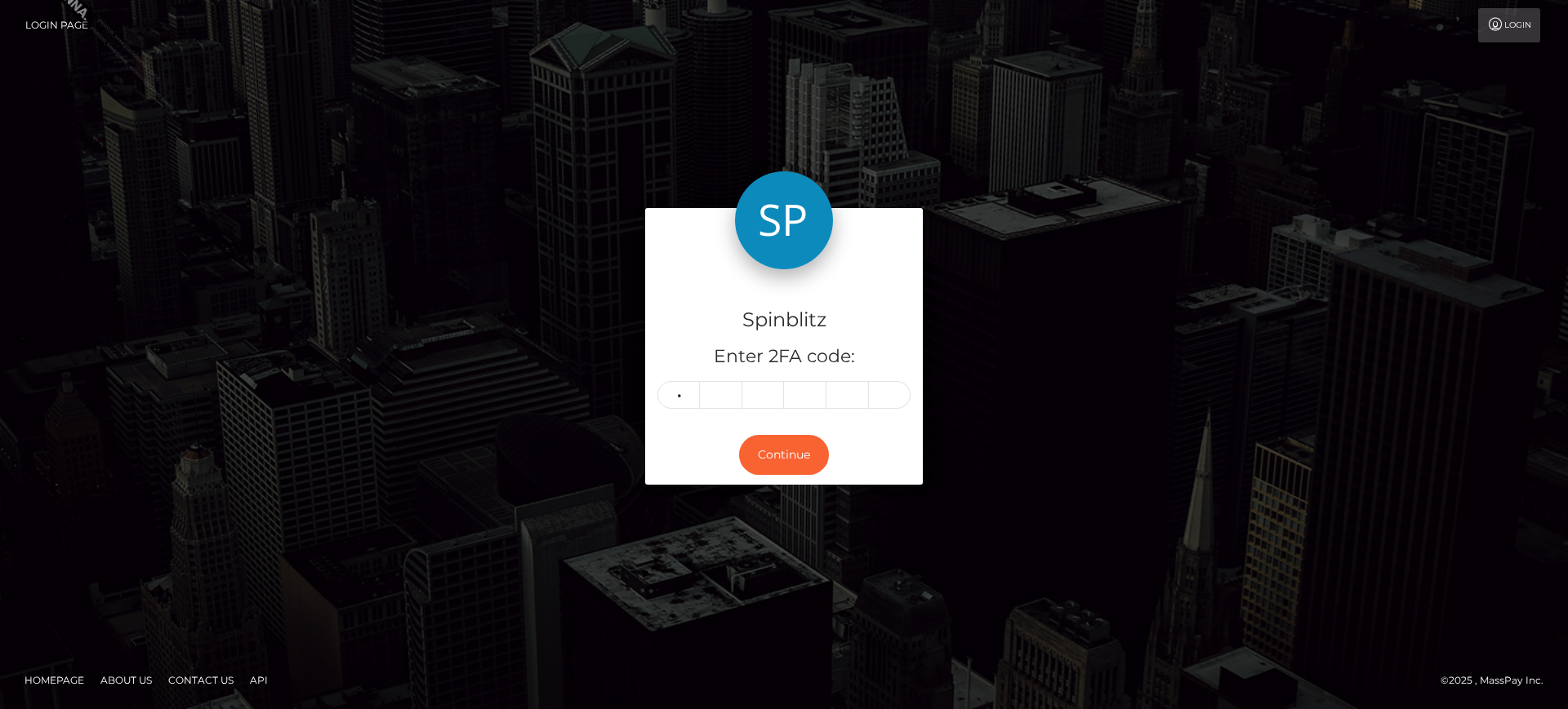
type input "0"
type input "8"
type input "1"
type input "8"
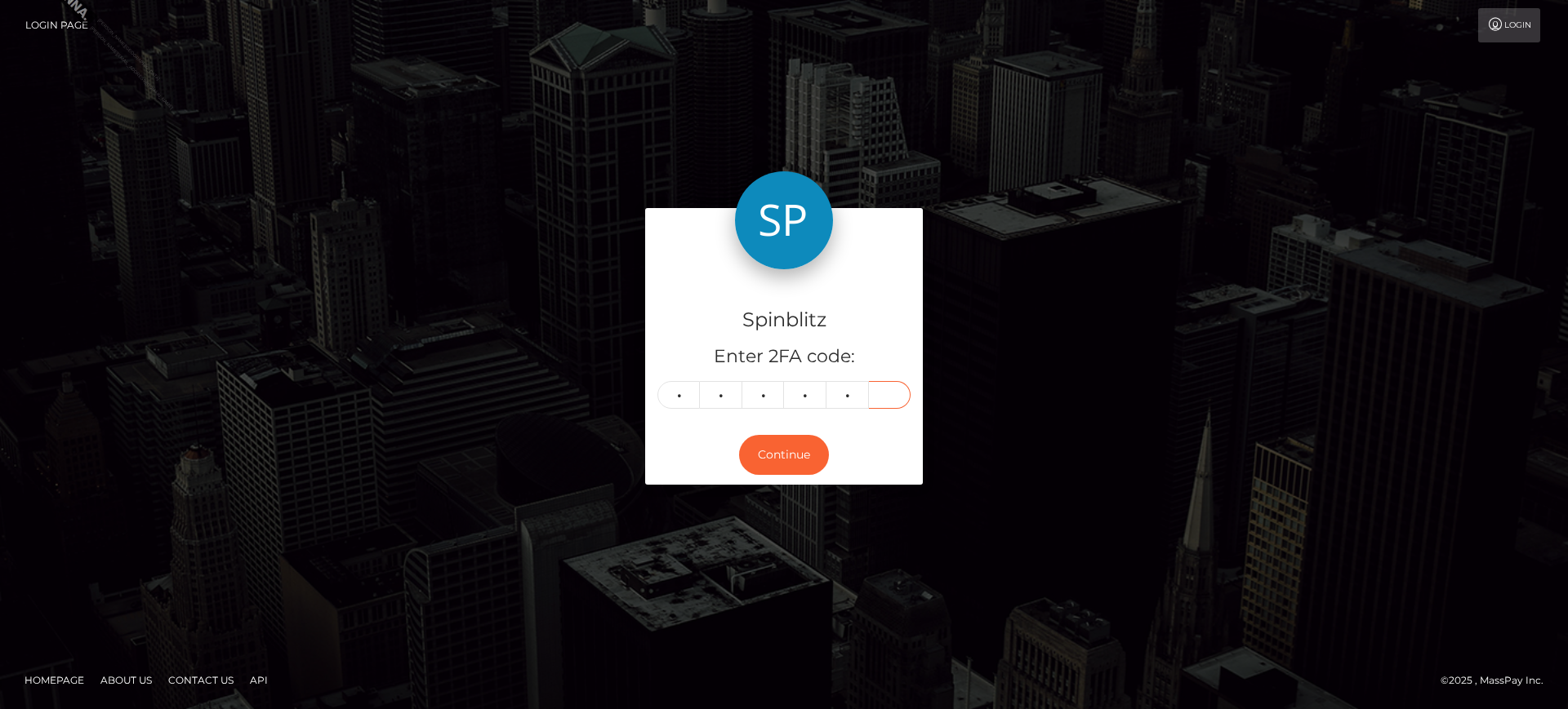
type input "0"
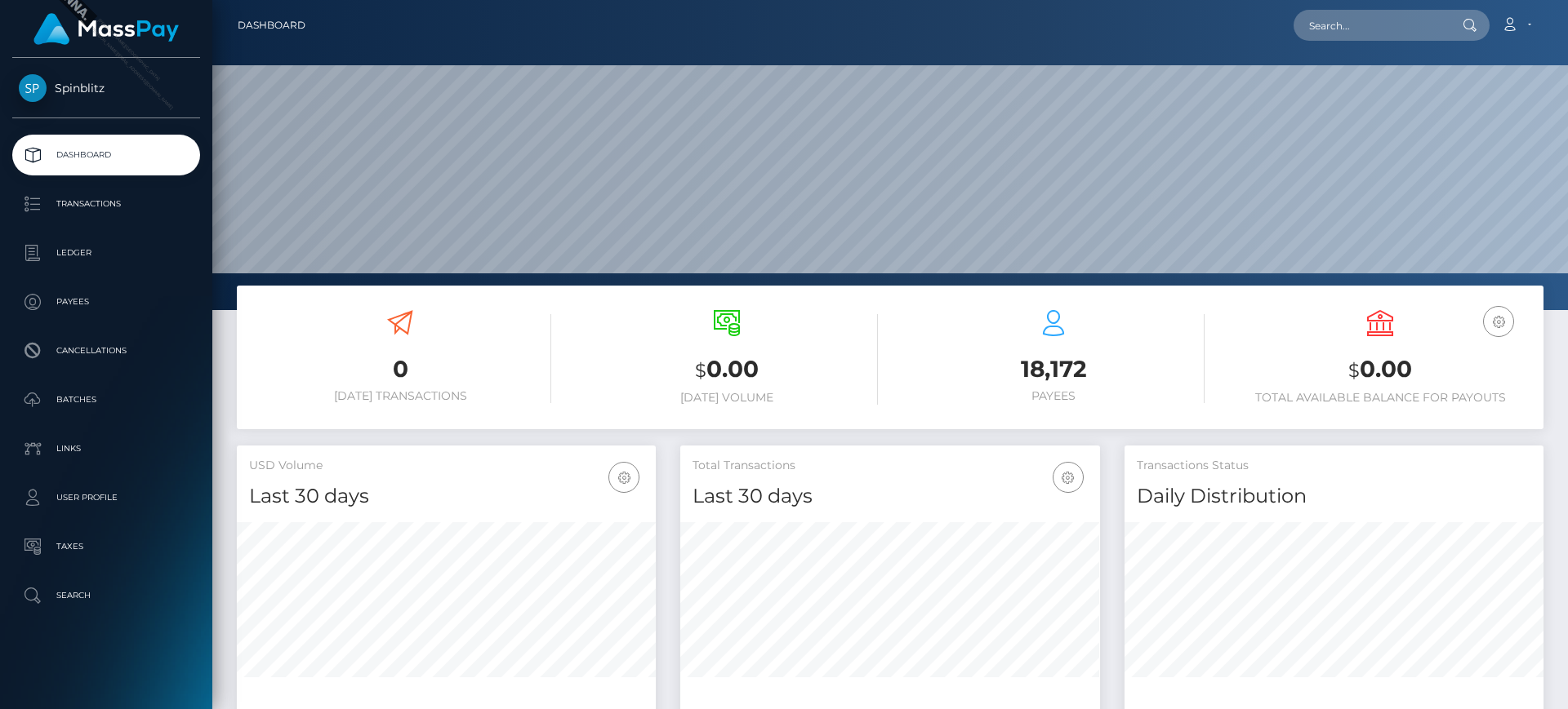
scroll to position [289, 420]
click at [112, 246] on p "Ledger" at bounding box center [106, 253] width 175 height 25
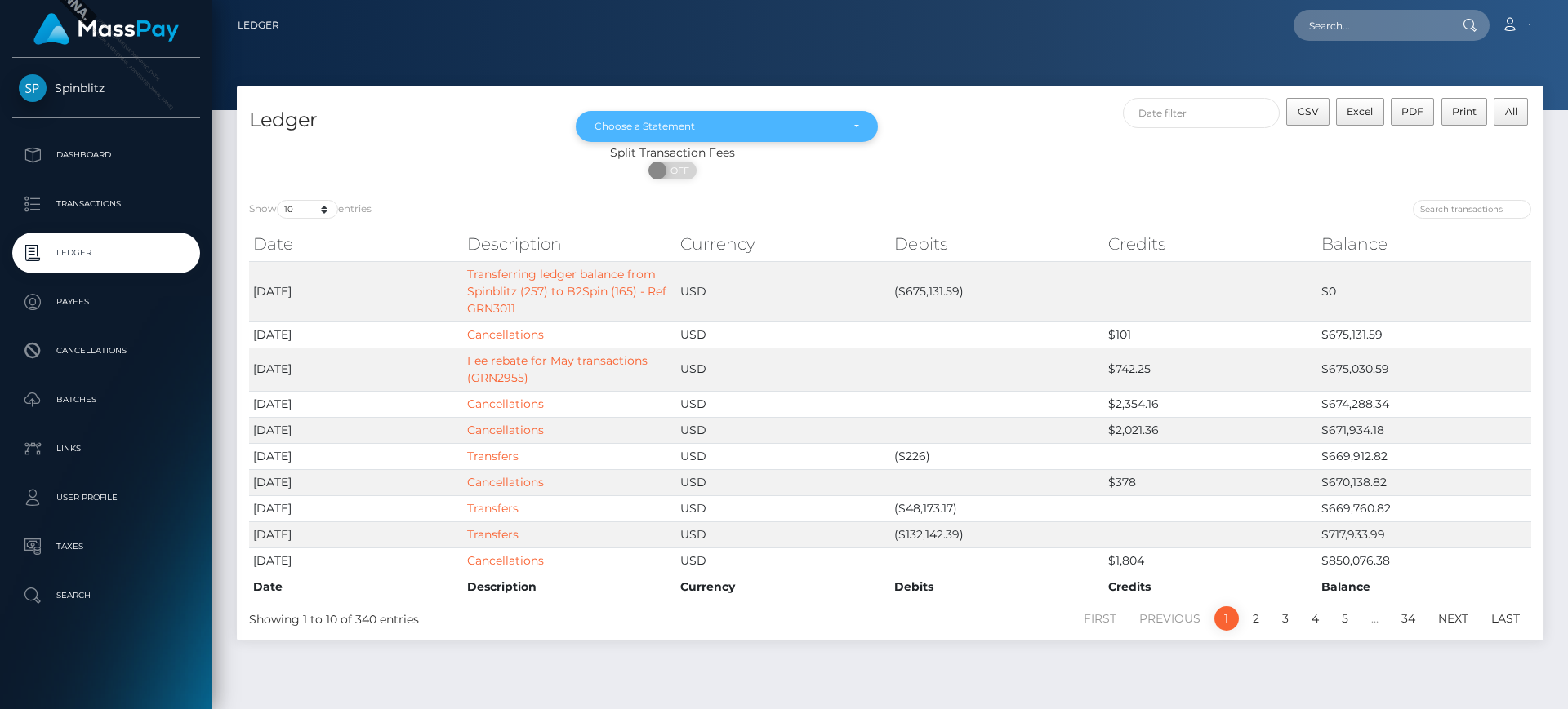
click at [725, 124] on div "Choose a Statement" at bounding box center [717, 126] width 245 height 13
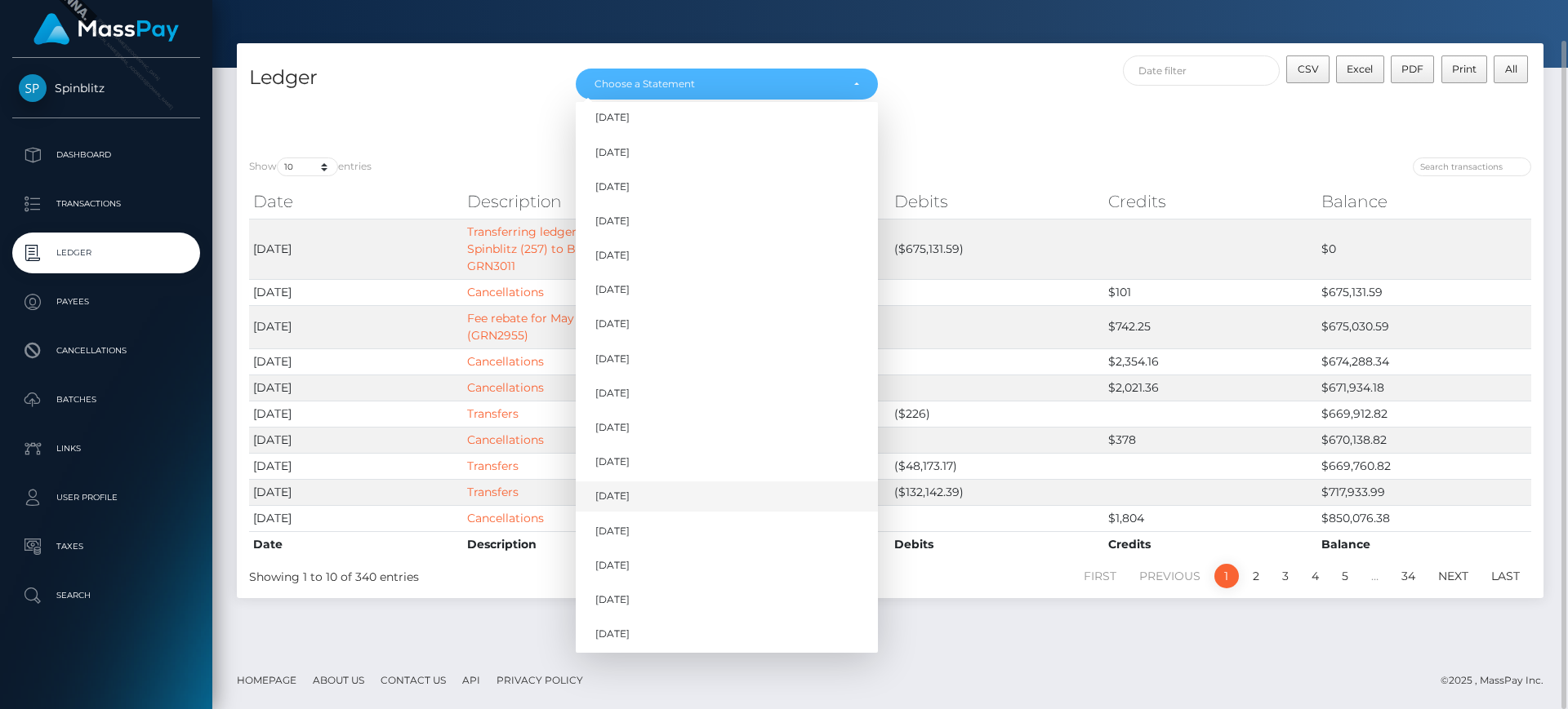
scroll to position [151, 0]
click at [677, 639] on link "[DATE]" at bounding box center [726, 631] width 302 height 30
select select "[DATE]"
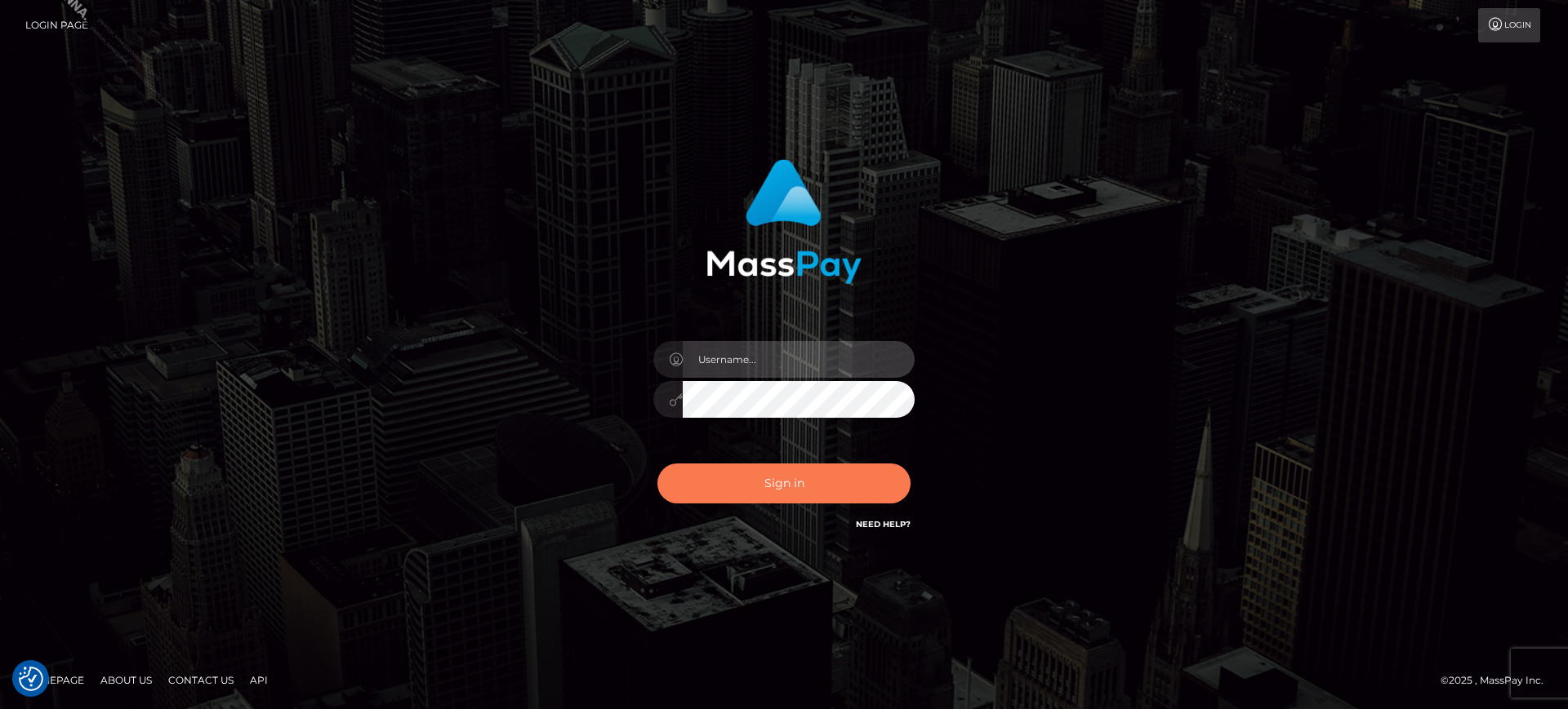
type input "[PERSON_NAME].SF"
click at [731, 473] on button "Sign in" at bounding box center [784, 484] width 253 height 40
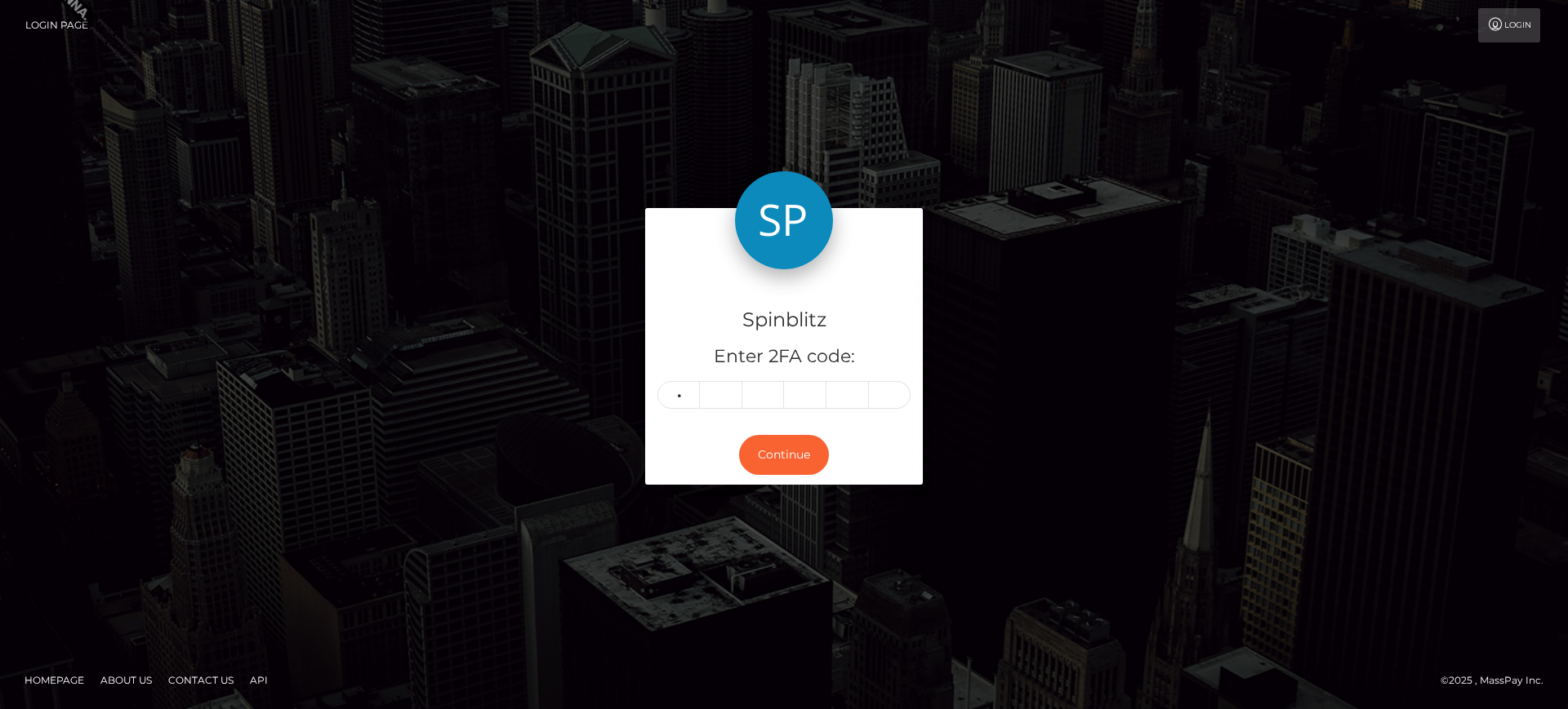
type input "7"
type input "8"
type input "5"
type input "2"
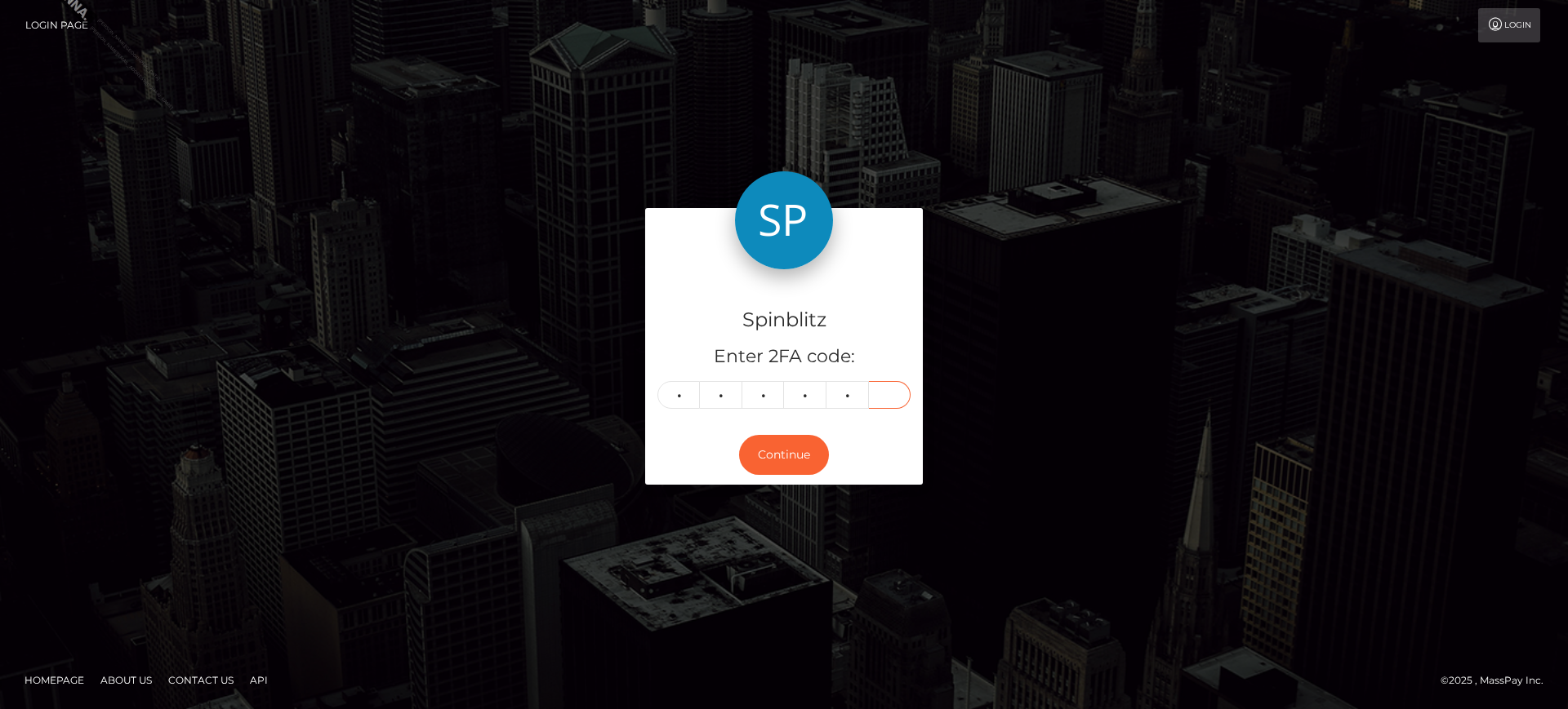
type input "9"
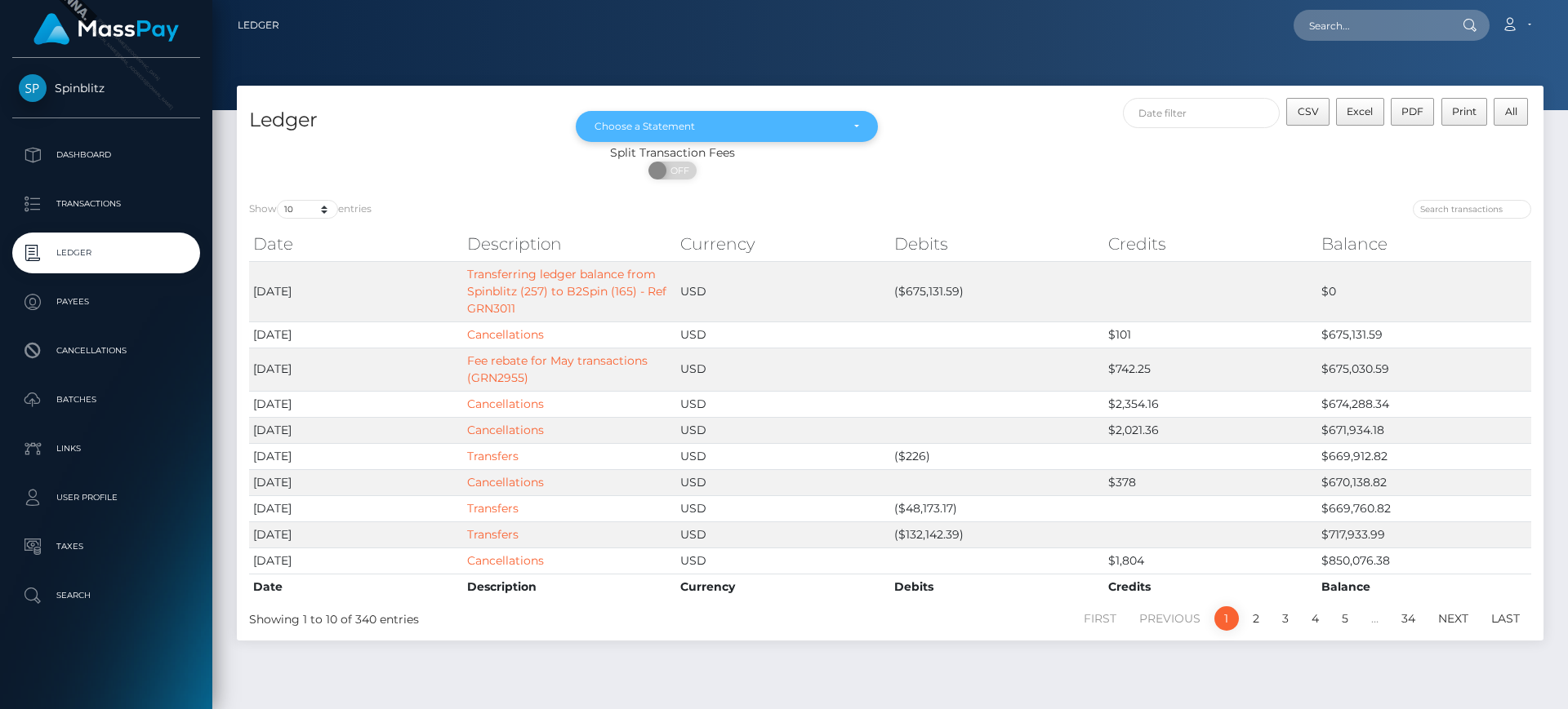
click at [638, 124] on div "Choose a Statement" at bounding box center [717, 126] width 245 height 13
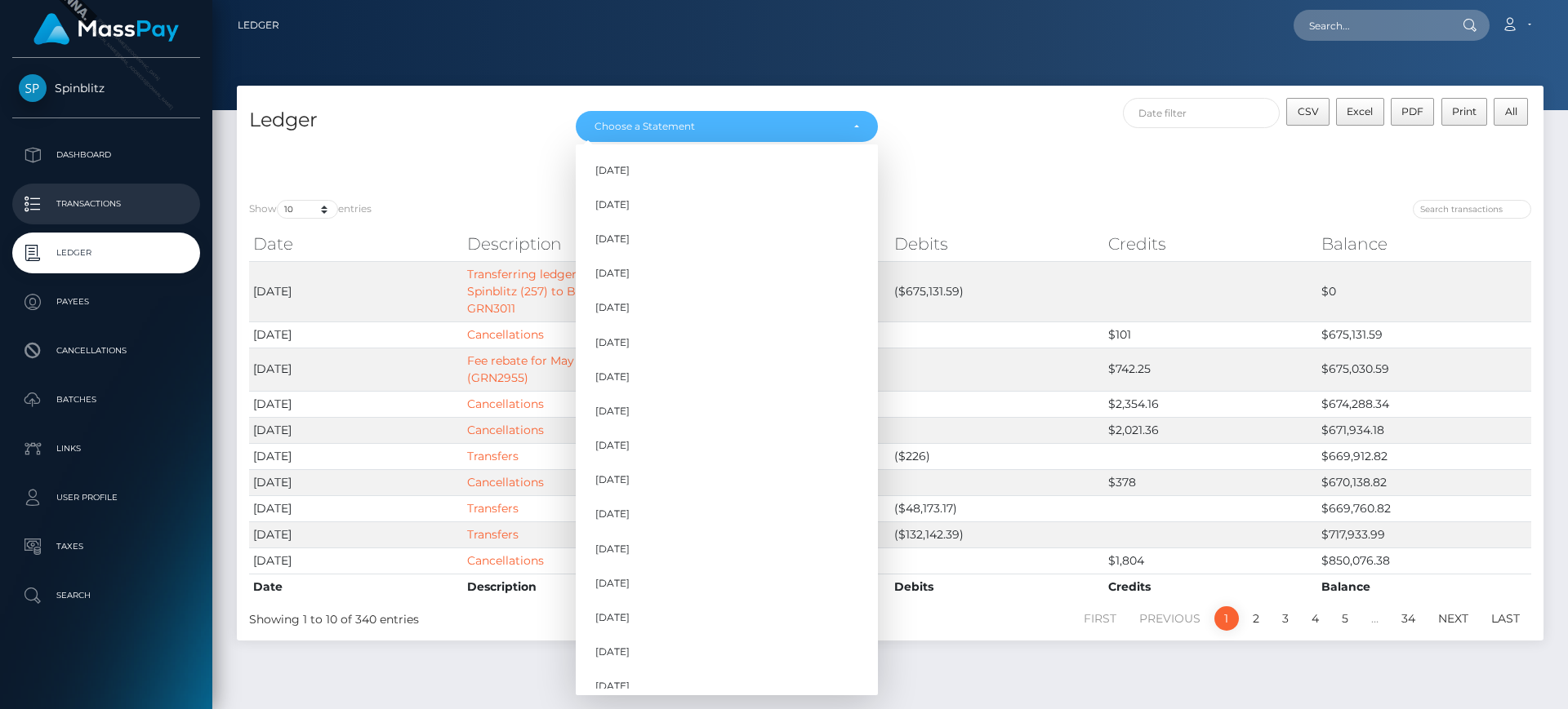
click at [80, 201] on p "Transactions" at bounding box center [106, 204] width 175 height 25
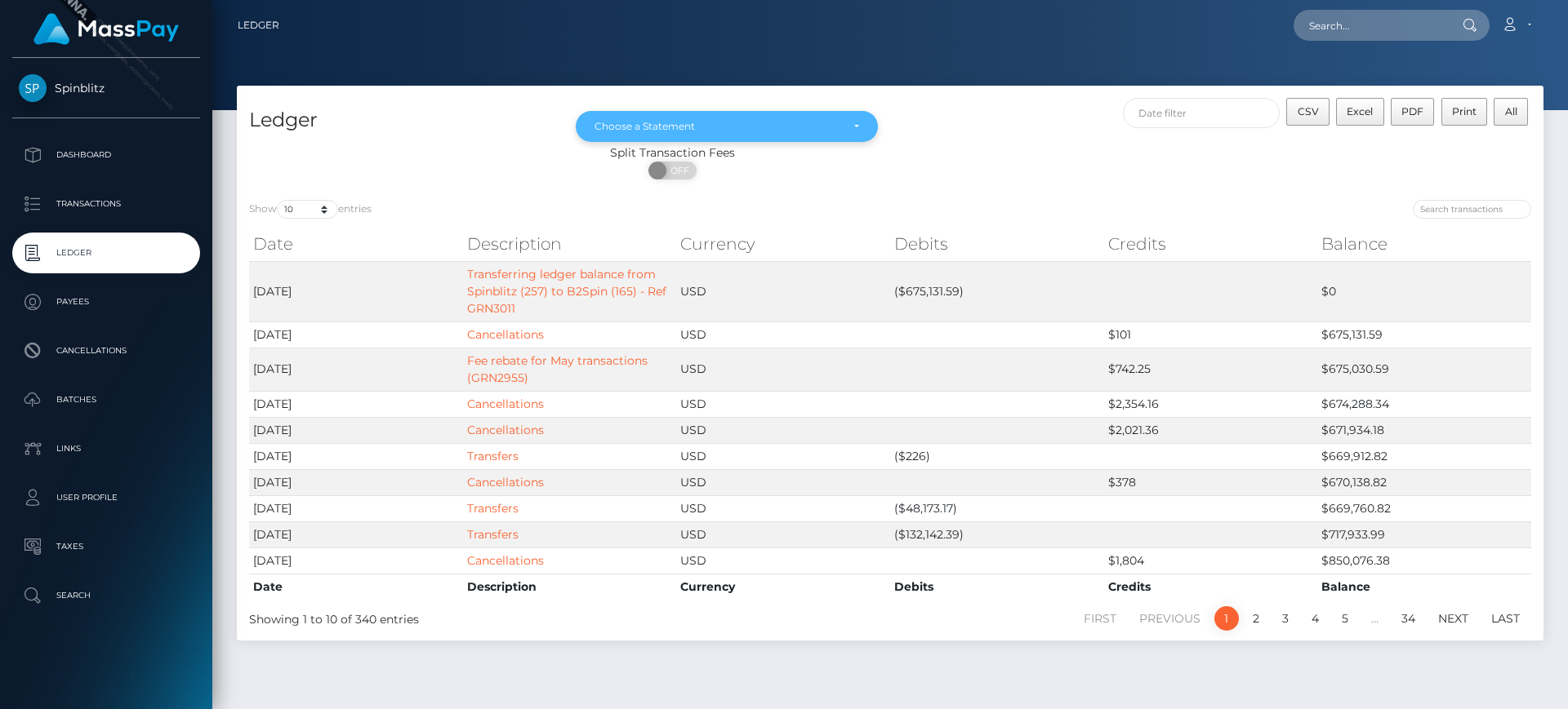
click at [636, 124] on div "Choose a Statement" at bounding box center [717, 126] width 245 height 13
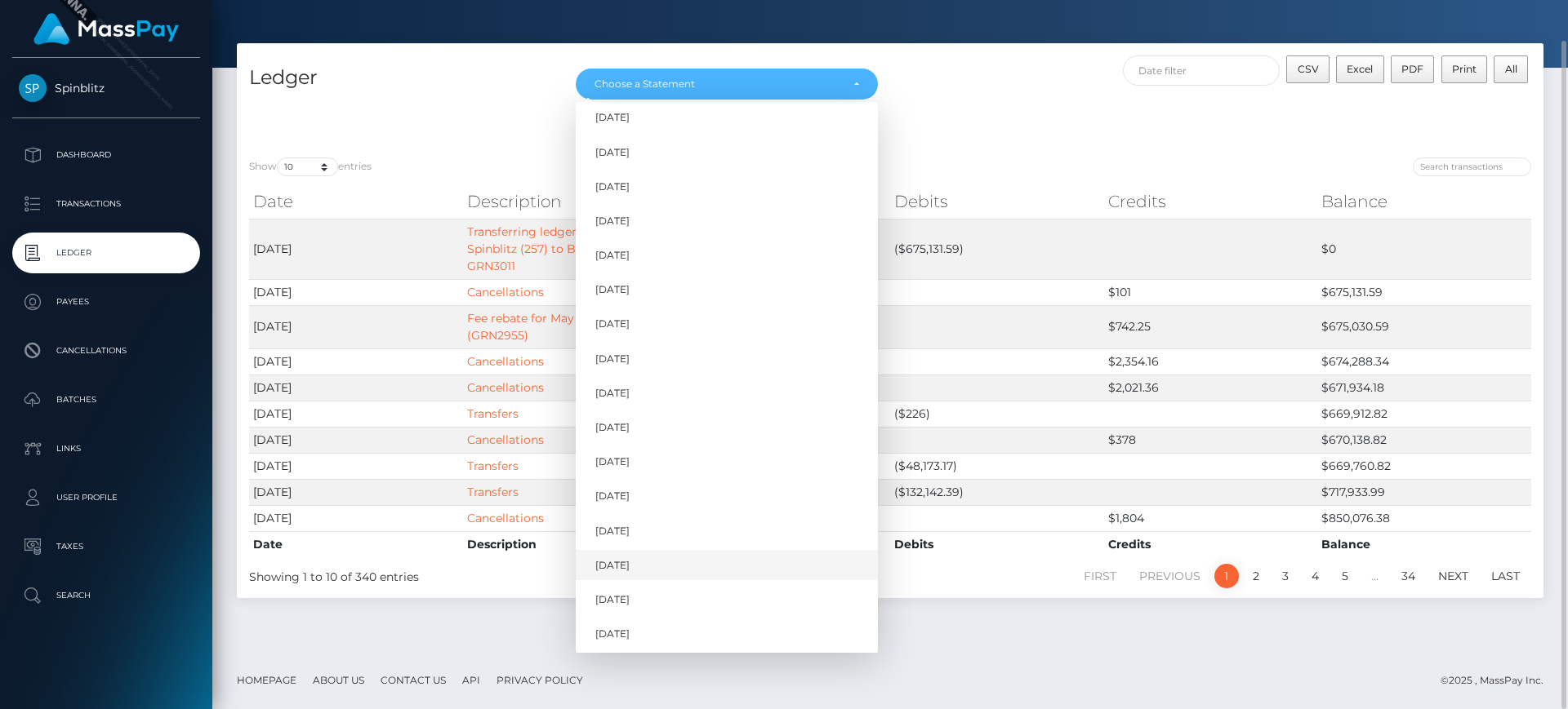
scroll to position [151, 0]
click at [706, 625] on link "[DATE]" at bounding box center [726, 631] width 302 height 30
select select "[DATE]"
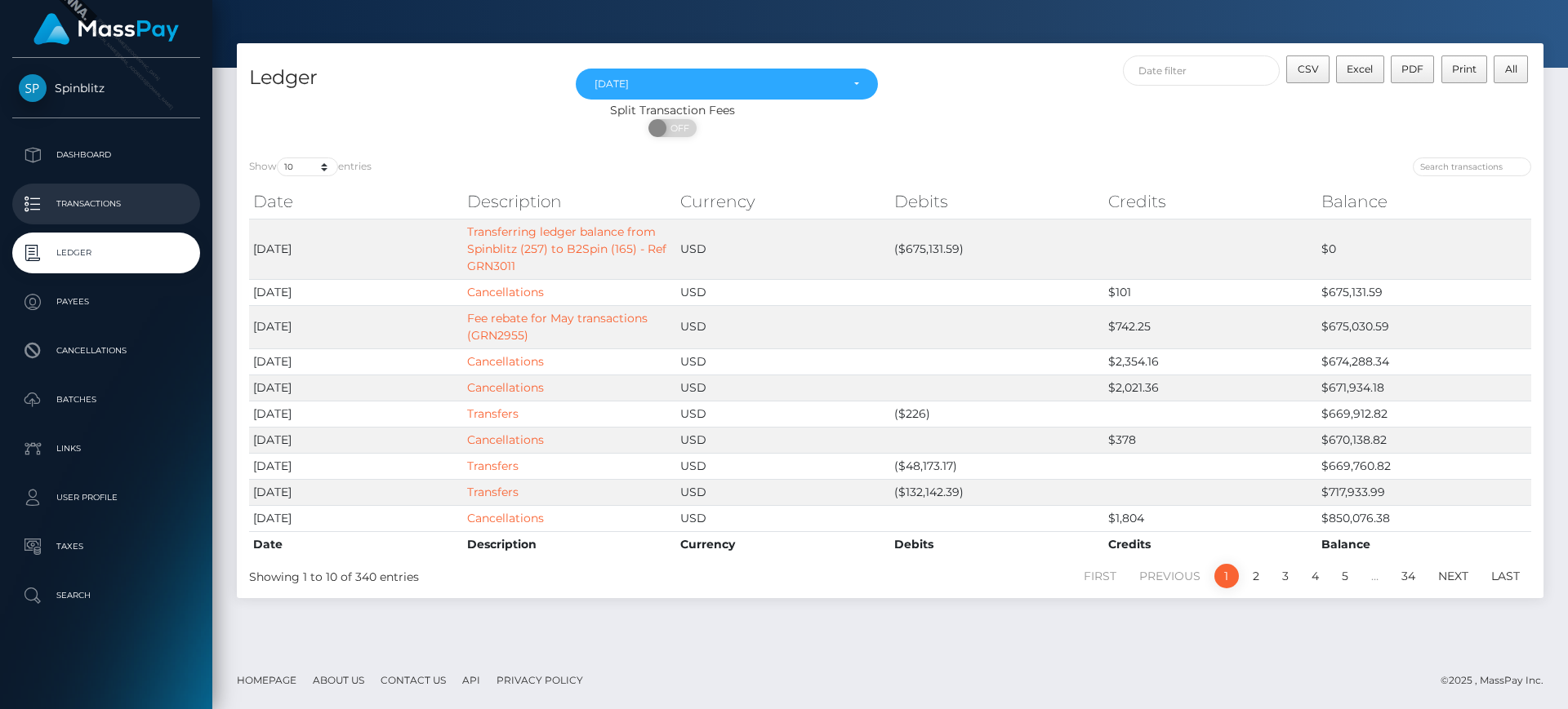
click at [74, 188] on link "Transactions" at bounding box center [106, 204] width 188 height 41
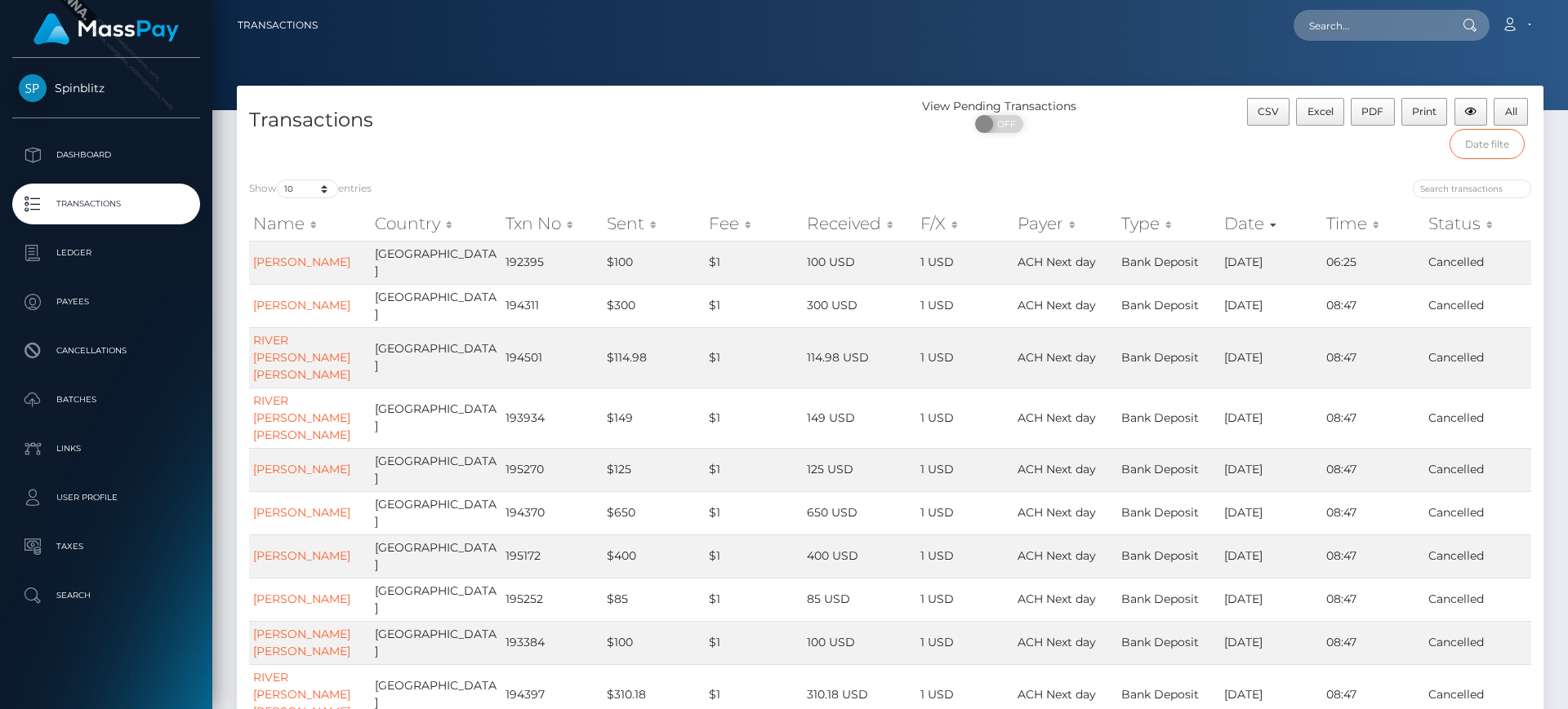
click at [1482, 155] on input "text" at bounding box center [1487, 144] width 75 height 30
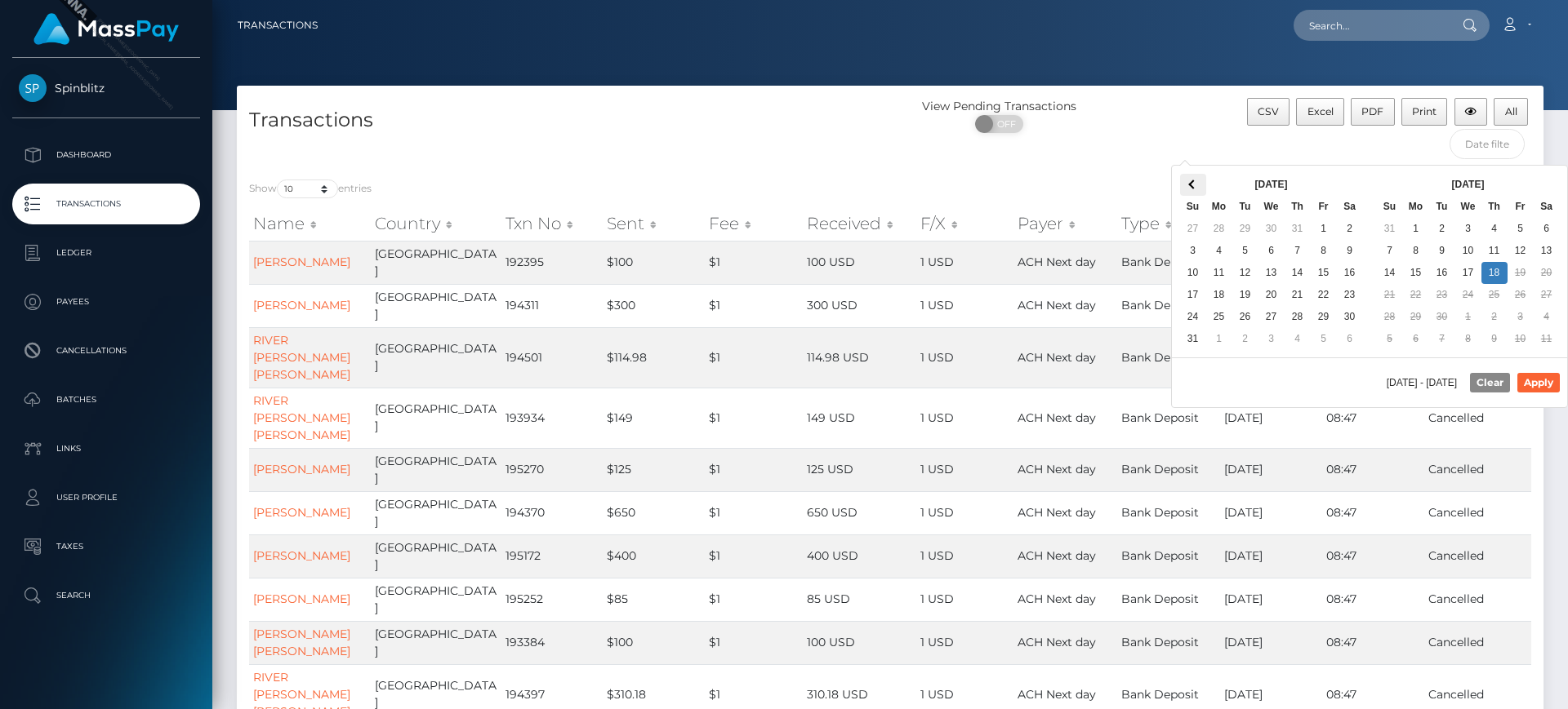
click at [1194, 182] on span at bounding box center [1193, 184] width 9 height 9
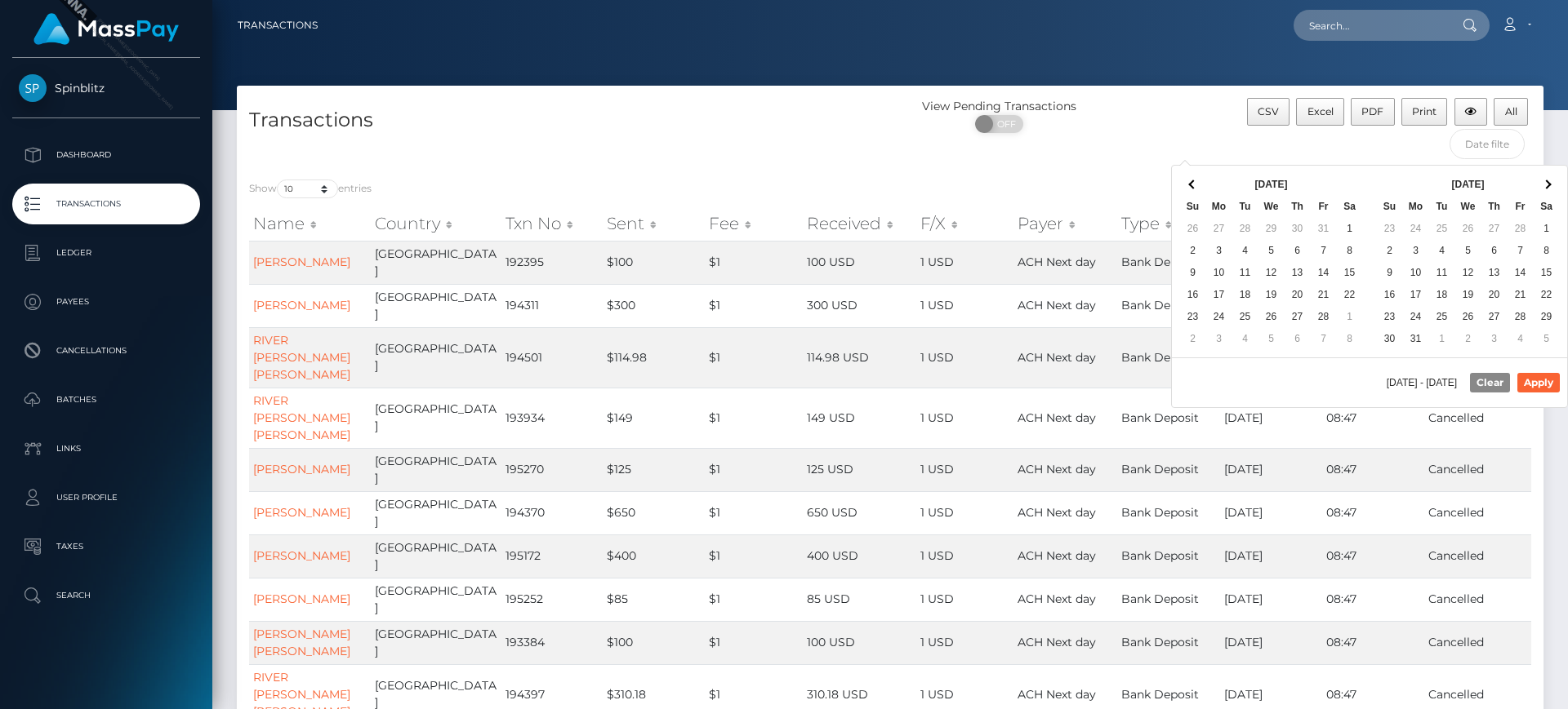
click at [1194, 182] on span at bounding box center [1193, 184] width 9 height 9
click at [1550, 178] on th at bounding box center [1546, 184] width 26 height 22
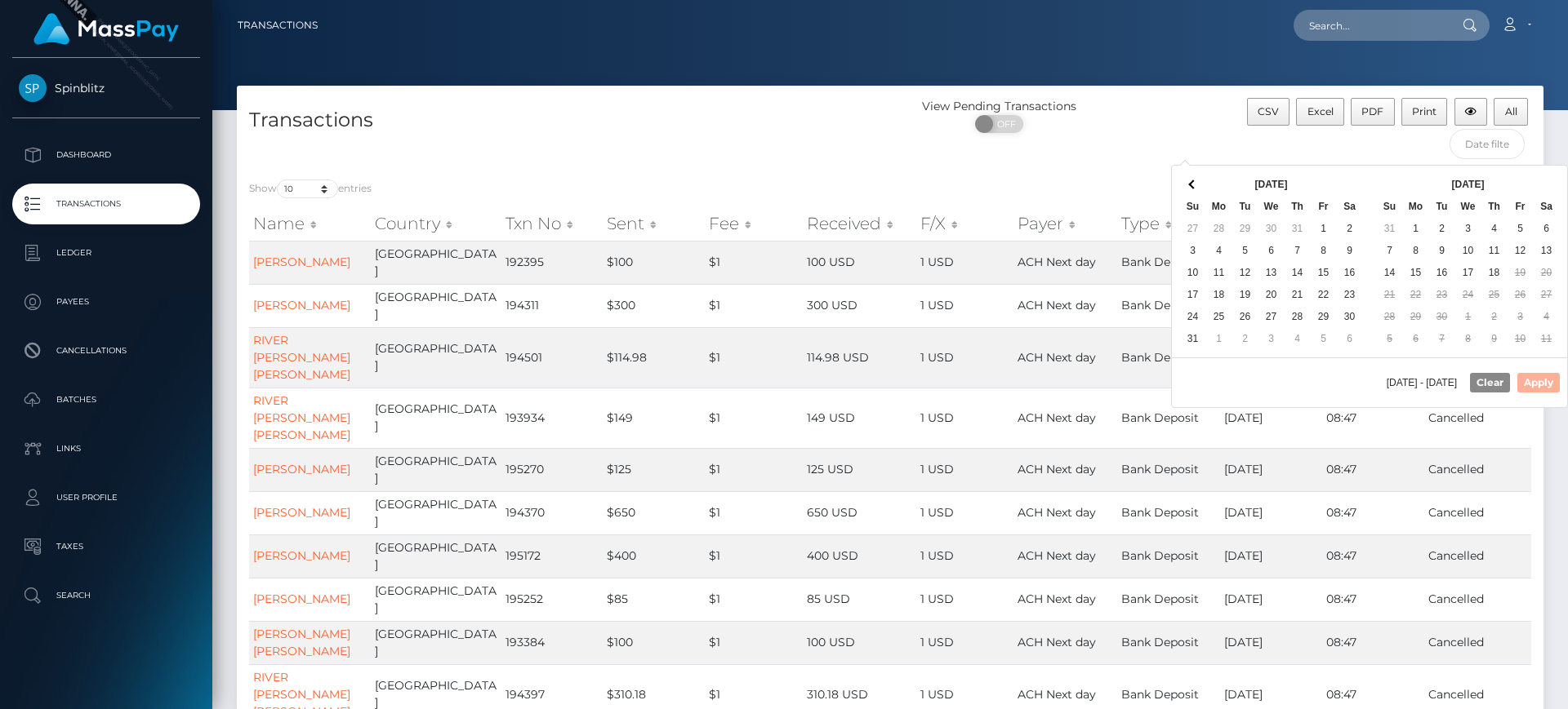
click at [1550, 178] on th at bounding box center [1546, 184] width 26 height 22
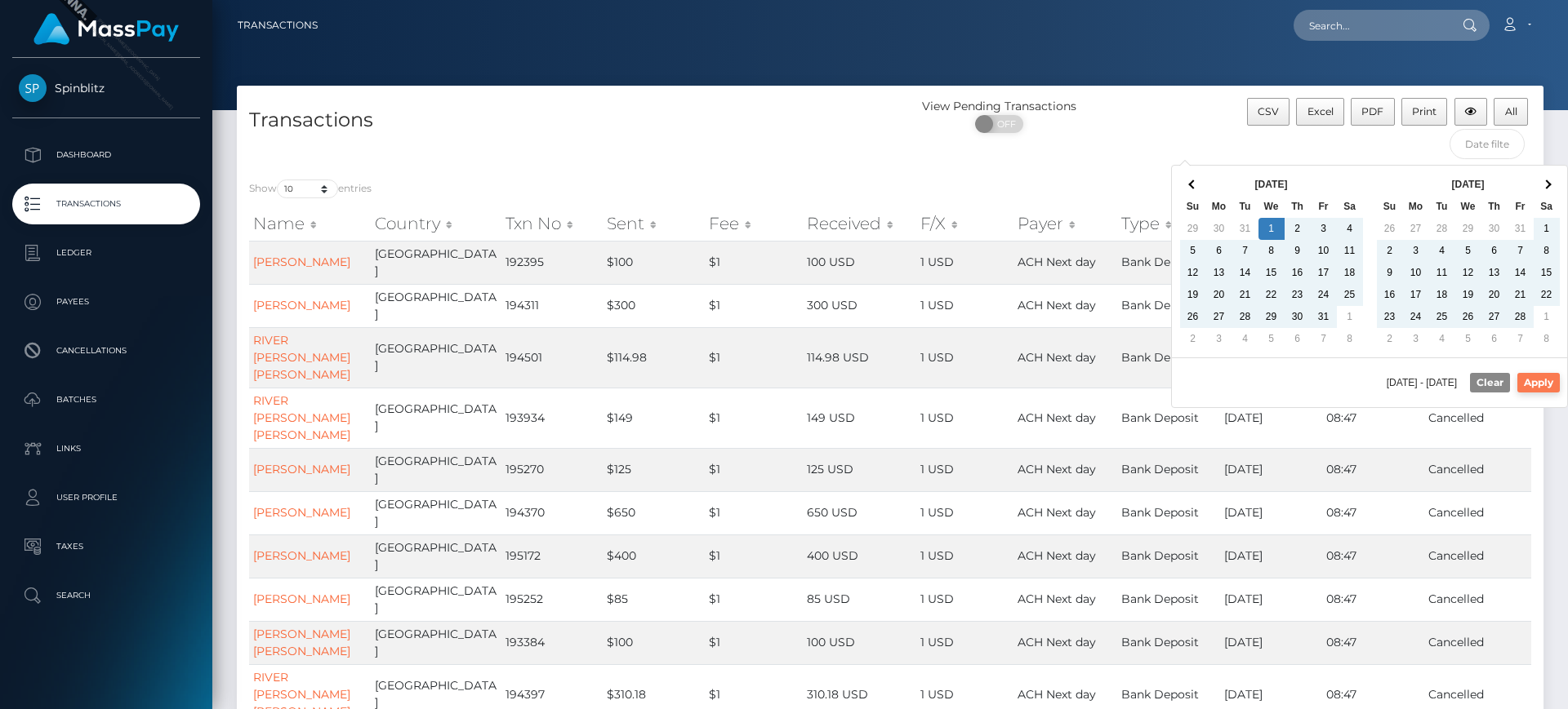
click at [1537, 384] on button "Apply" at bounding box center [1538, 382] width 42 height 20
type input "[DATE] - [DATE]"
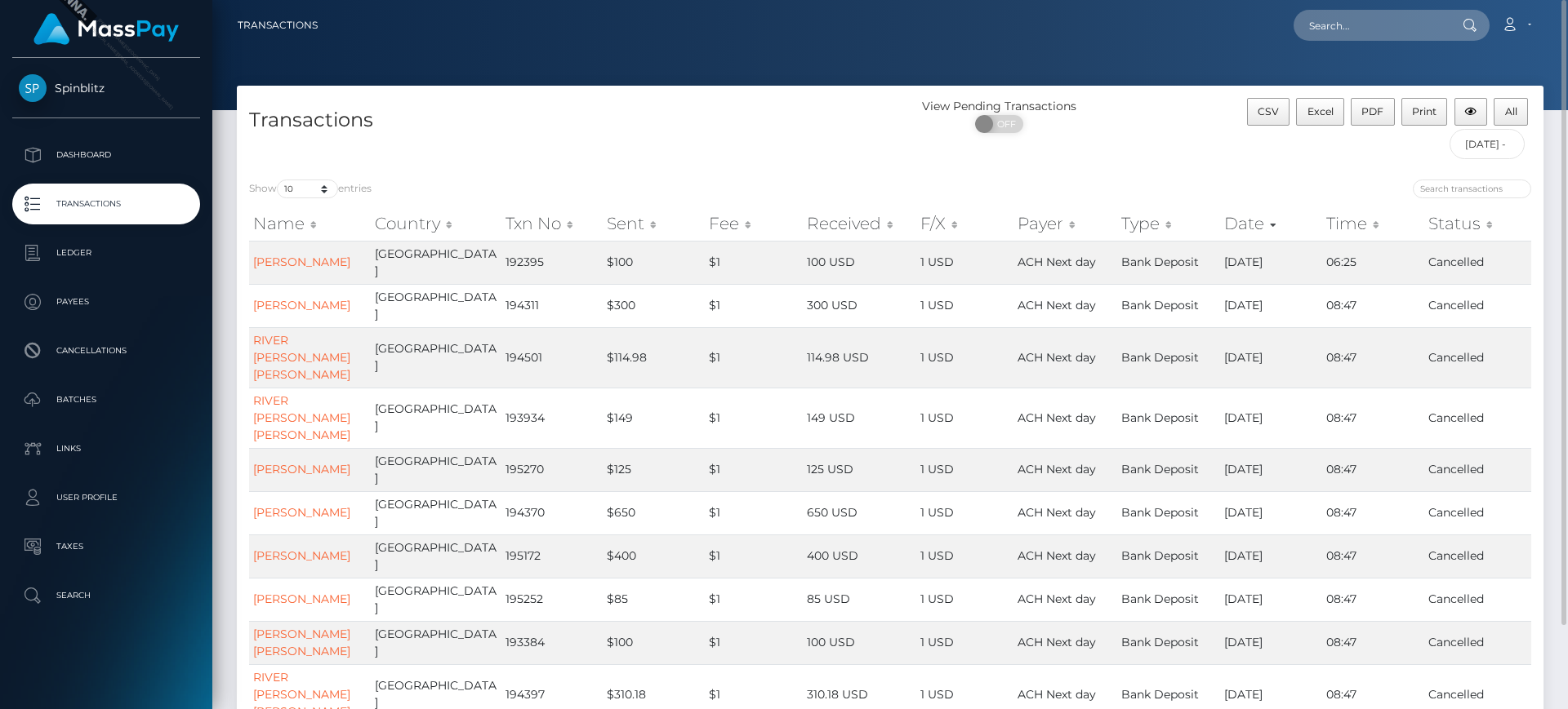
click at [1131, 184] on div at bounding box center [1216, 190] width 628 height 23
click at [1508, 122] on button "All" at bounding box center [1510, 111] width 34 height 27
click at [632, 107] on h4 "Transactions" at bounding box center [563, 121] width 628 height 28
